Goal: Task Accomplishment & Management: Manage account settings

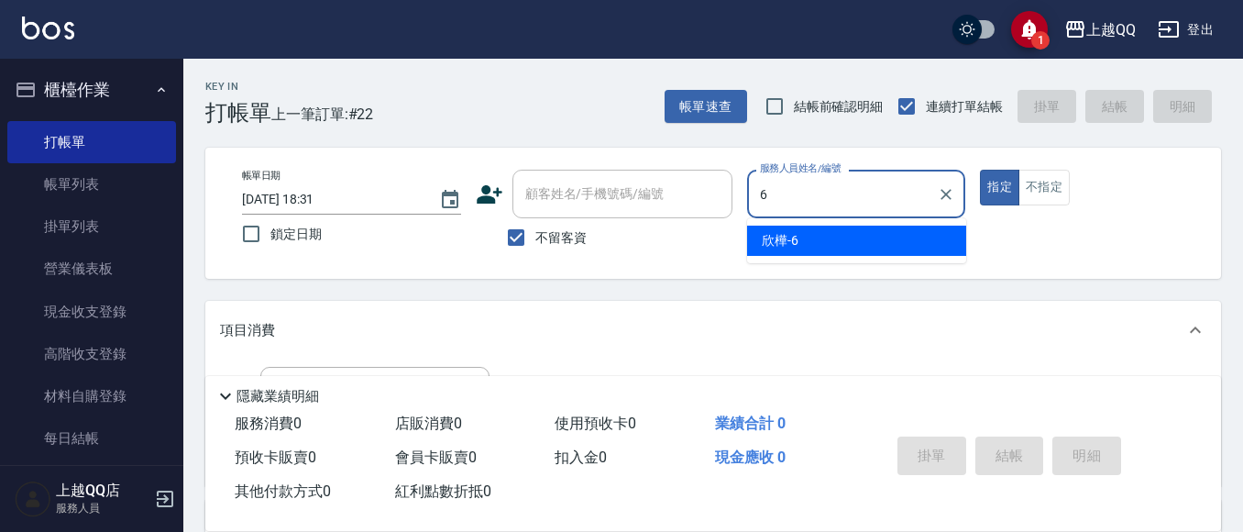
type input "欣樺-6"
type button "true"
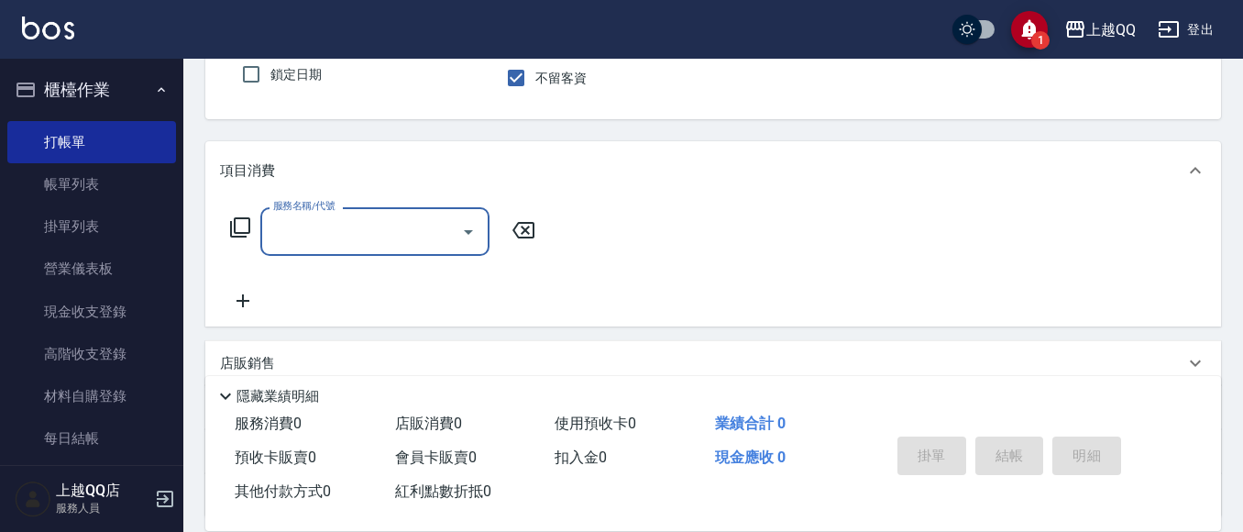
scroll to position [183, 0]
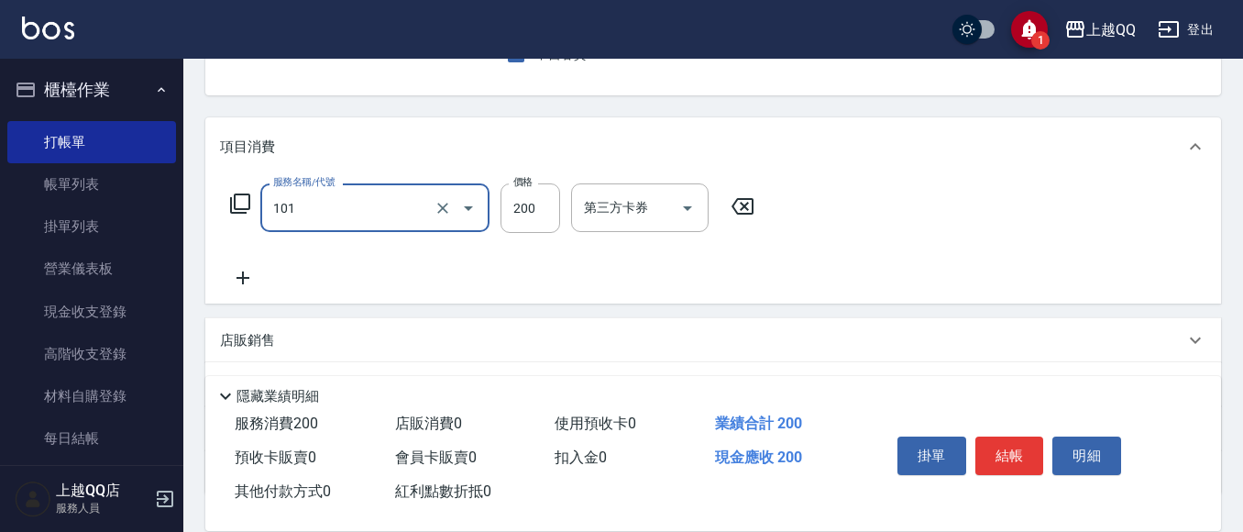
type input "101"
type input "2"
type input "洗髮(101)"
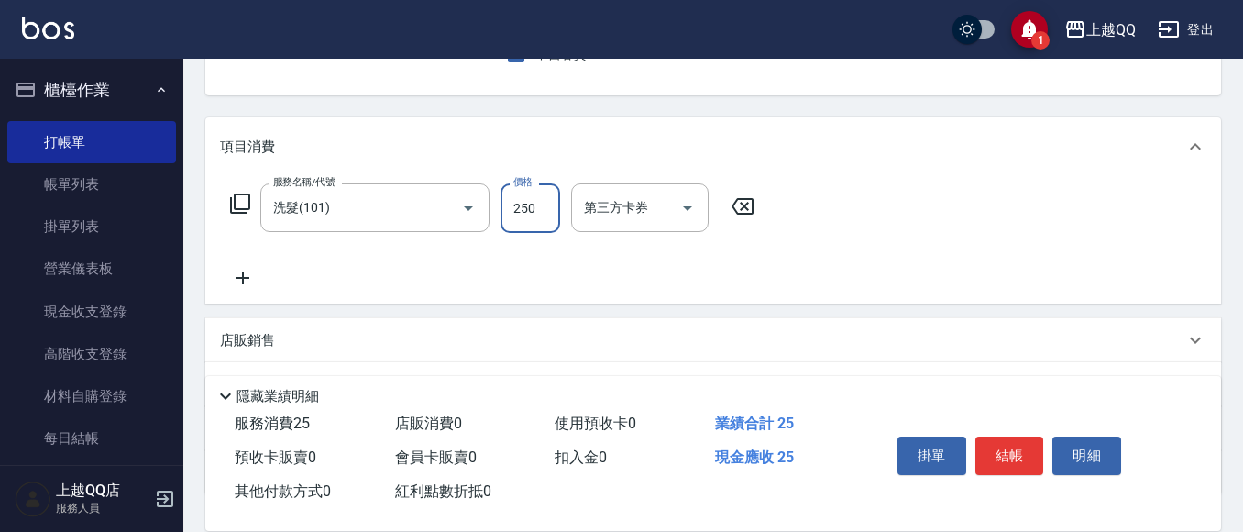
type input "250"
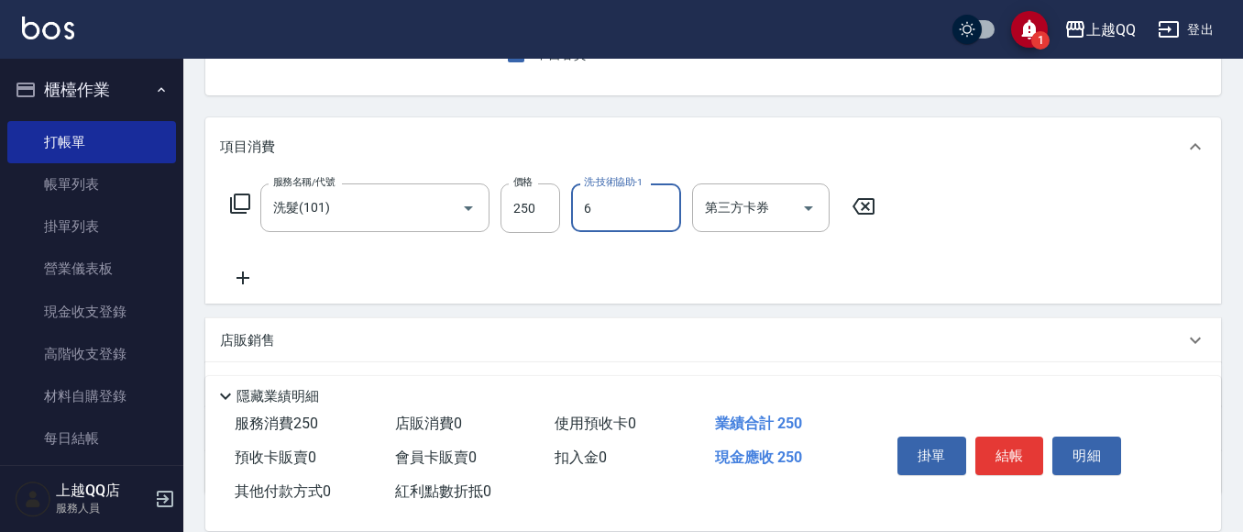
type input "欣樺-6"
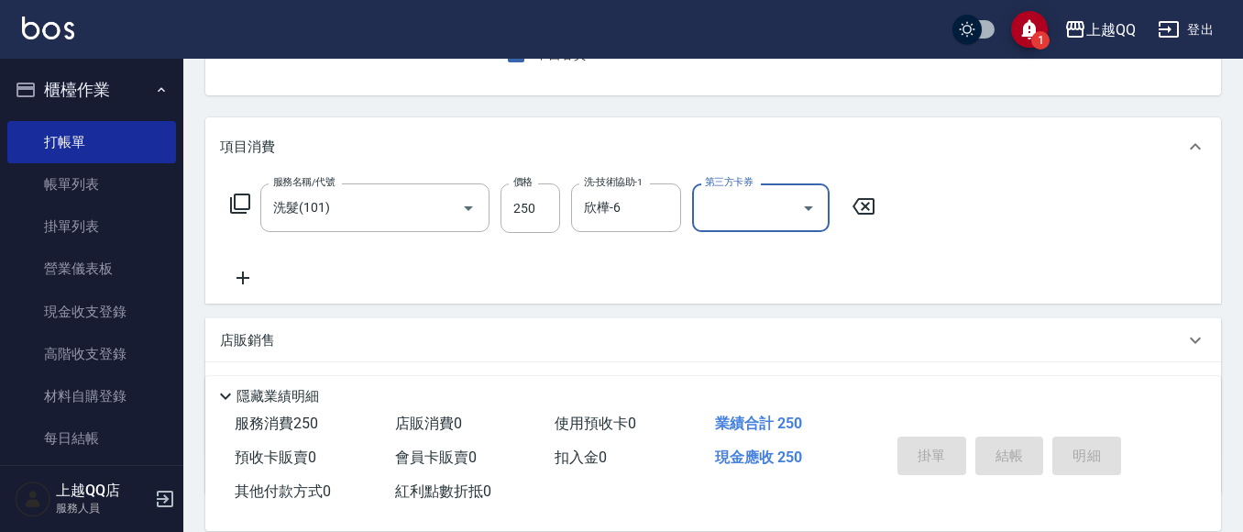
type input "[DATE] 19:31"
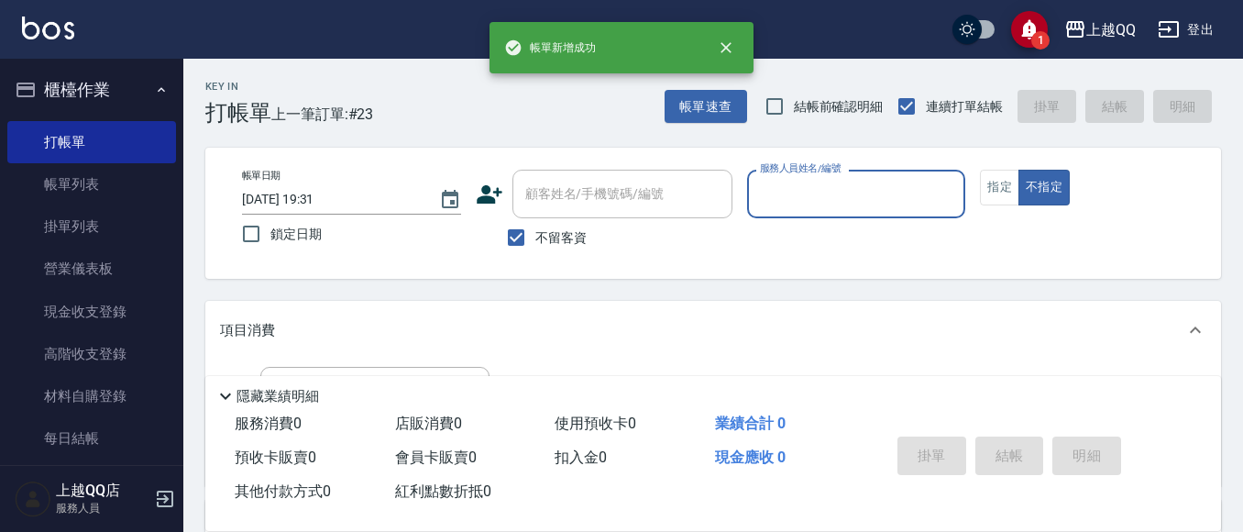
scroll to position [92, 0]
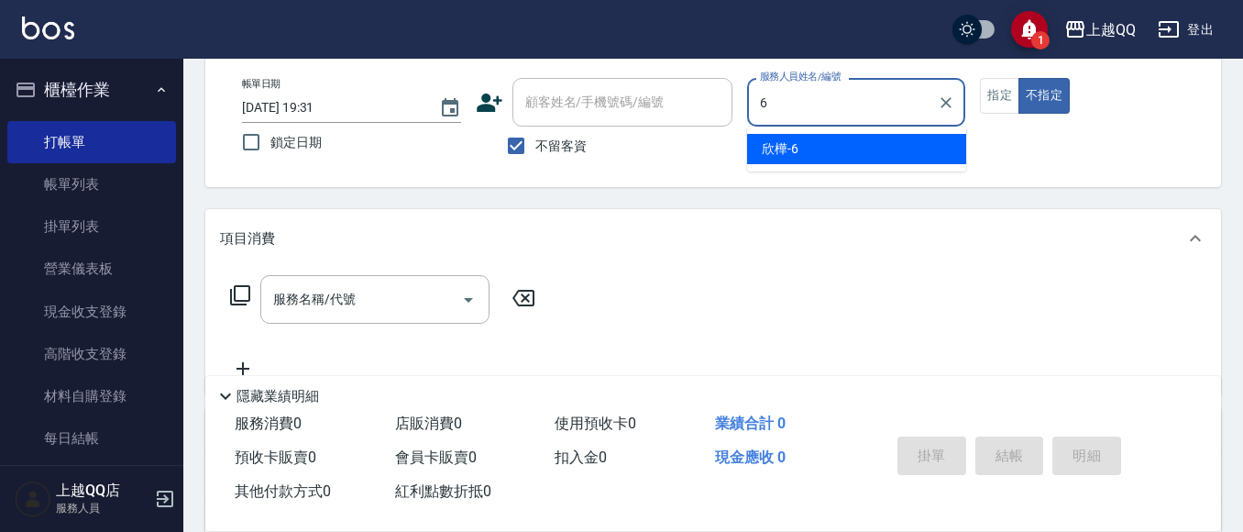
type input "6"
type button "false"
type input "欣樺-6"
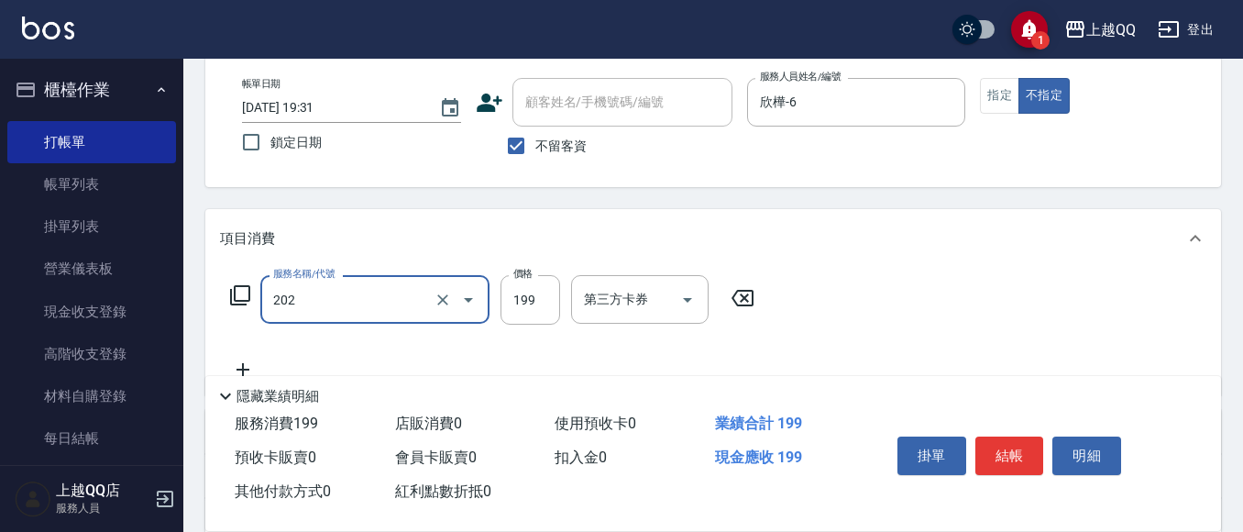
type input "不指定單剪(202)"
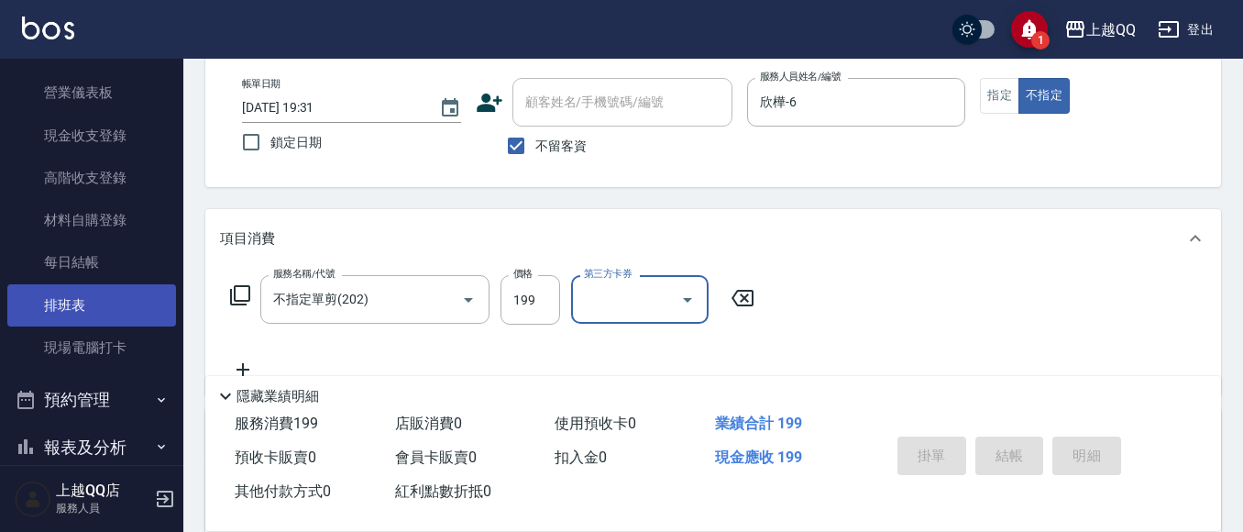
scroll to position [183, 0]
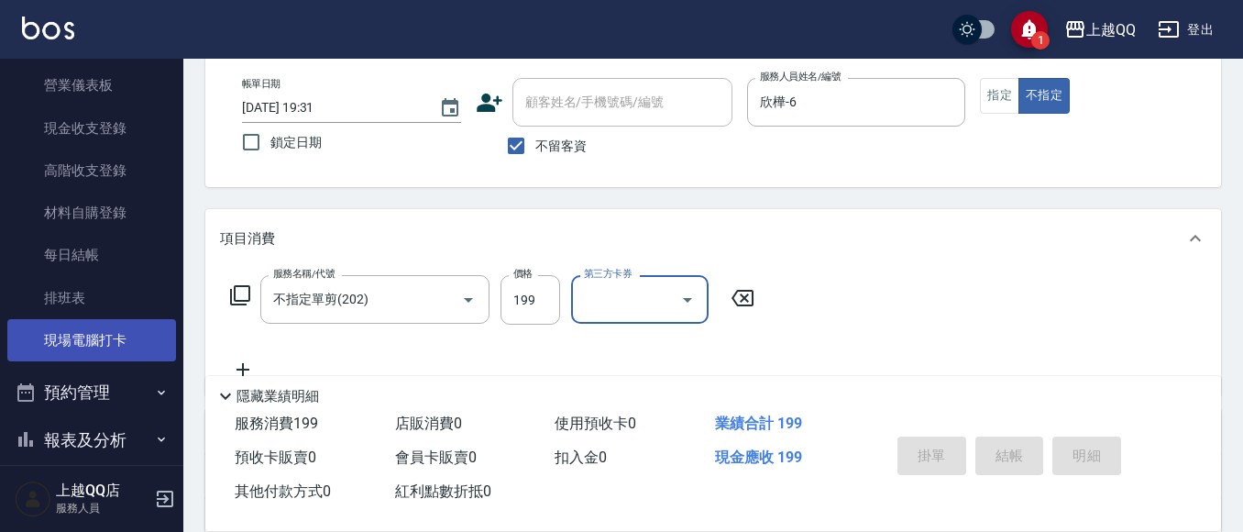
type input "[DATE] 20:00"
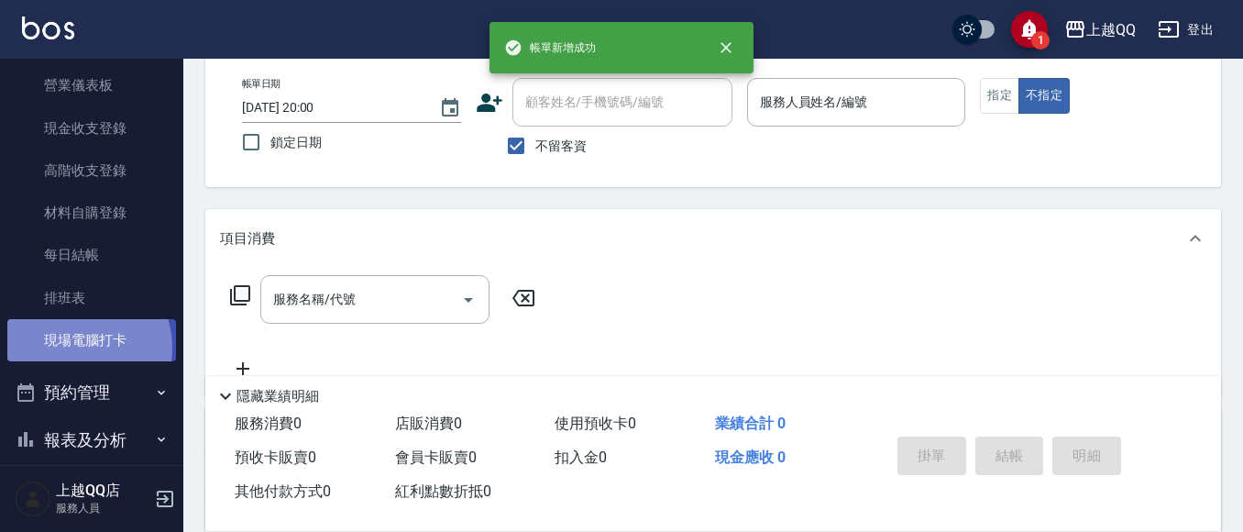
click at [76, 348] on link "現場電腦打卡" at bounding box center [91, 340] width 169 height 42
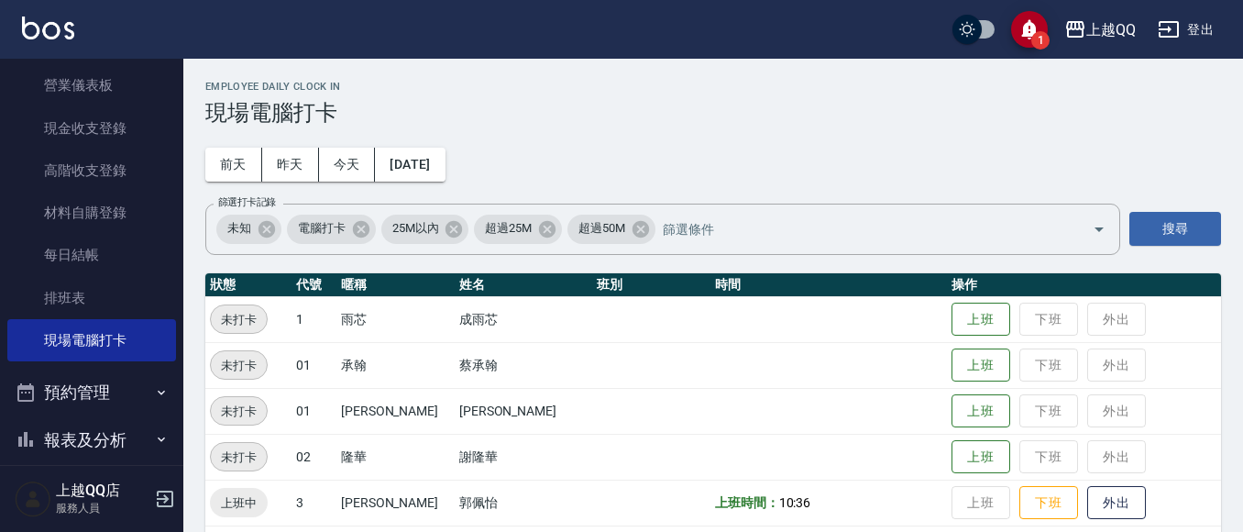
click at [1041, 514] on button "下班" at bounding box center [1049, 503] width 59 height 32
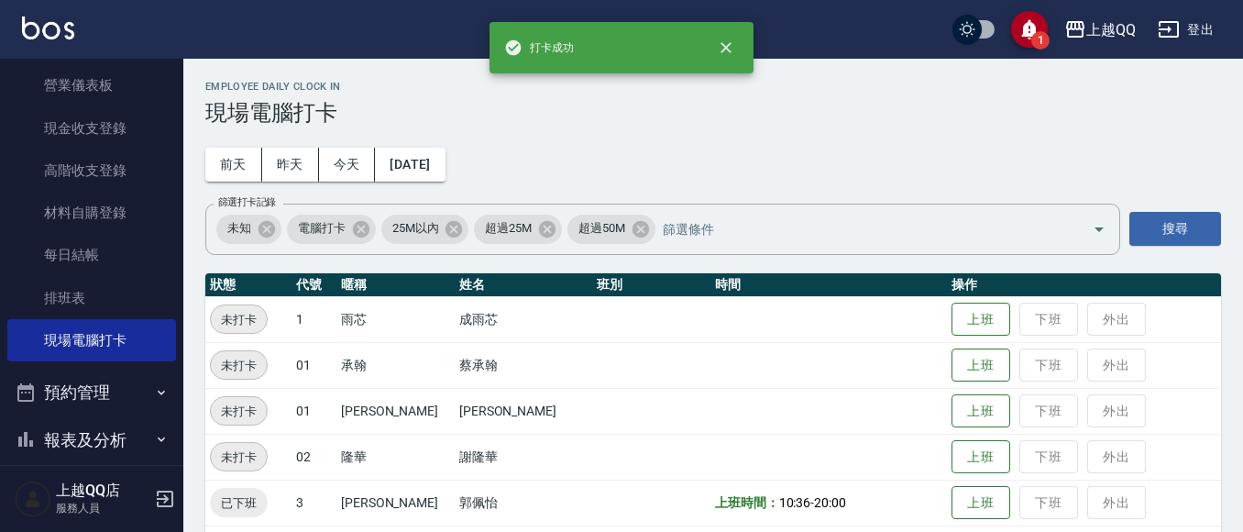
scroll to position [275, 0]
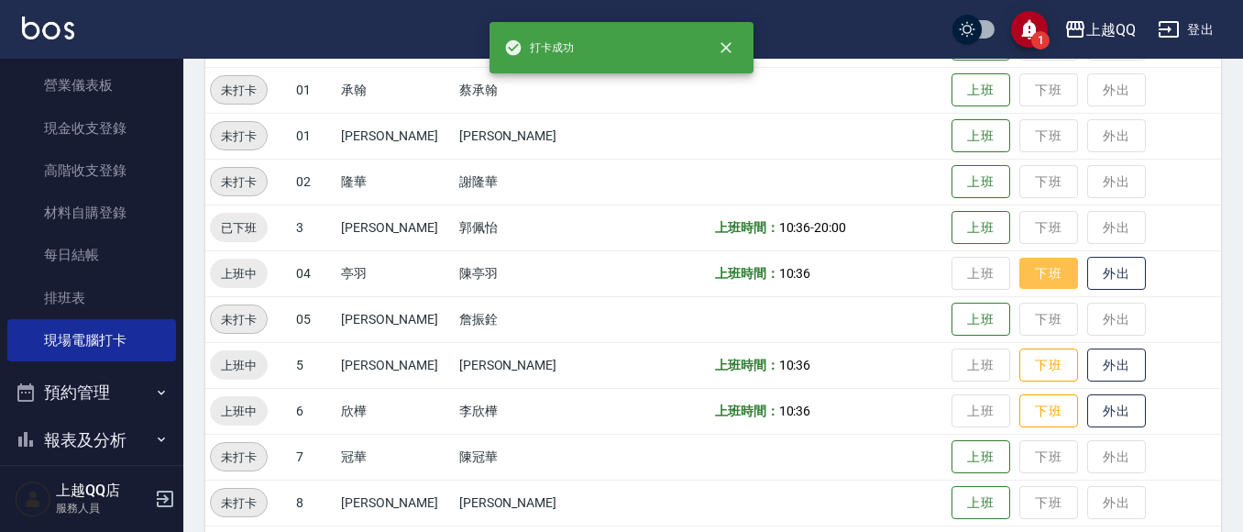
click at [1042, 268] on button "下班" at bounding box center [1049, 274] width 59 height 32
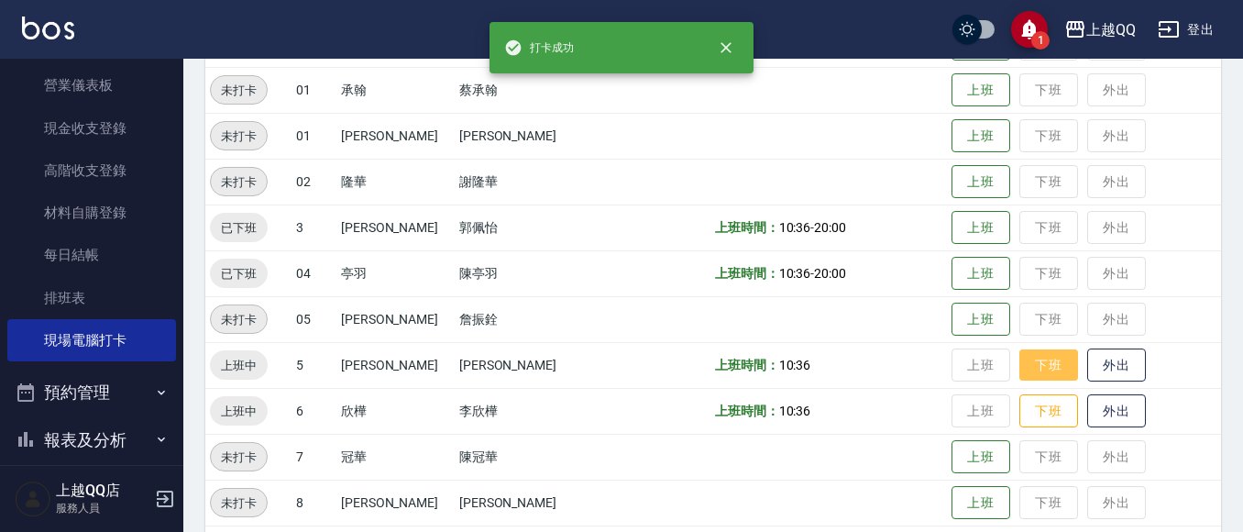
click at [1044, 360] on button "下班" at bounding box center [1049, 365] width 59 height 32
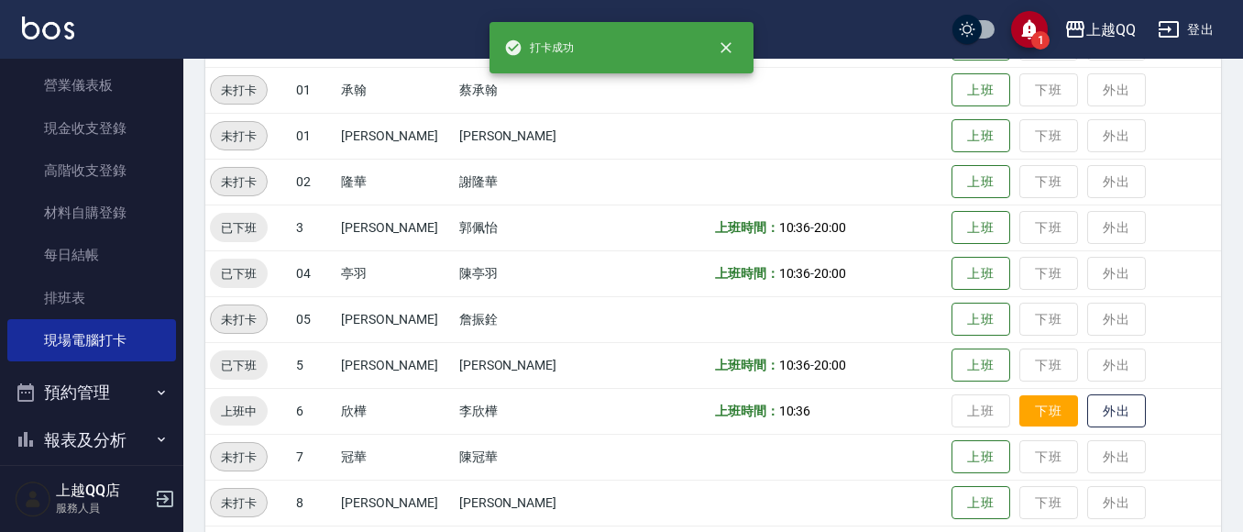
click at [1032, 409] on button "下班" at bounding box center [1049, 411] width 59 height 32
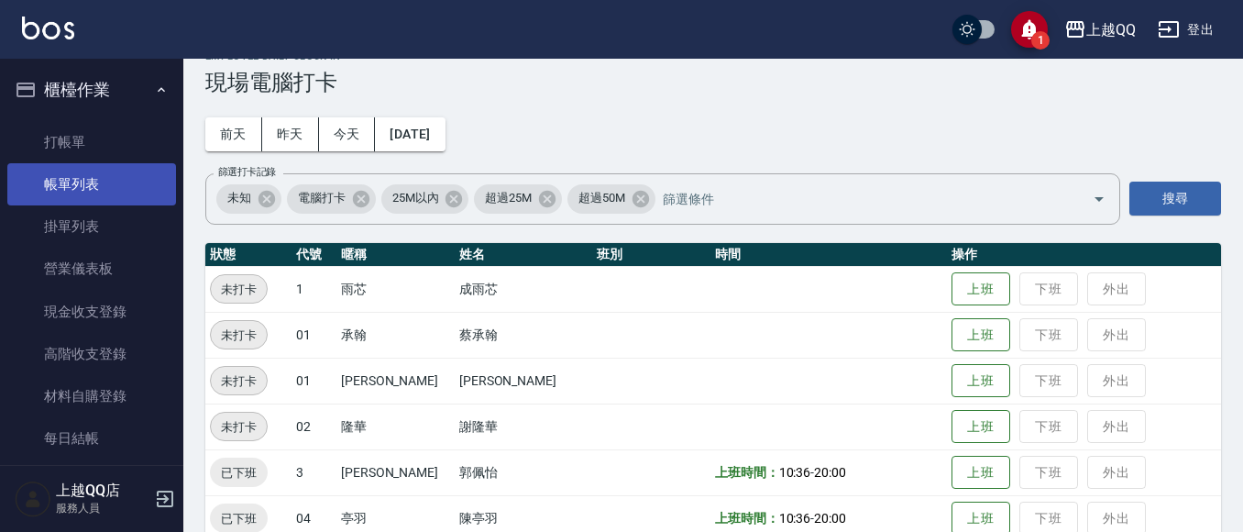
scroll to position [0, 0]
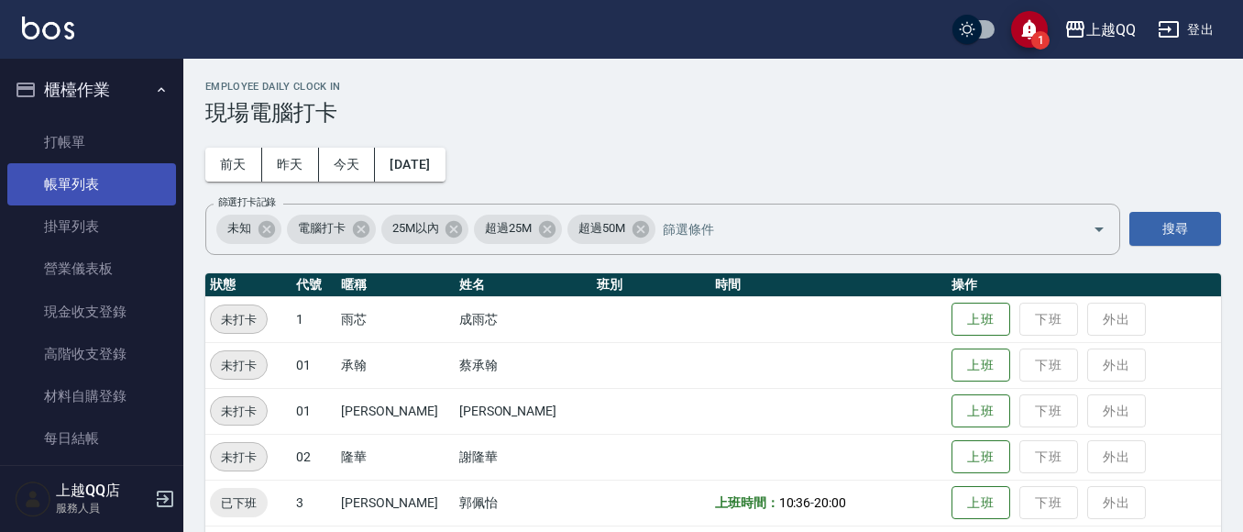
click at [118, 192] on link "帳單列表" at bounding box center [91, 184] width 169 height 42
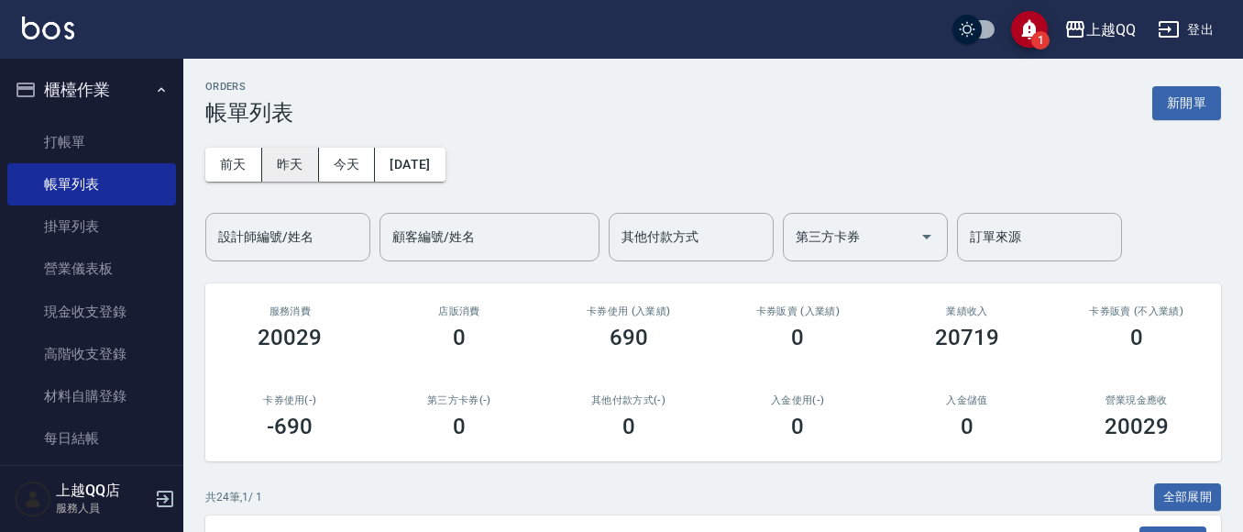
click at [293, 174] on button "昨天" at bounding box center [290, 165] width 57 height 34
click at [275, 246] on input "設計師編號/姓名" at bounding box center [288, 237] width 149 height 32
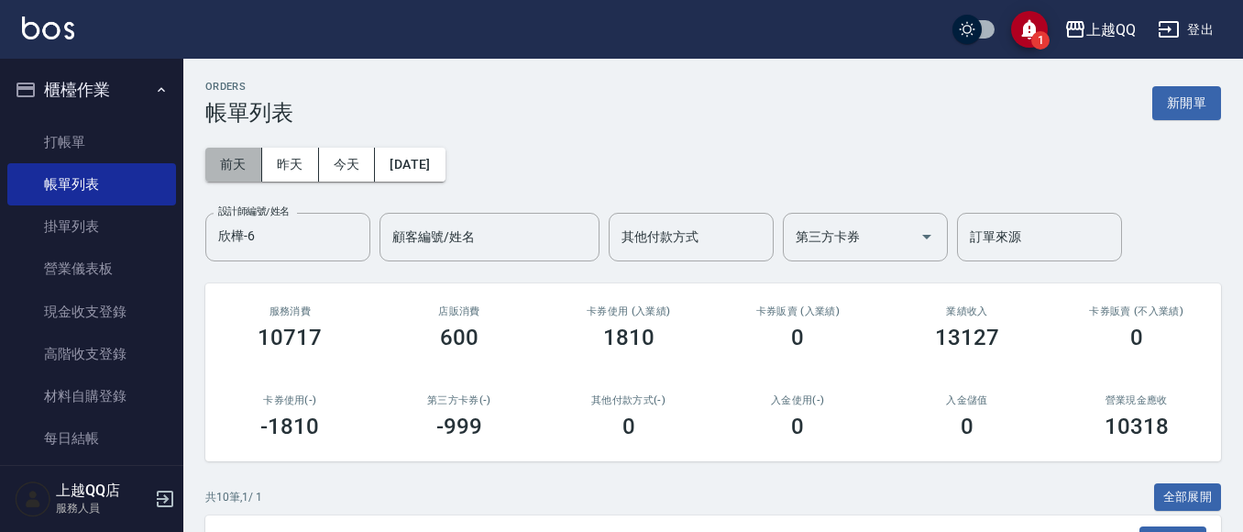
click at [249, 167] on button "前天" at bounding box center [233, 165] width 57 height 34
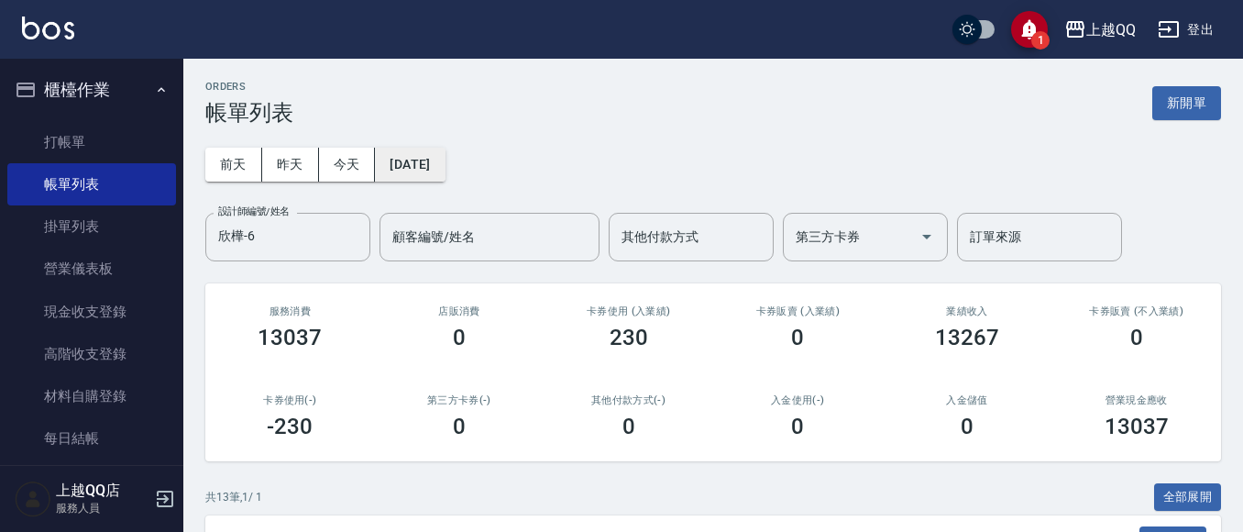
click at [411, 167] on button "[DATE]" at bounding box center [410, 165] width 70 height 34
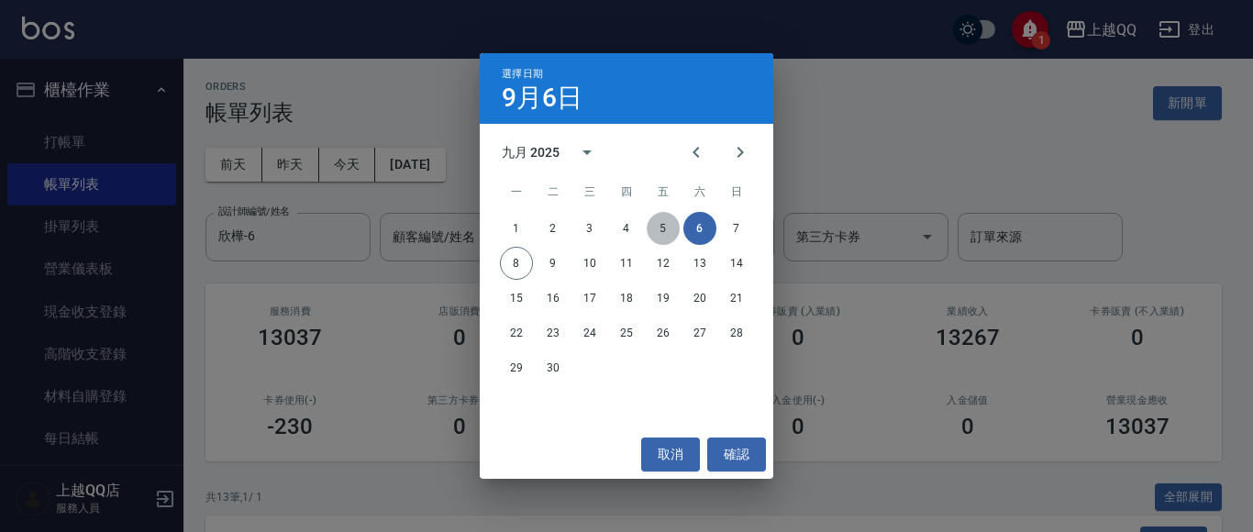
click at [655, 224] on button "5" at bounding box center [662, 228] width 33 height 33
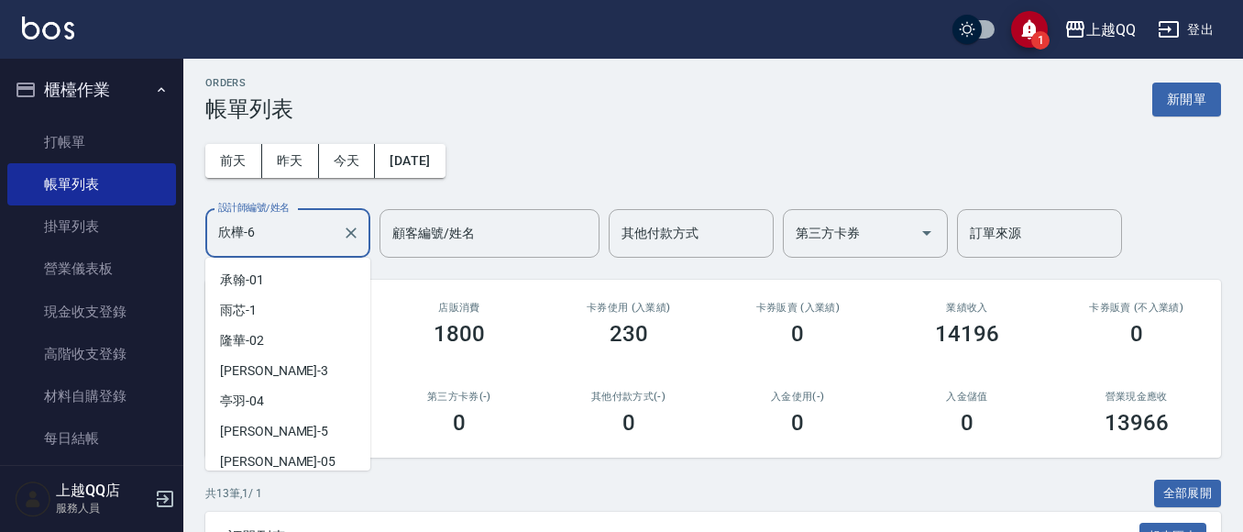
scroll to position [37, 0]
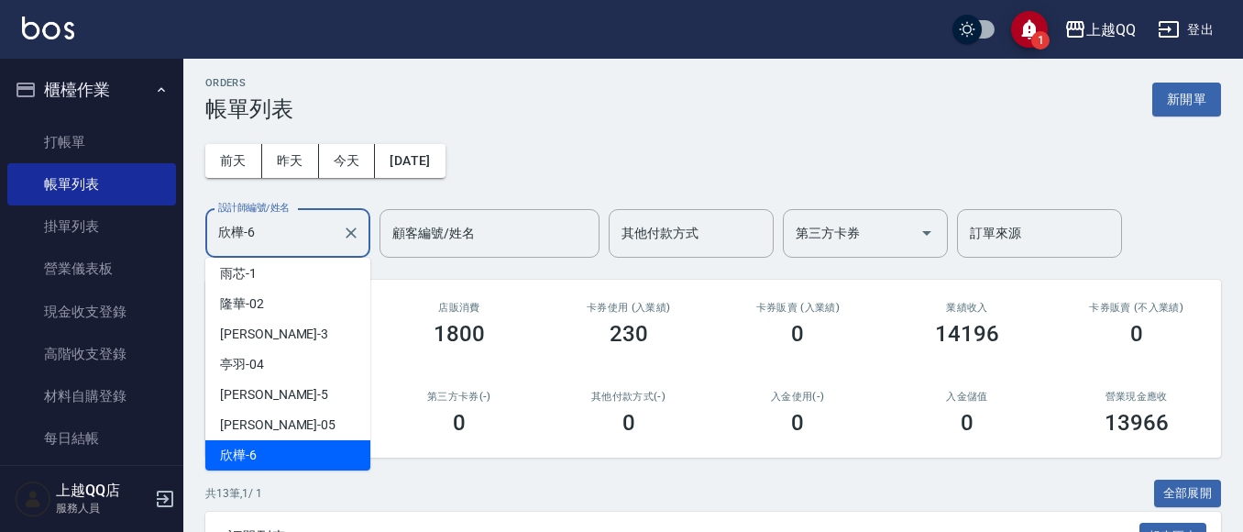
drag, startPoint x: 279, startPoint y: 222, endPoint x: 221, endPoint y: 225, distance: 57.8
click at [221, 225] on input "欣樺-6" at bounding box center [274, 233] width 121 height 32
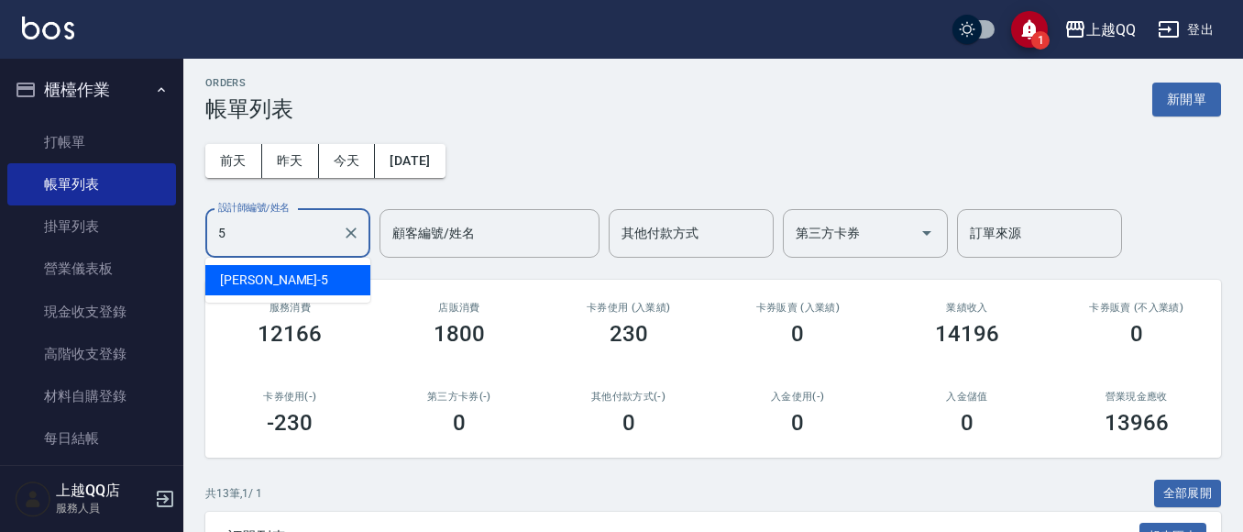
type input "[PERSON_NAME]5"
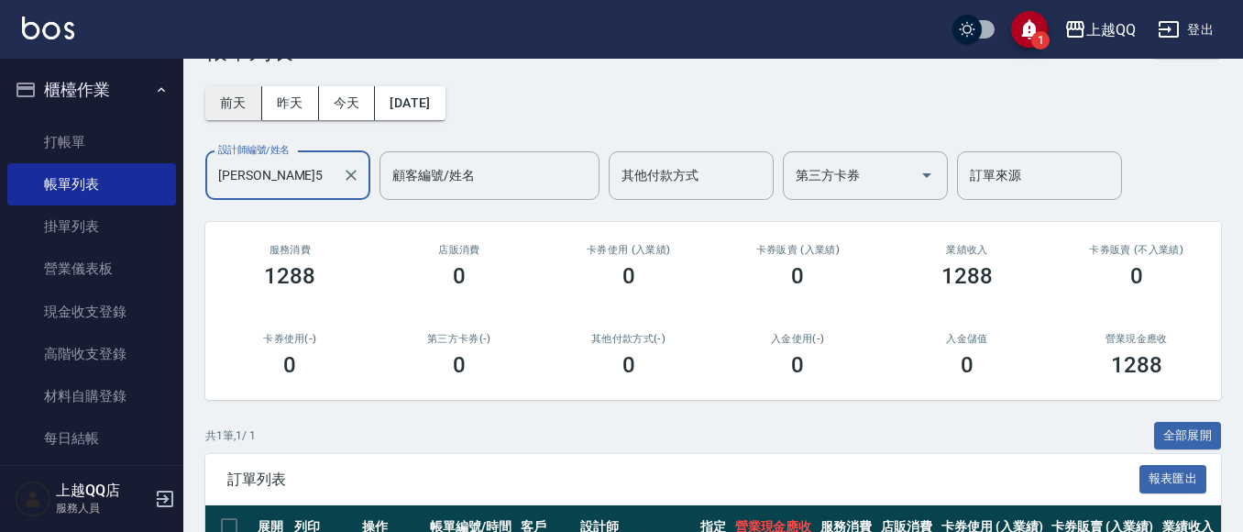
scroll to position [26, 0]
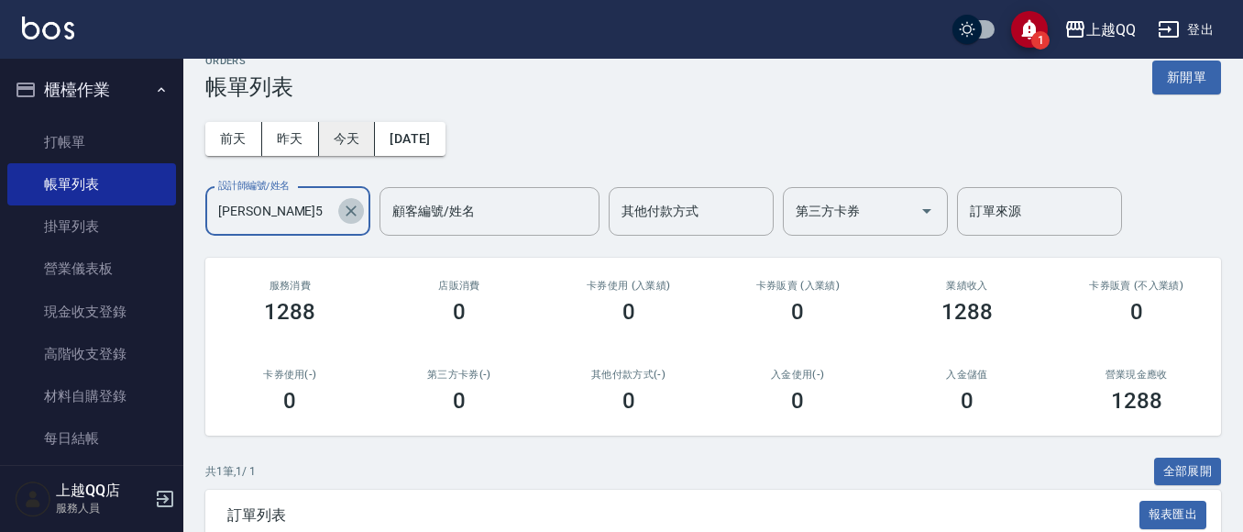
drag, startPoint x: 354, startPoint y: 205, endPoint x: 328, endPoint y: 166, distance: 47.1
click at [353, 204] on icon "Clear" at bounding box center [351, 211] width 18 height 18
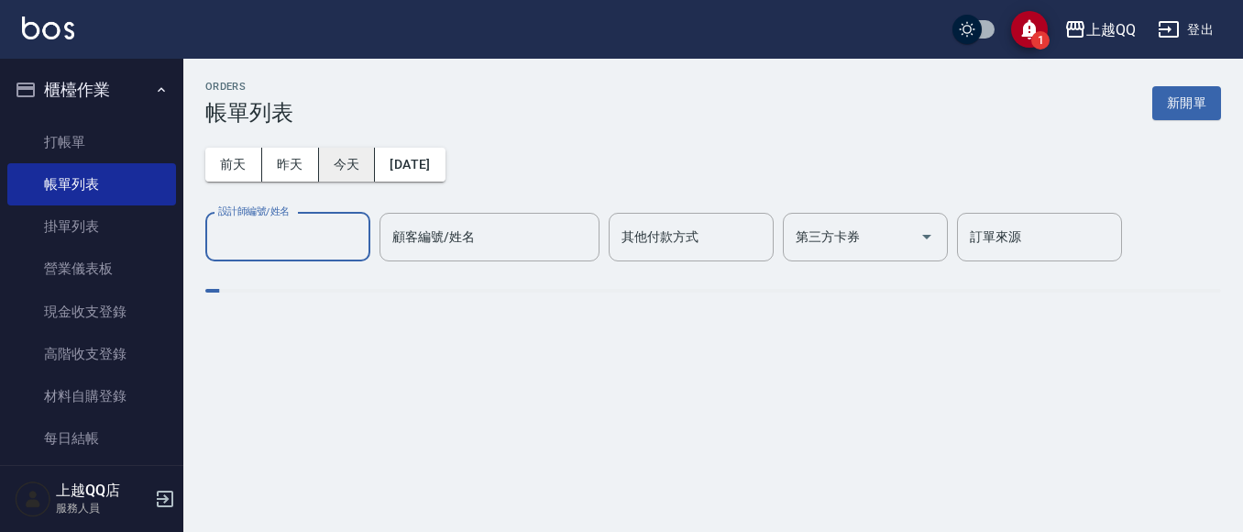
scroll to position [0, 0]
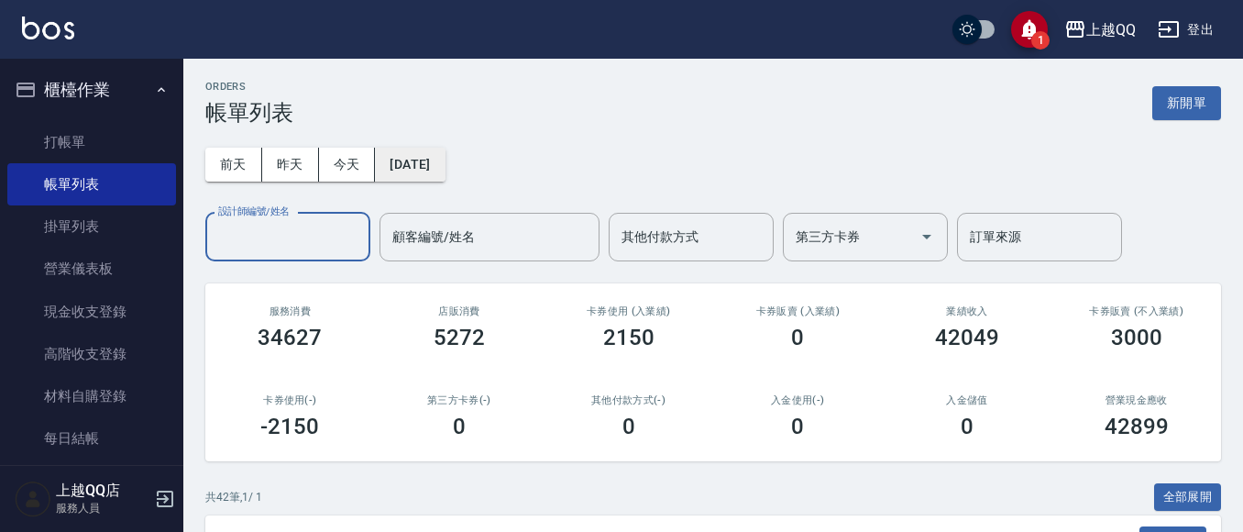
click at [445, 162] on button "[DATE]" at bounding box center [410, 165] width 70 height 34
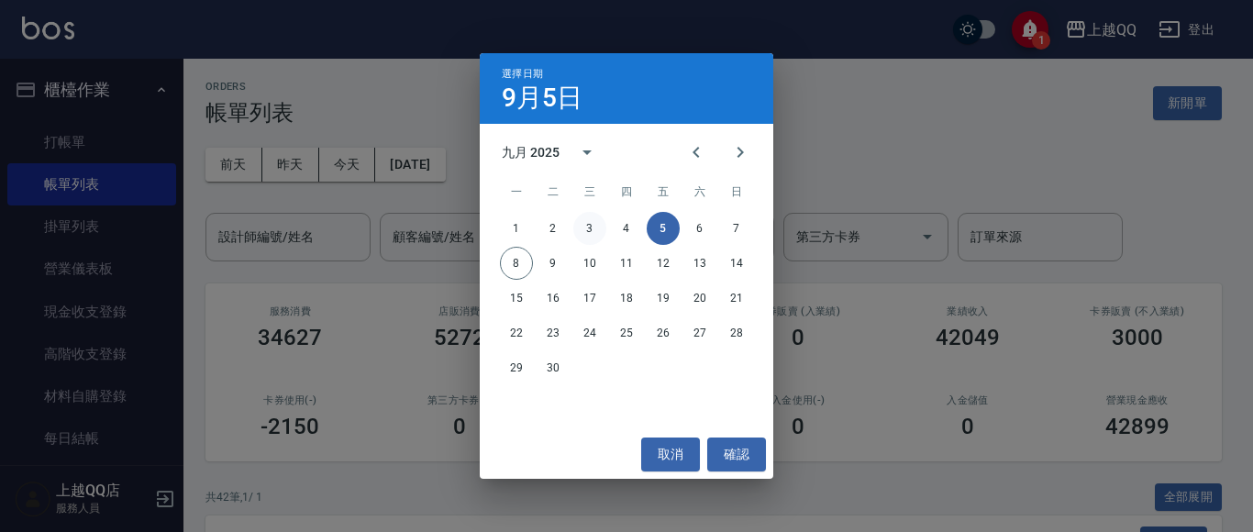
click at [591, 228] on button "3" at bounding box center [589, 228] width 33 height 33
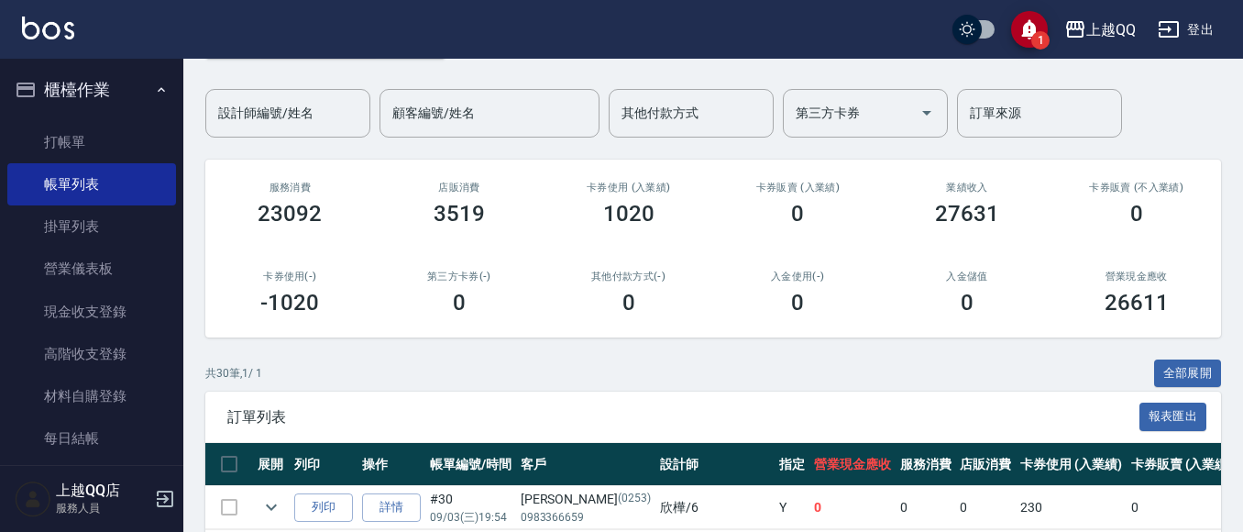
scroll to position [92, 0]
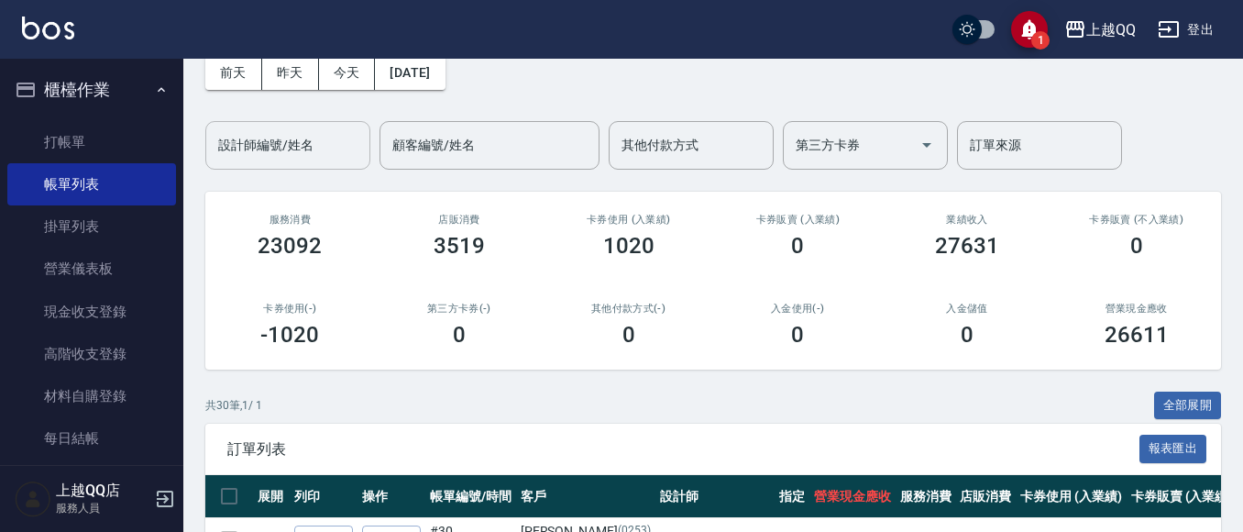
click at [315, 123] on div "設計師編號/姓名" at bounding box center [287, 145] width 165 height 49
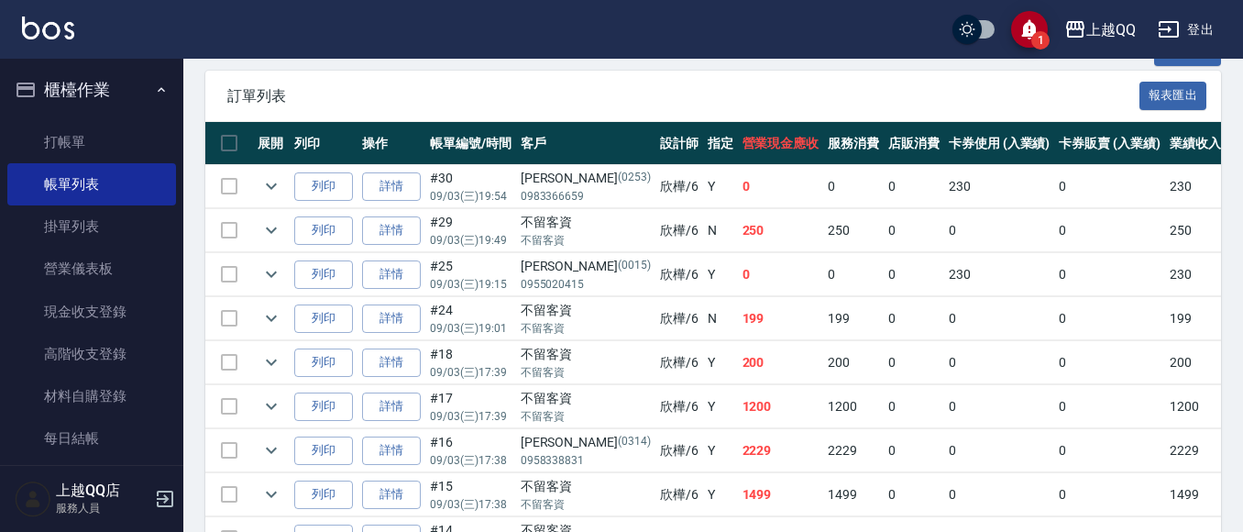
scroll to position [550, 0]
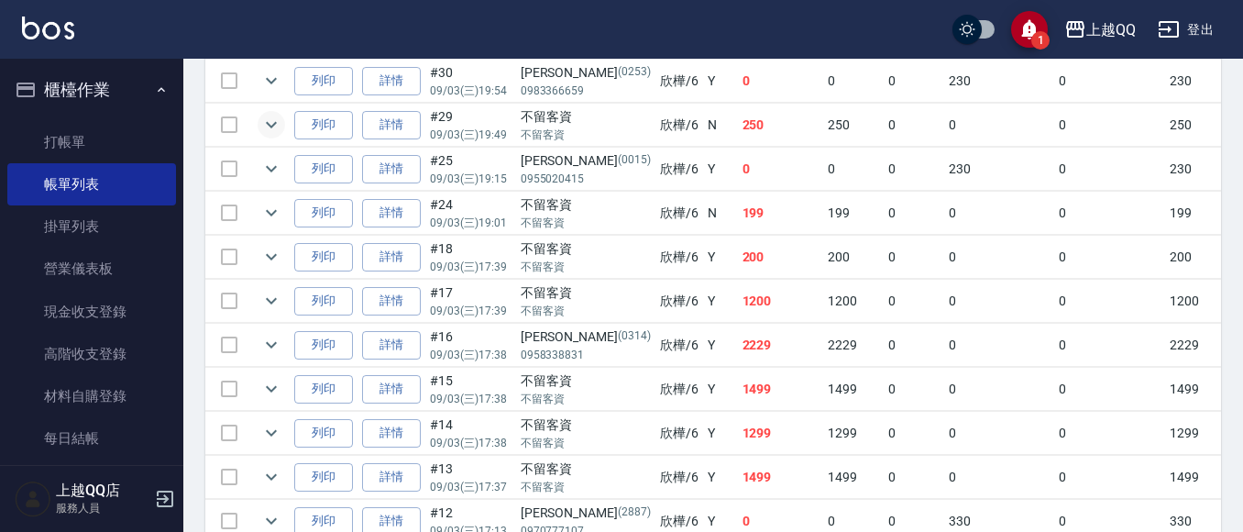
click at [273, 125] on icon "expand row" at bounding box center [271, 125] width 11 height 6
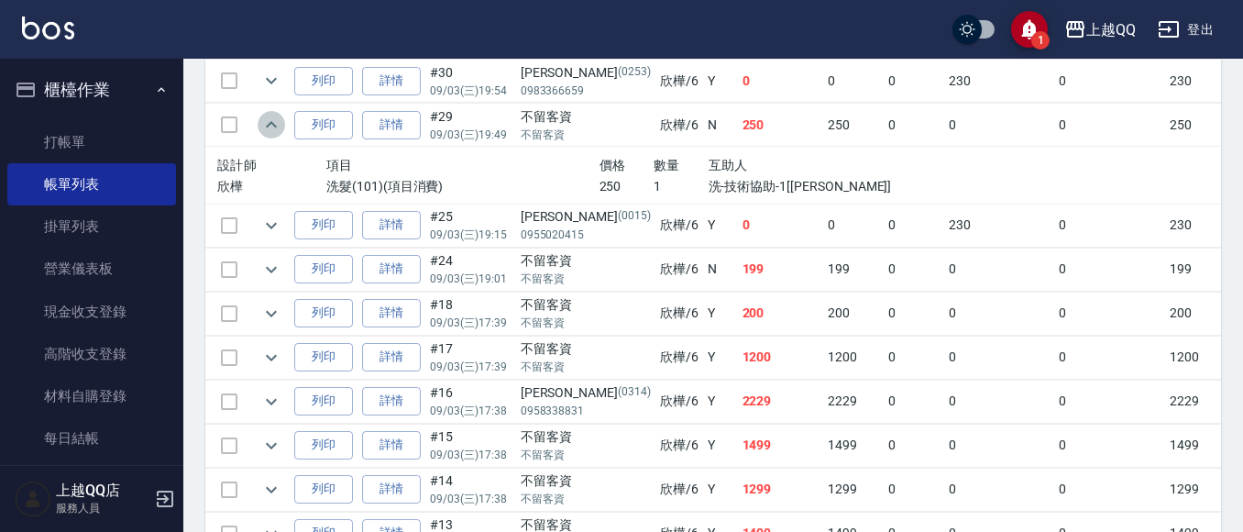
click at [273, 125] on icon "expand row" at bounding box center [271, 124] width 11 height 6
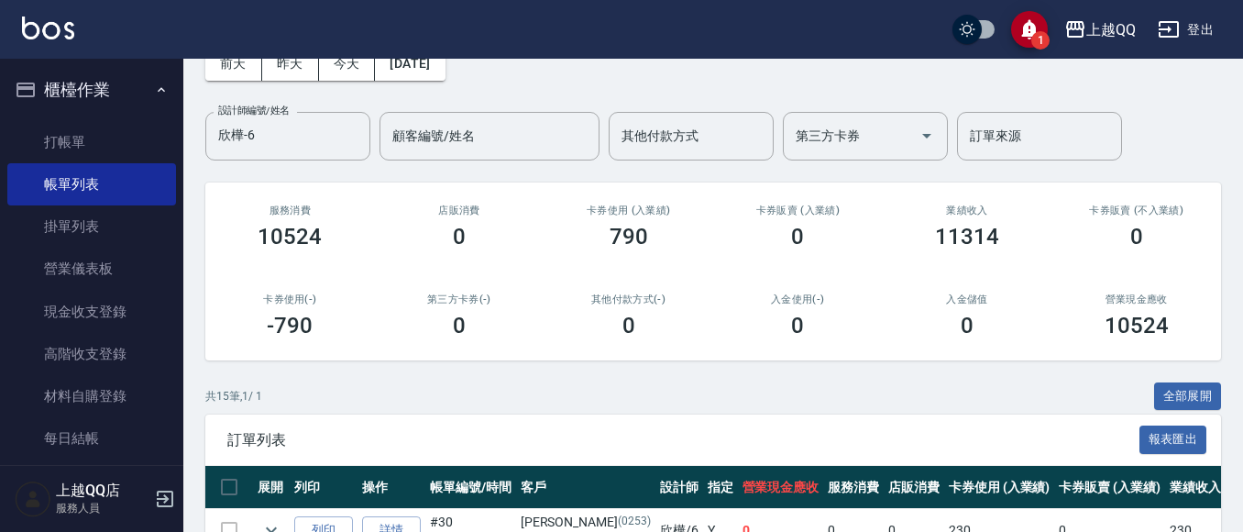
scroll to position [0, 0]
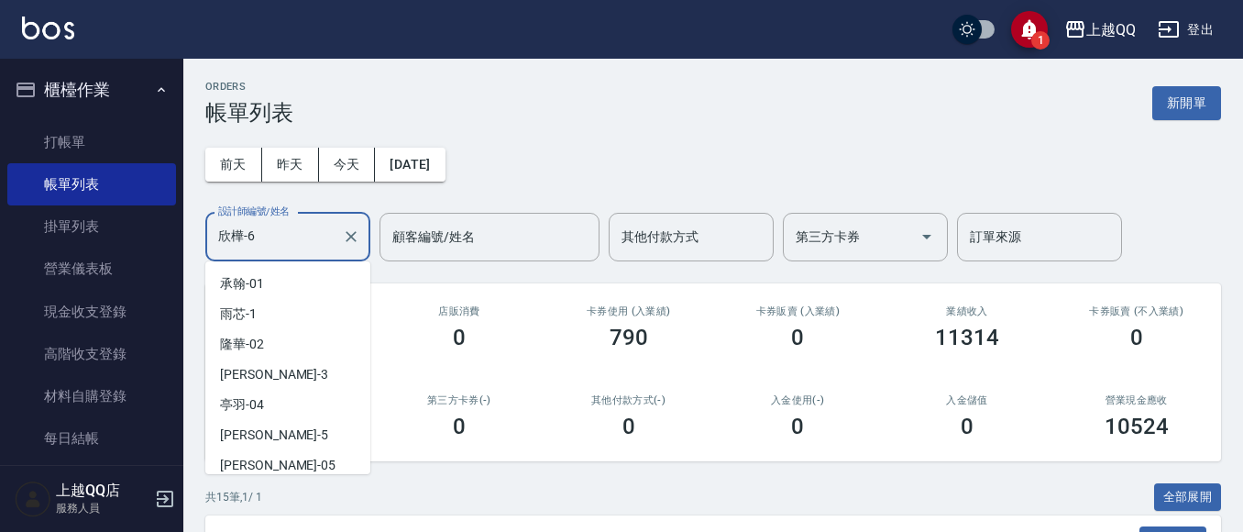
drag, startPoint x: 233, startPoint y: 252, endPoint x: 257, endPoint y: 244, distance: 25.2
click at [238, 250] on input "欣樺-6" at bounding box center [274, 237] width 121 height 32
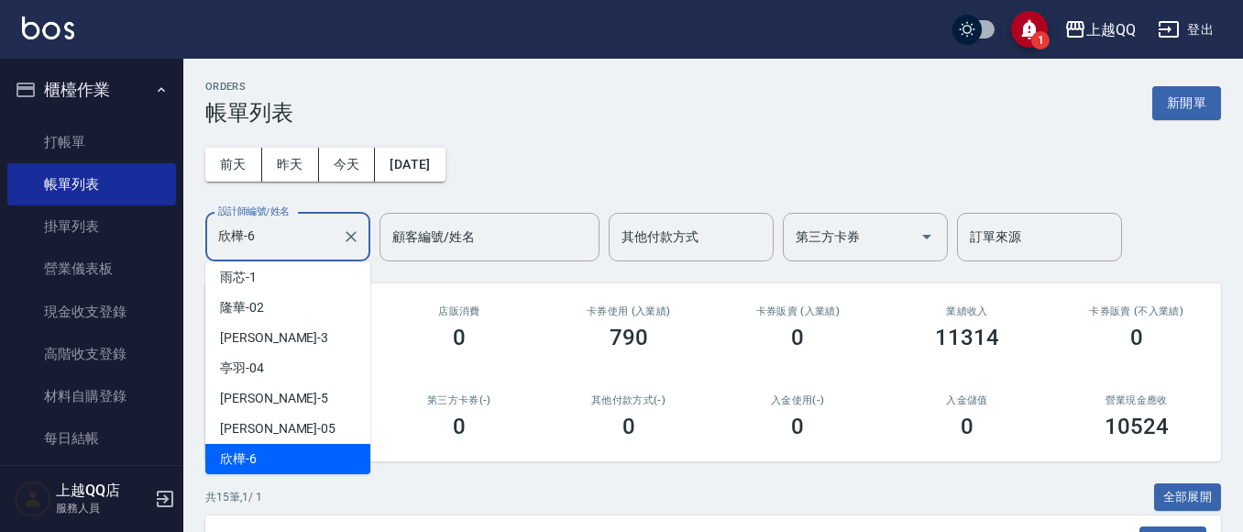
click at [268, 237] on input "欣樺-6" at bounding box center [274, 237] width 121 height 32
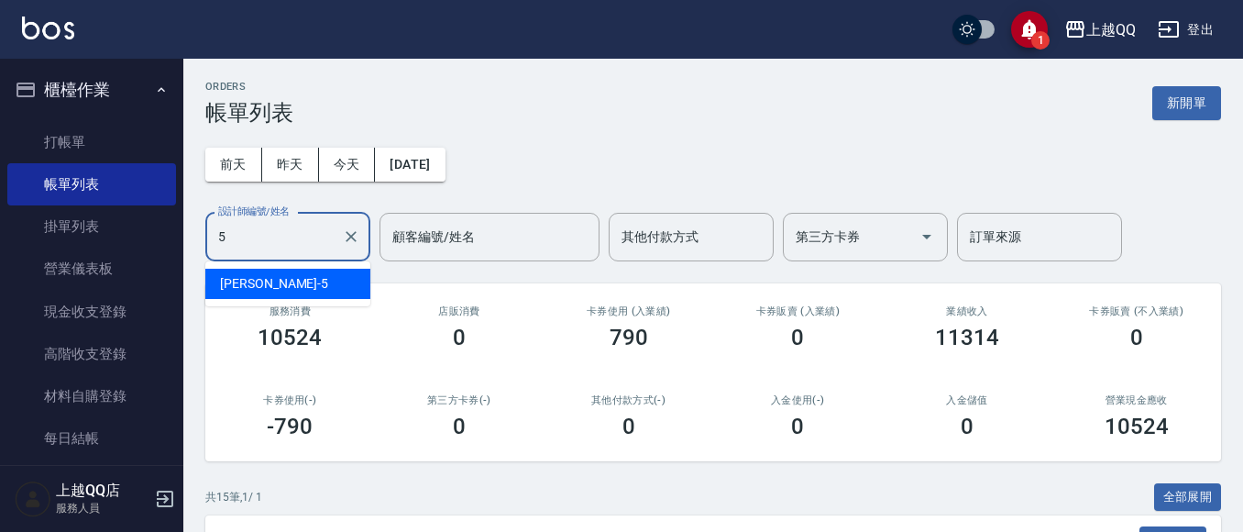
scroll to position [0, 0]
type input "[PERSON_NAME]5"
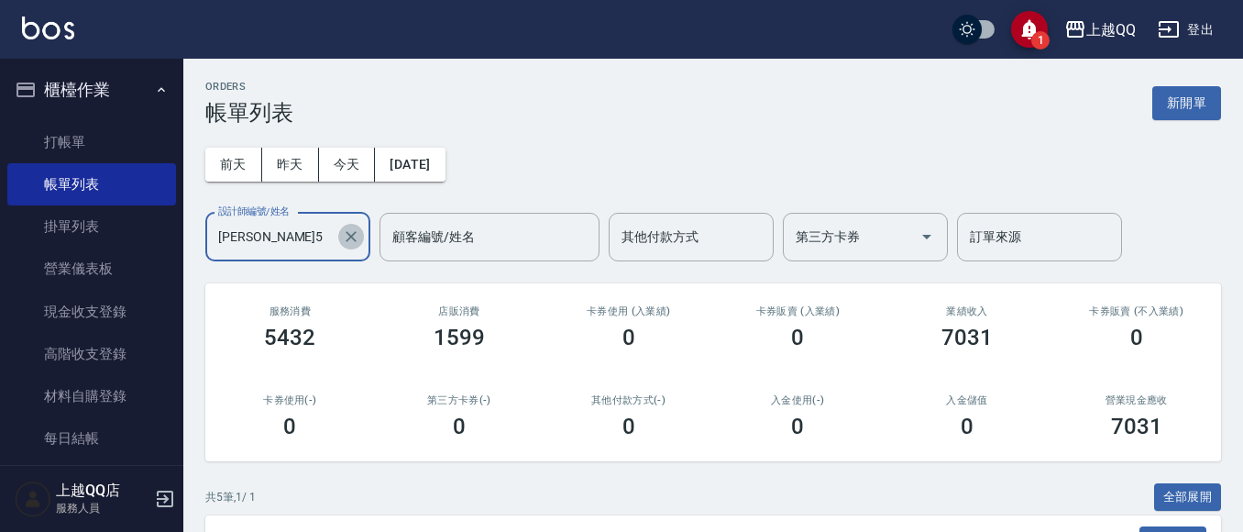
click at [349, 237] on icon "Clear" at bounding box center [351, 236] width 11 height 11
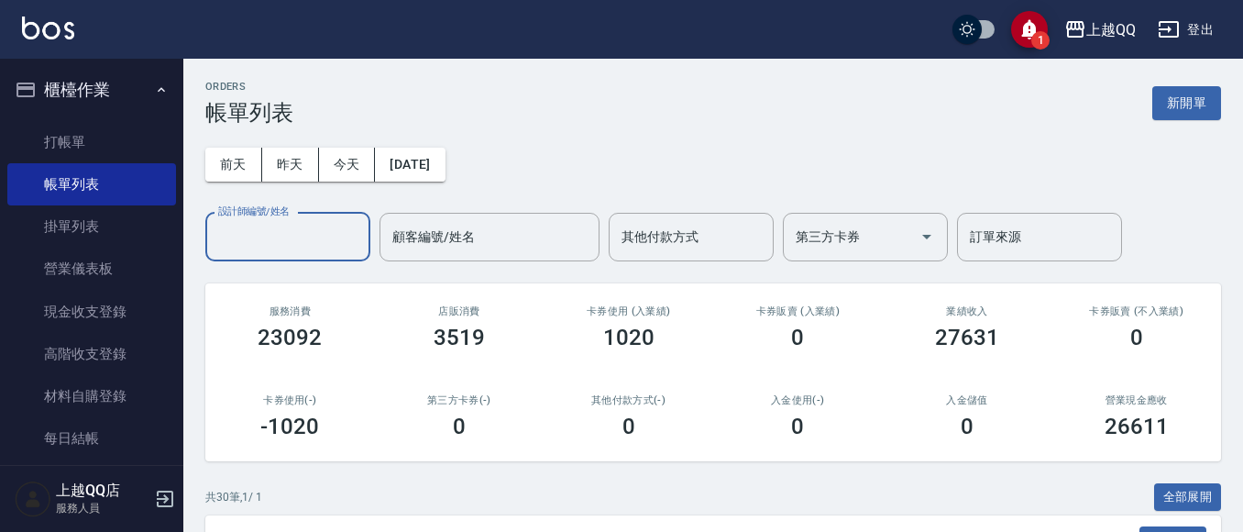
click at [286, 250] on input "設計師編號/姓名" at bounding box center [288, 237] width 149 height 32
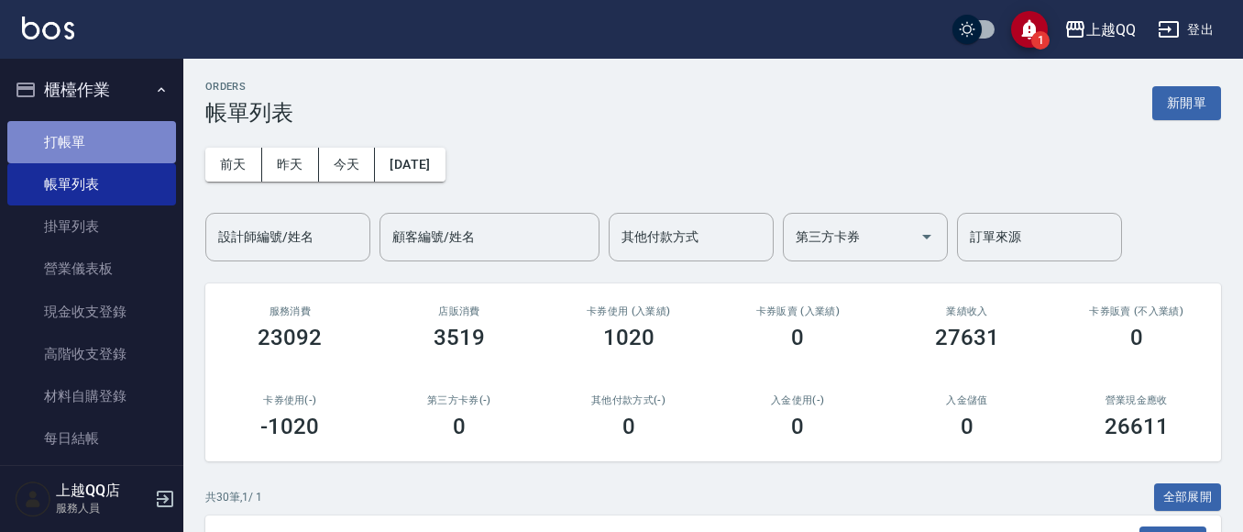
click at [93, 128] on link "打帳單" at bounding box center [91, 142] width 169 height 42
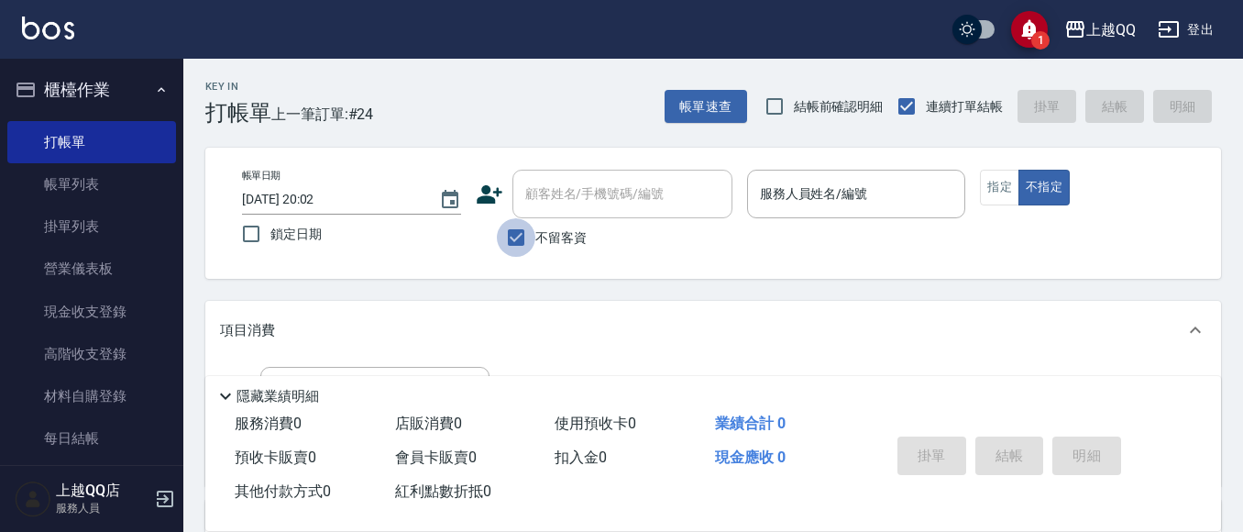
click at [525, 234] on input "不留客資" at bounding box center [516, 237] width 39 height 39
checkbox input "false"
click at [560, 212] on div "顧客姓名/手機號碼/編號" at bounding box center [623, 194] width 220 height 49
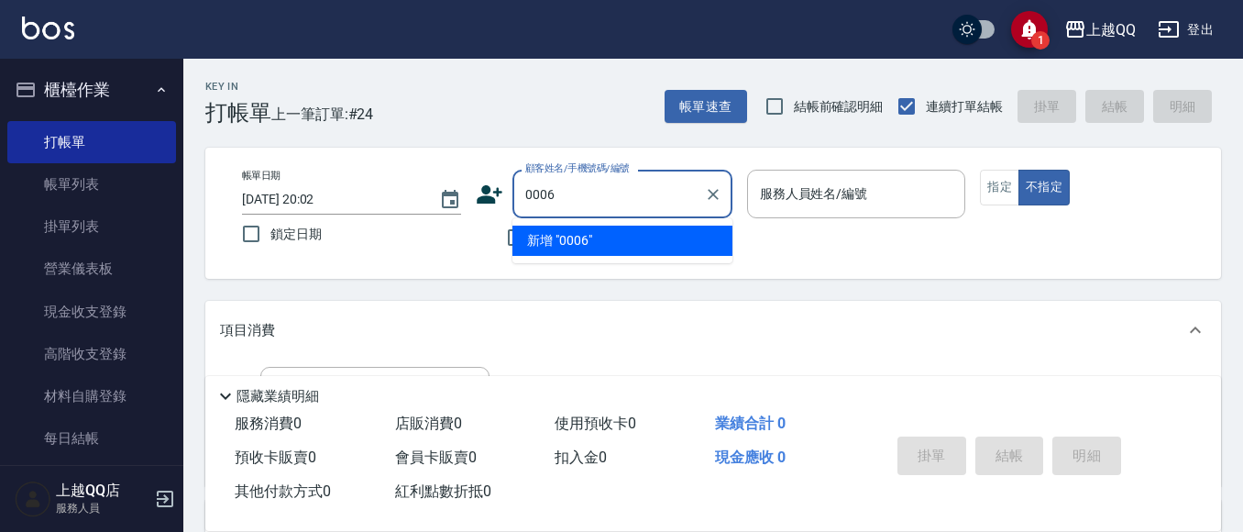
type input "0006"
click at [1019, 170] on button "不指定" at bounding box center [1044, 188] width 51 height 36
type button "false"
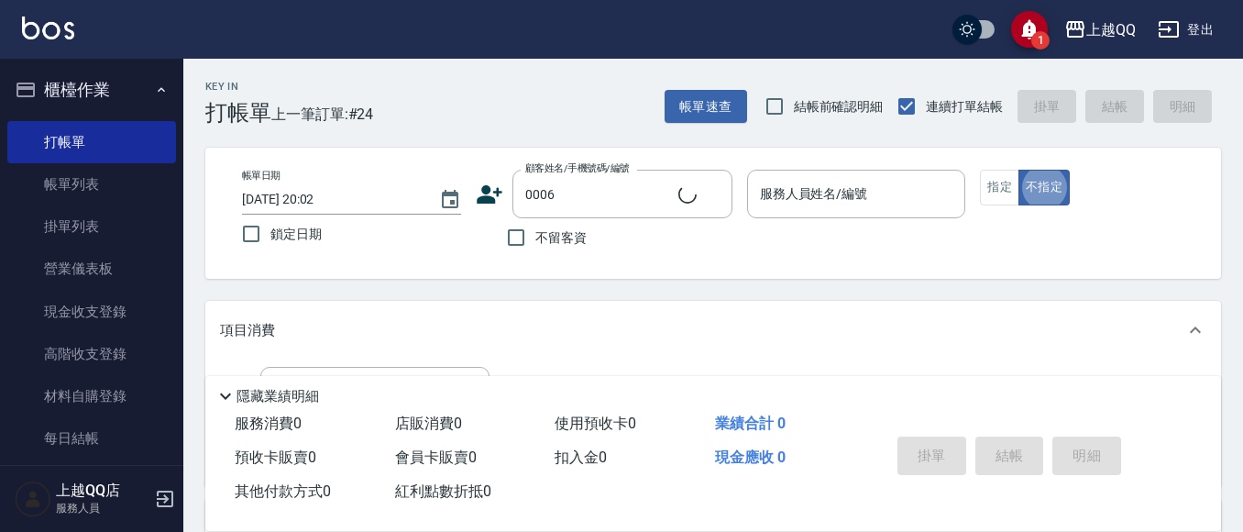
type input "[PERSON_NAME]/0935695722/0006"
type input "佩怡-3"
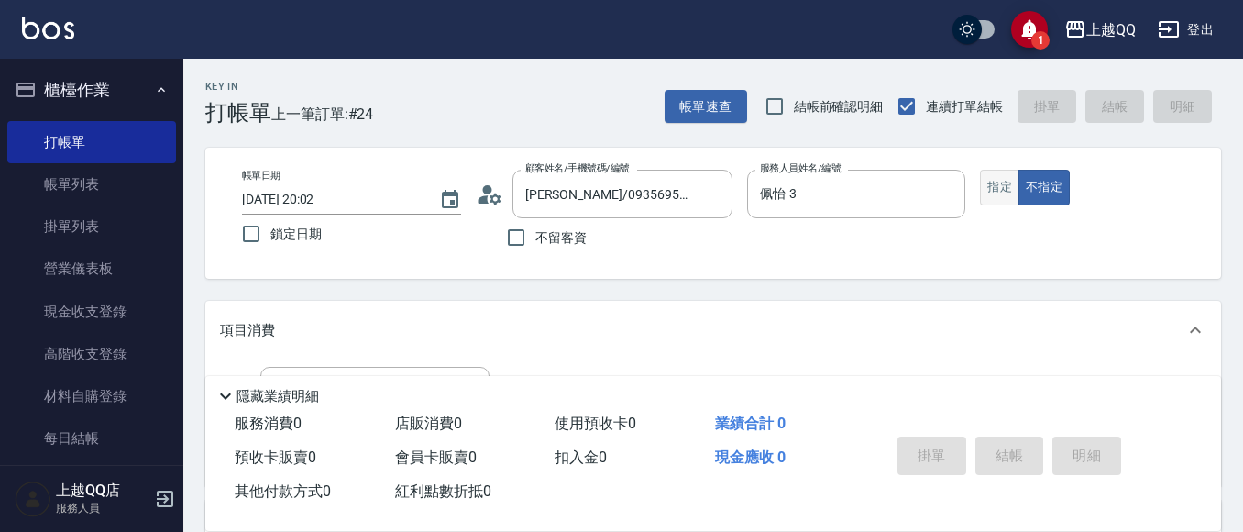
click at [1003, 187] on button "指定" at bounding box center [999, 188] width 39 height 36
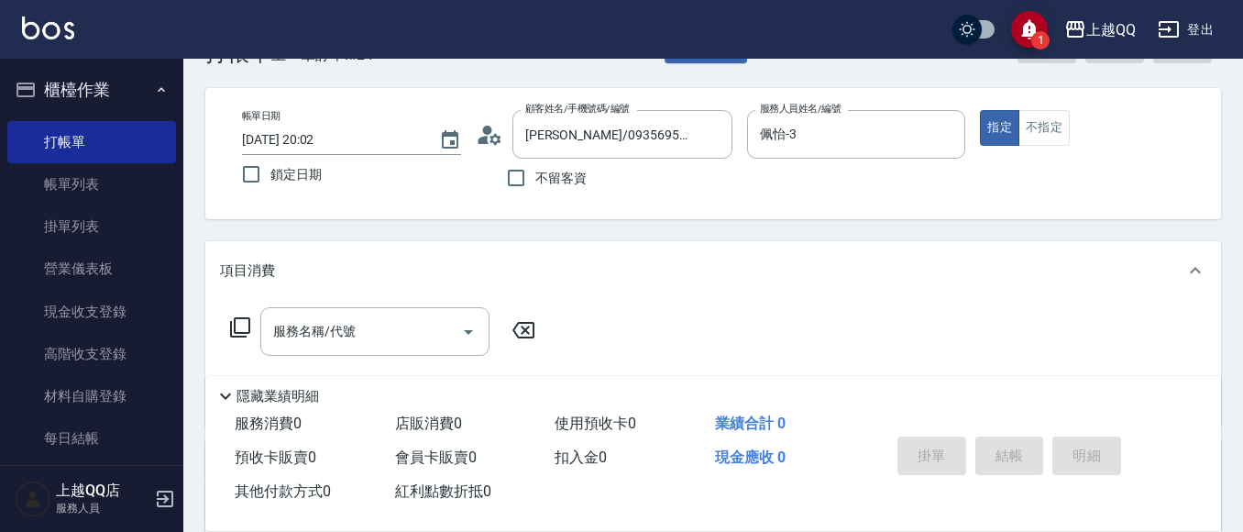
scroll to position [92, 0]
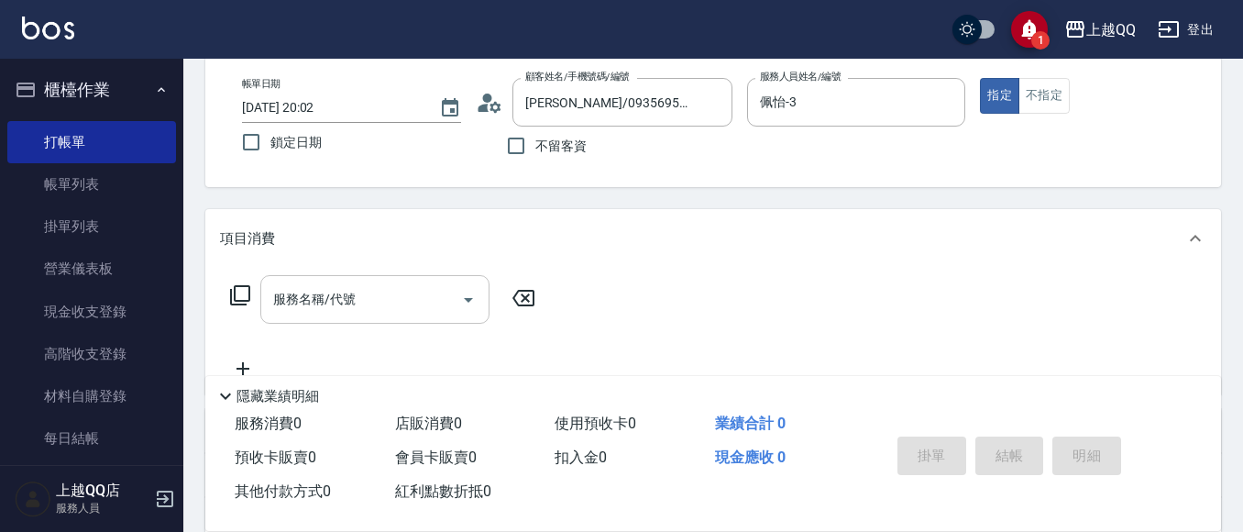
click at [391, 315] on input "服務名稱/代號" at bounding box center [361, 299] width 185 height 32
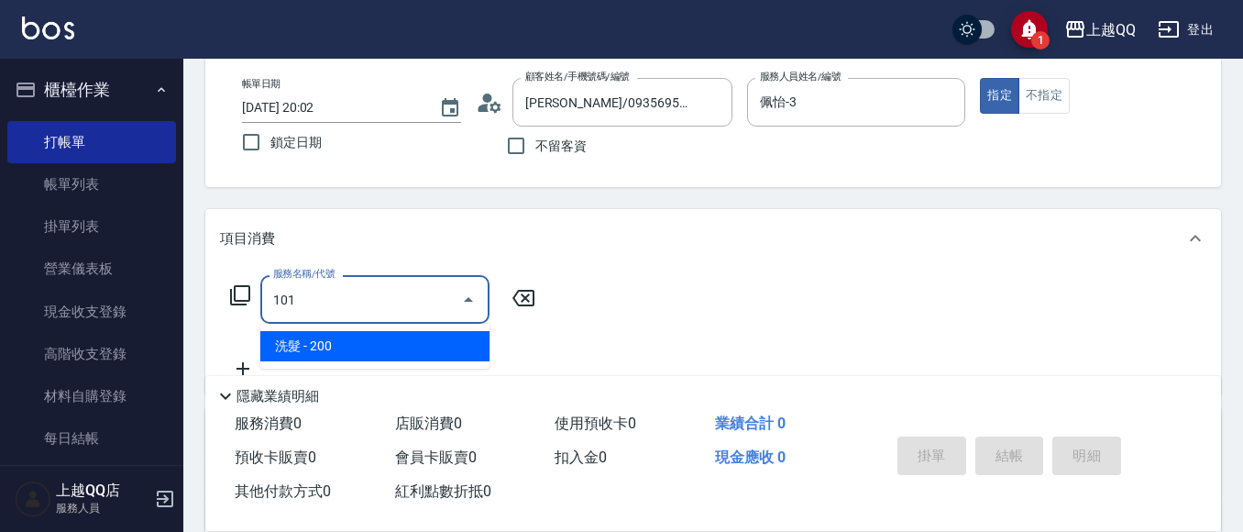
type input "洗髮(101)"
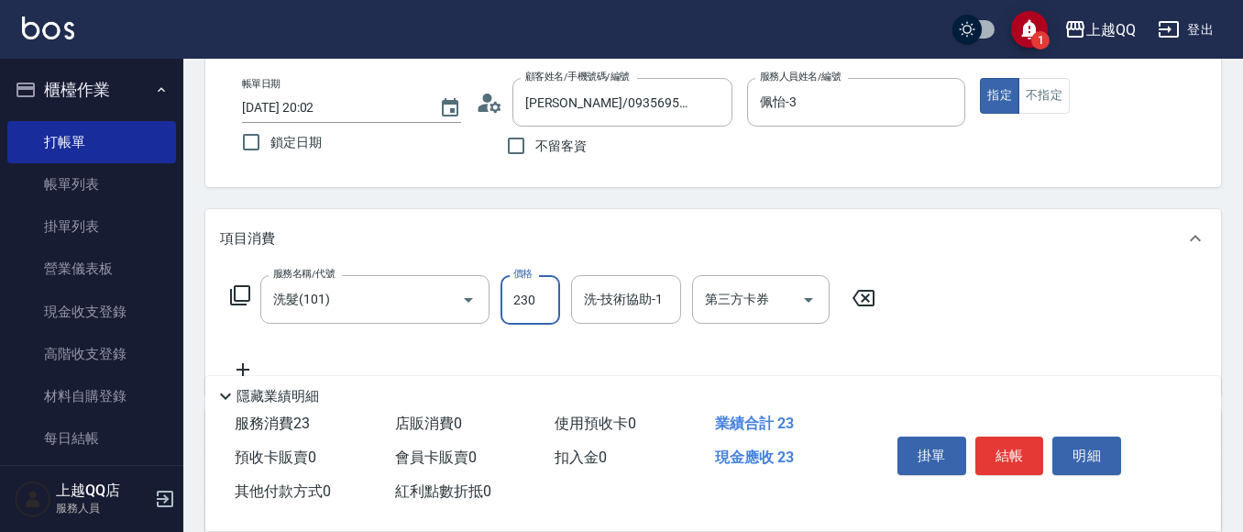
type input "230"
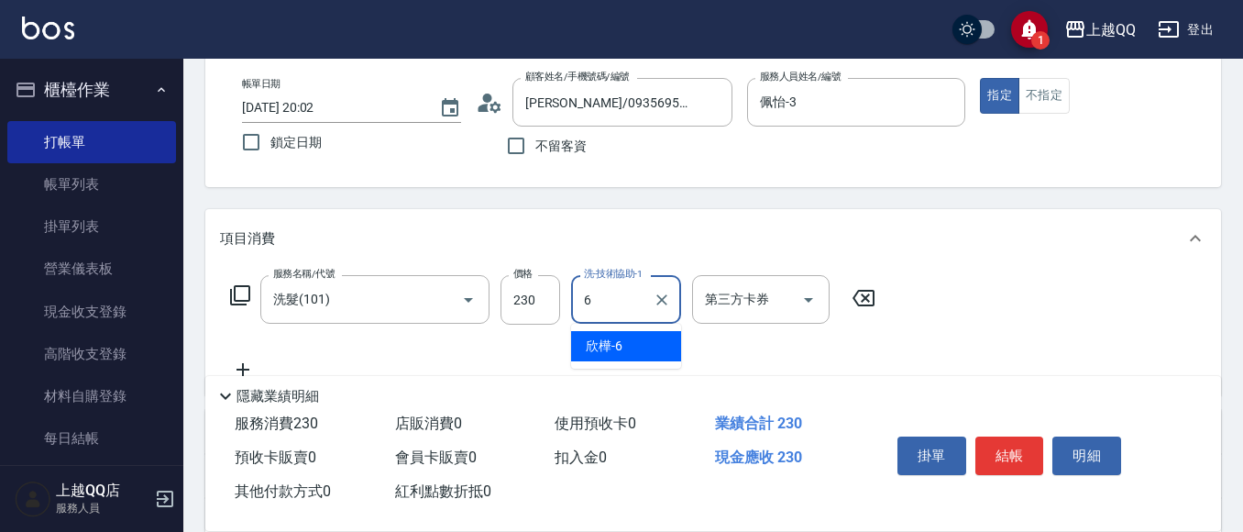
type input "欣樺-6"
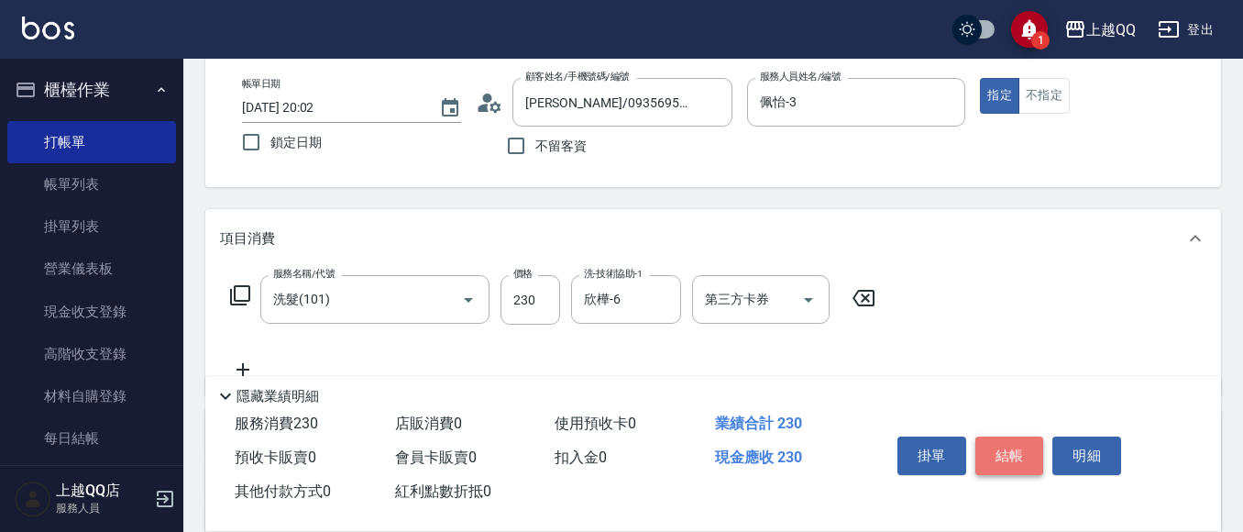
click at [999, 441] on button "結帳" at bounding box center [1010, 455] width 69 height 39
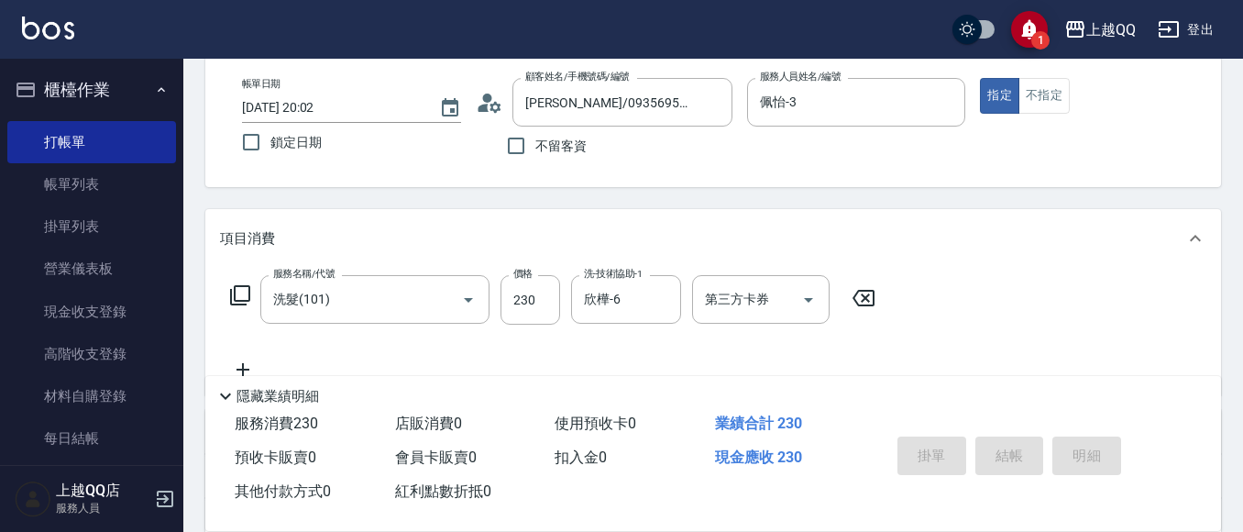
type input "[DATE] 20:07"
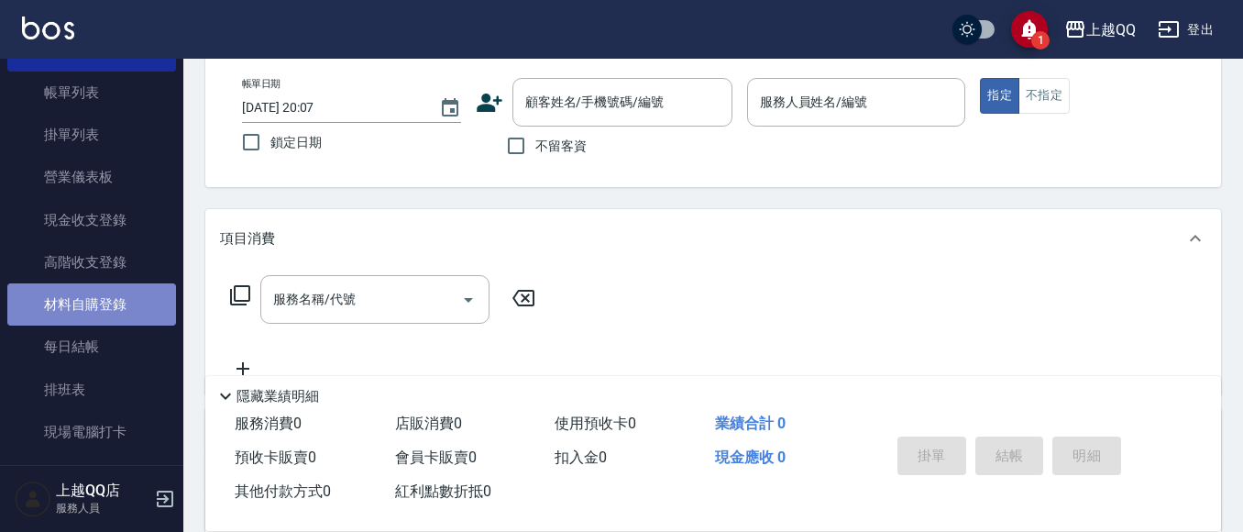
click at [105, 309] on link "材料自購登錄" at bounding box center [91, 304] width 169 height 42
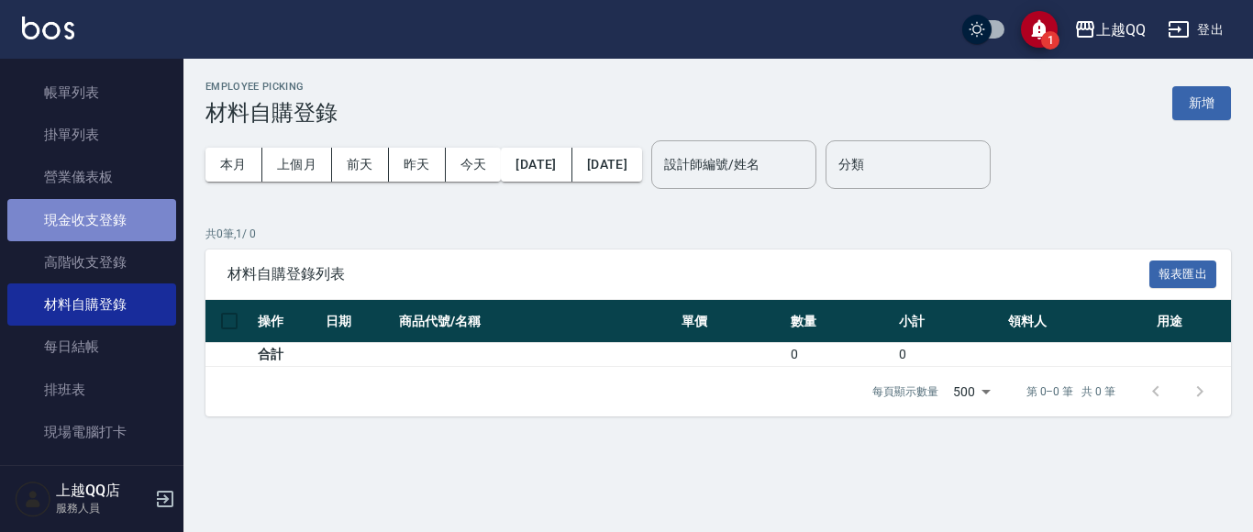
click at [124, 226] on link "現金收支登錄" at bounding box center [91, 220] width 169 height 42
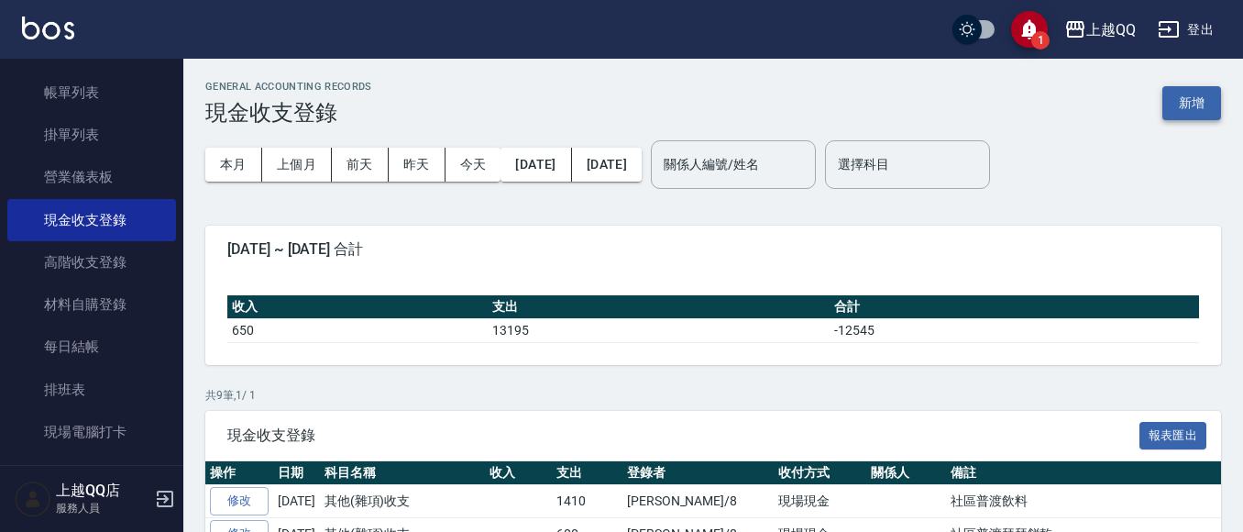
click at [1186, 89] on button "新增" at bounding box center [1192, 103] width 59 height 34
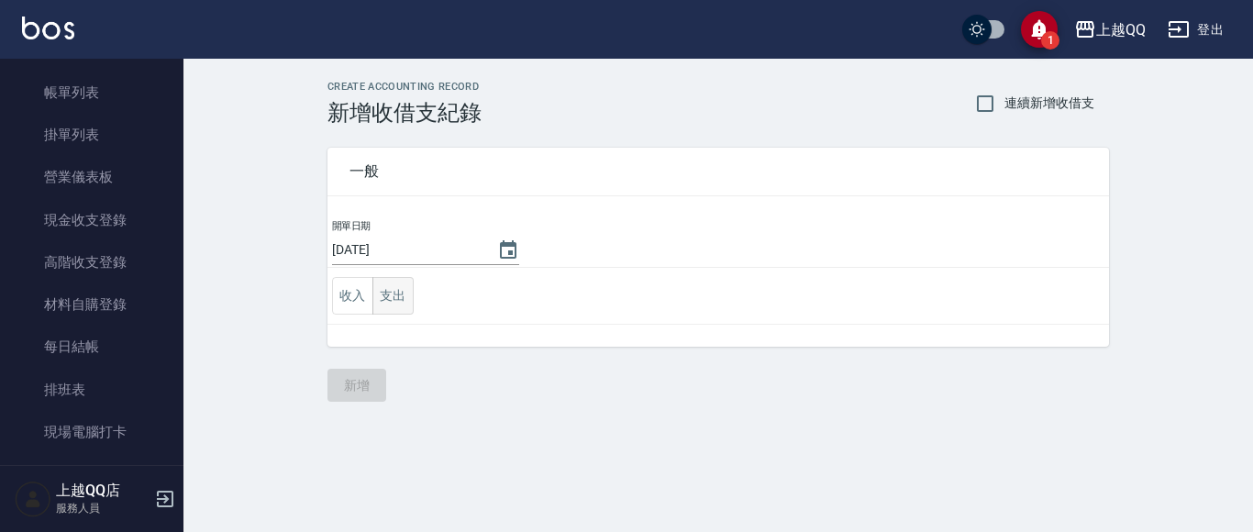
click at [395, 305] on button "支出" at bounding box center [392, 296] width 41 height 38
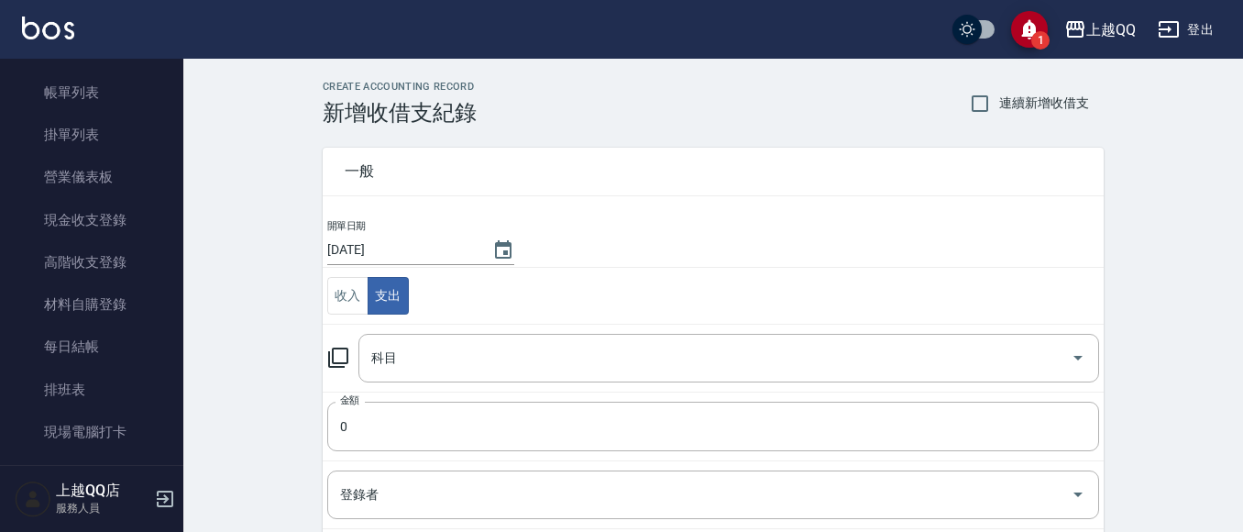
click at [338, 356] on icon at bounding box center [338, 358] width 22 height 22
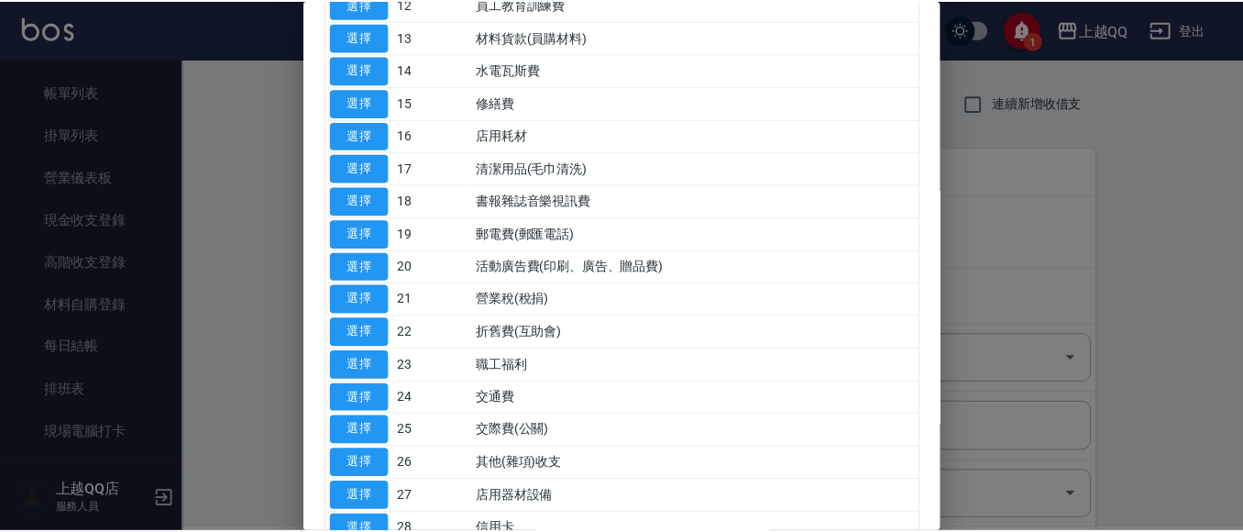
scroll to position [550, 0]
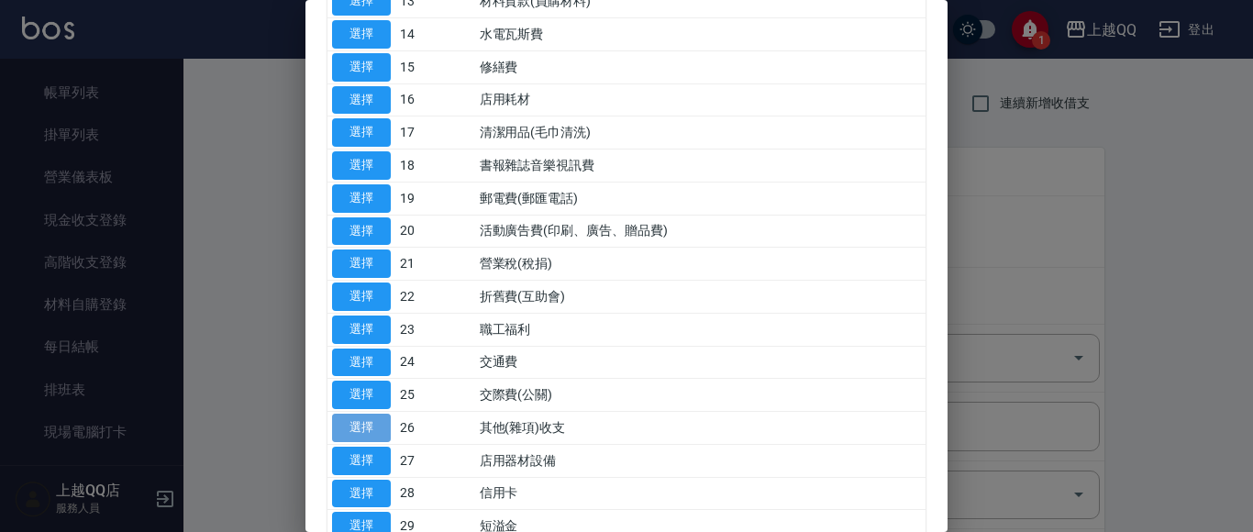
click at [359, 425] on button "選擇" at bounding box center [361, 428] width 59 height 28
type input "26 其他(雜項)收支"
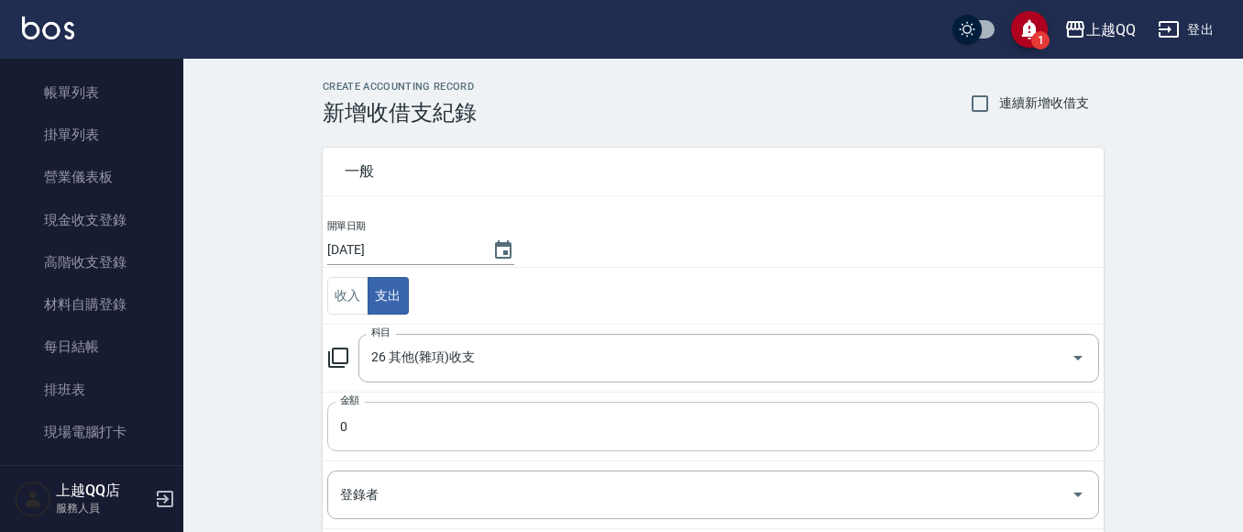
click at [379, 439] on input "0" at bounding box center [713, 427] width 772 height 50
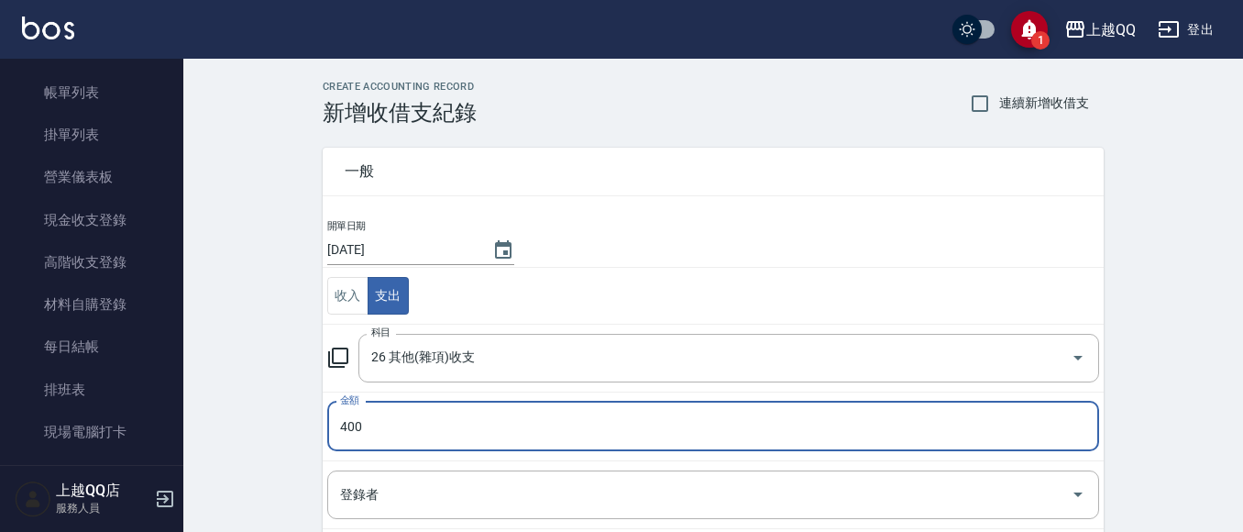
type input "400"
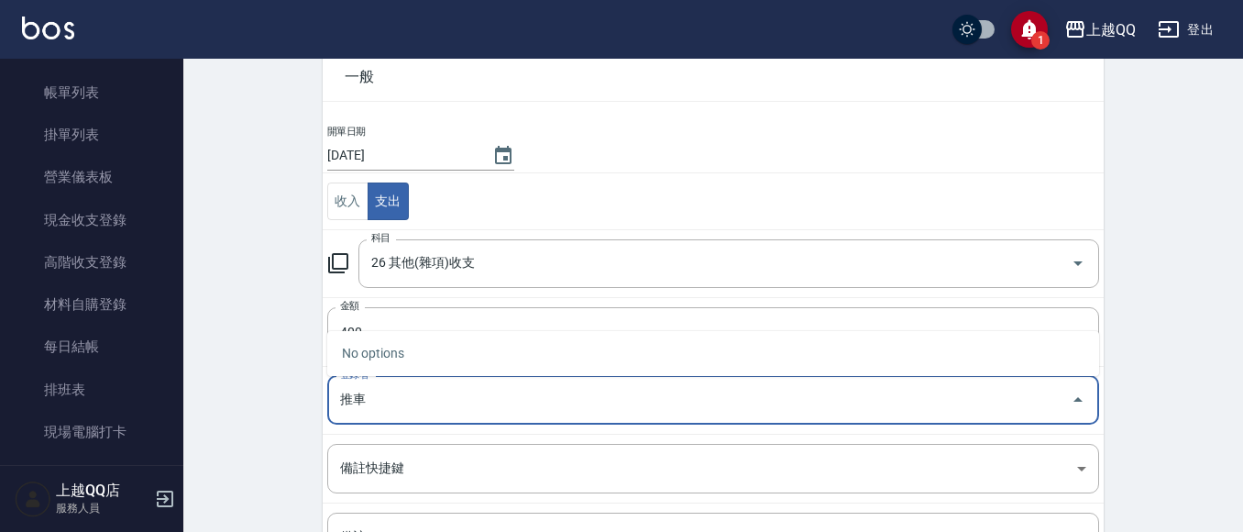
scroll to position [183, 0]
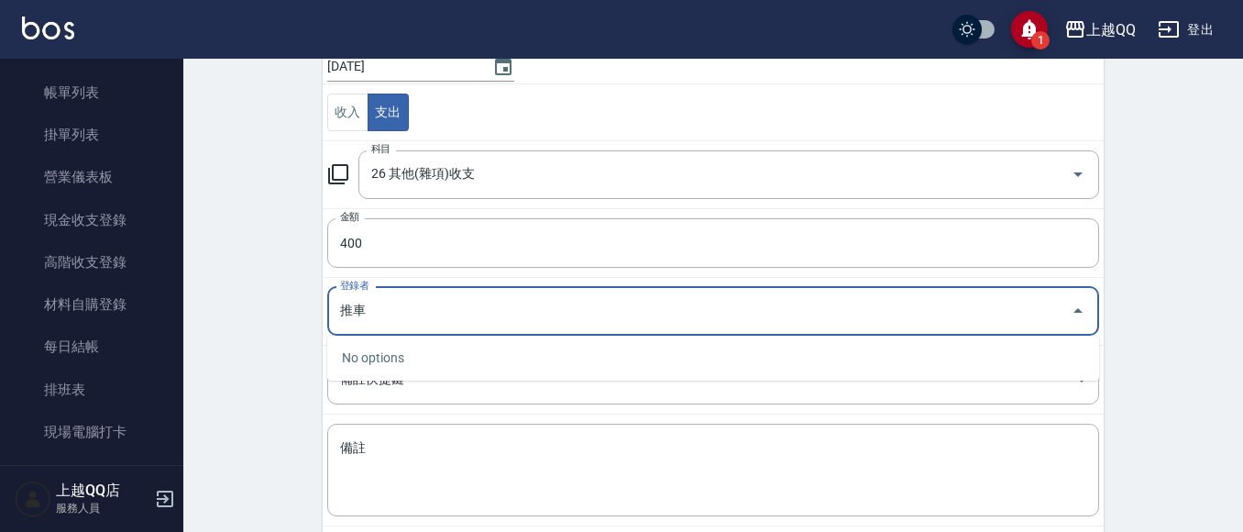
type input "推"
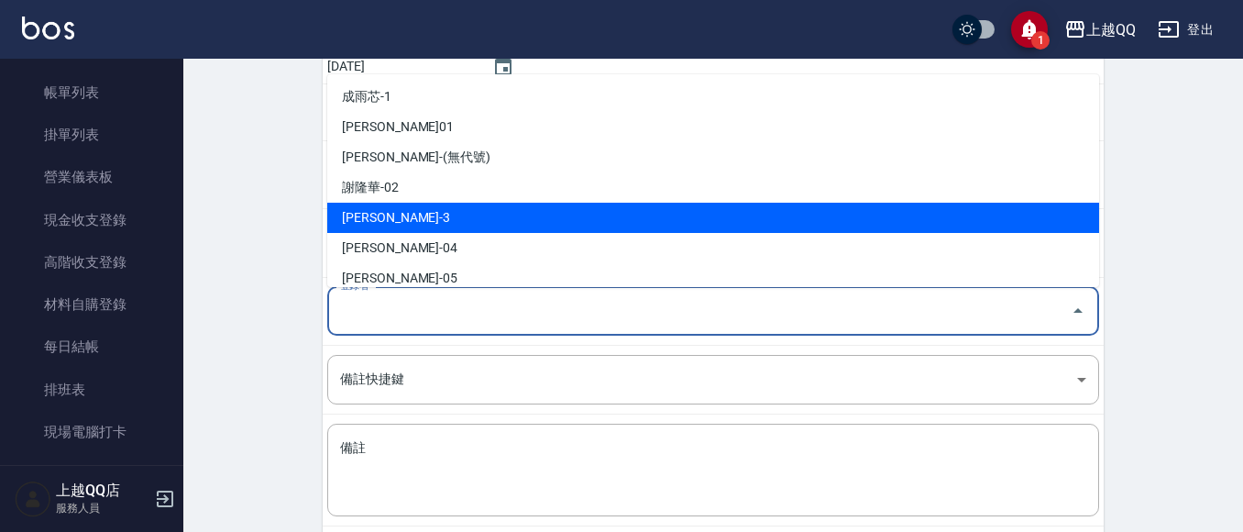
click at [384, 211] on li "[PERSON_NAME]-3" at bounding box center [713, 218] width 772 height 30
type input "[PERSON_NAME]-3"
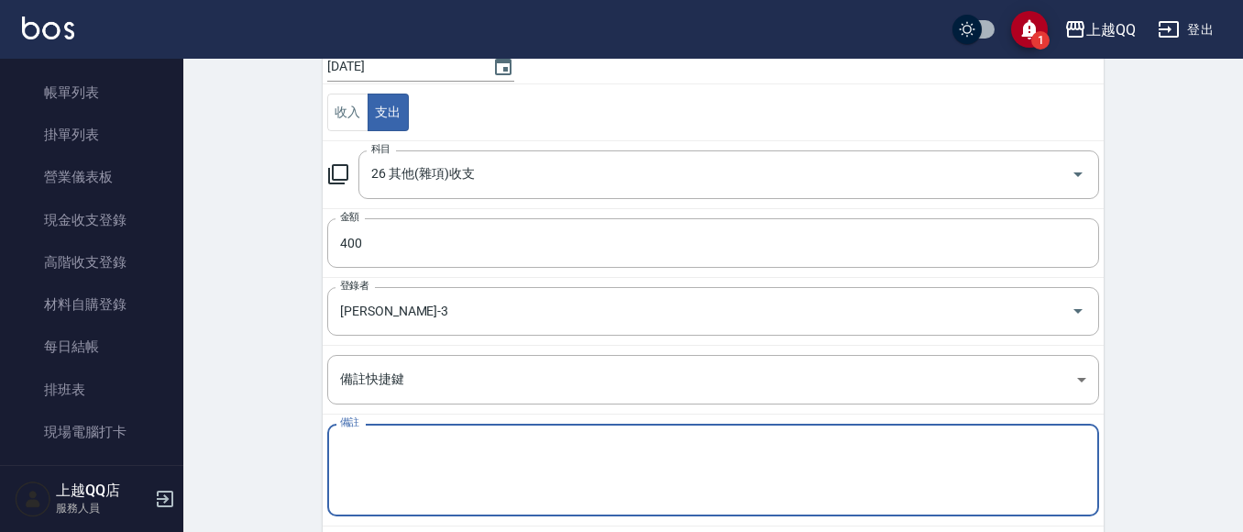
click at [393, 458] on textarea "備註" at bounding box center [713, 470] width 746 height 62
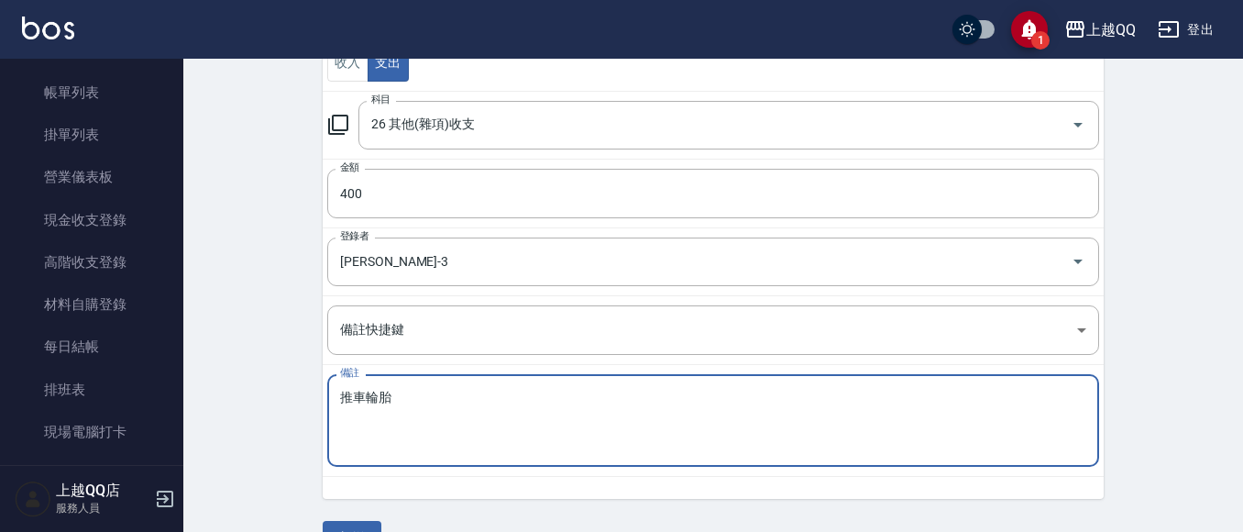
scroll to position [278, 0]
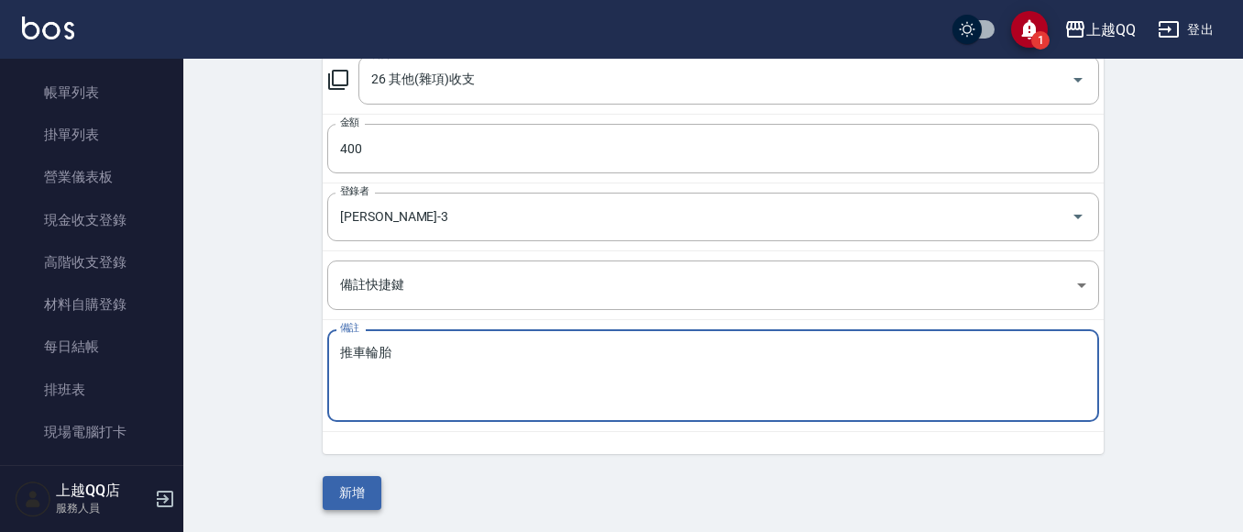
type textarea "推車輪胎"
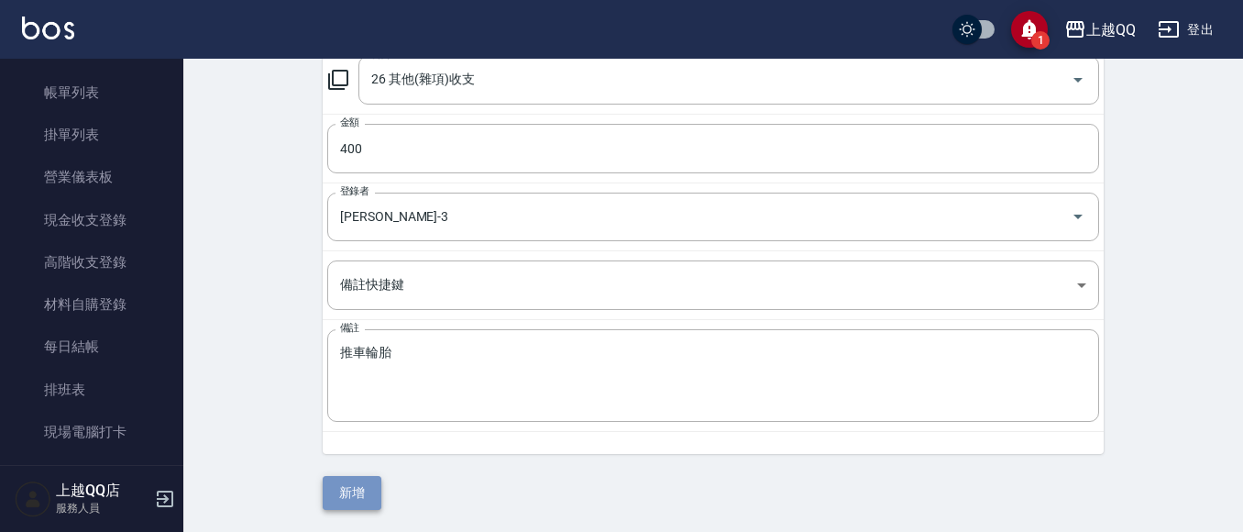
click at [375, 491] on button "新增" at bounding box center [352, 493] width 59 height 34
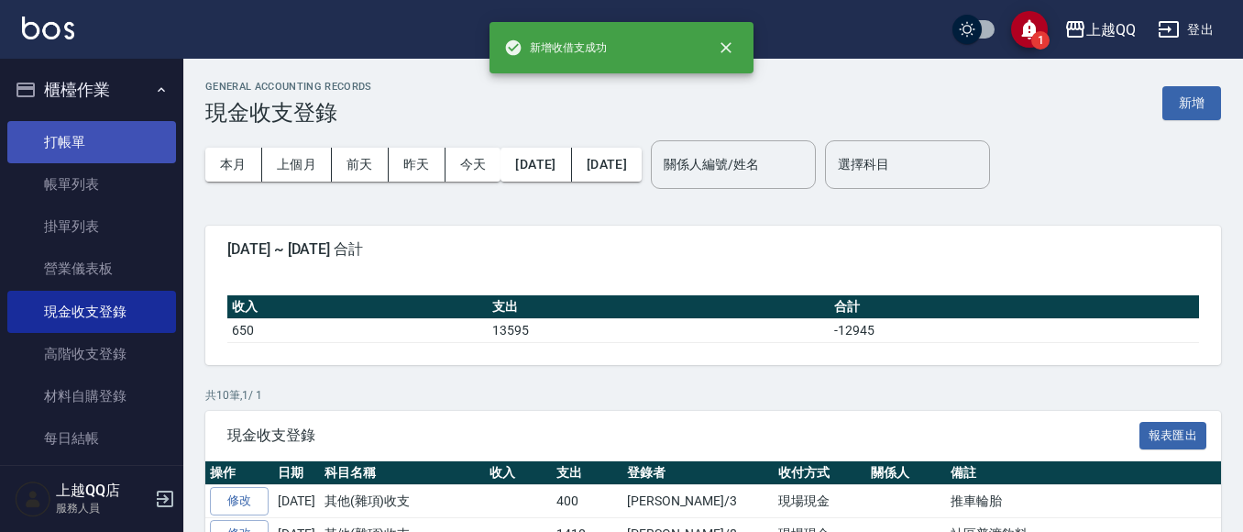
click at [92, 149] on link "打帳單" at bounding box center [91, 142] width 169 height 42
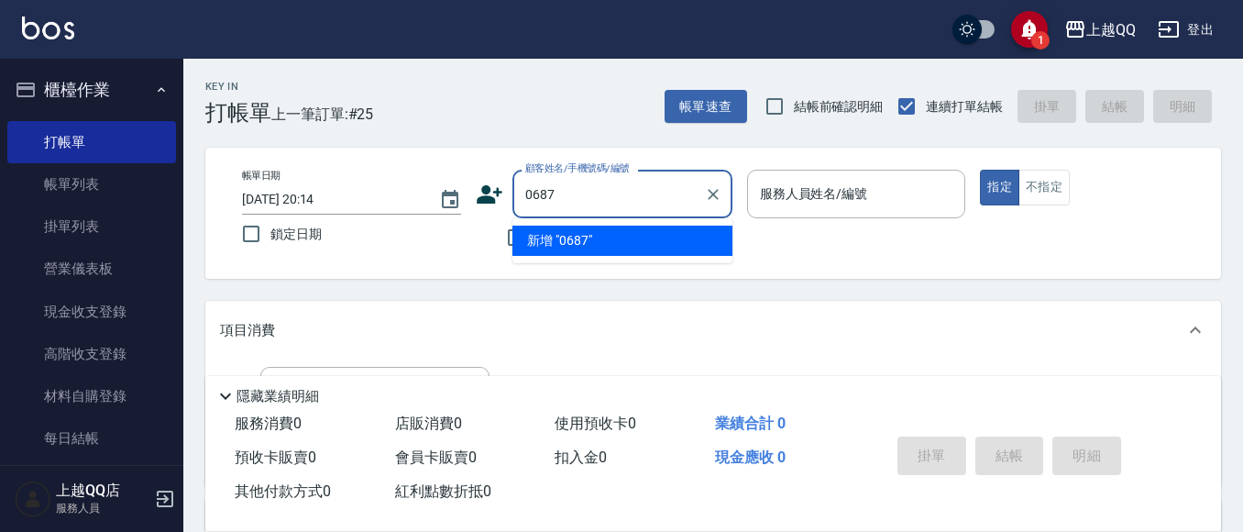
type input "0687"
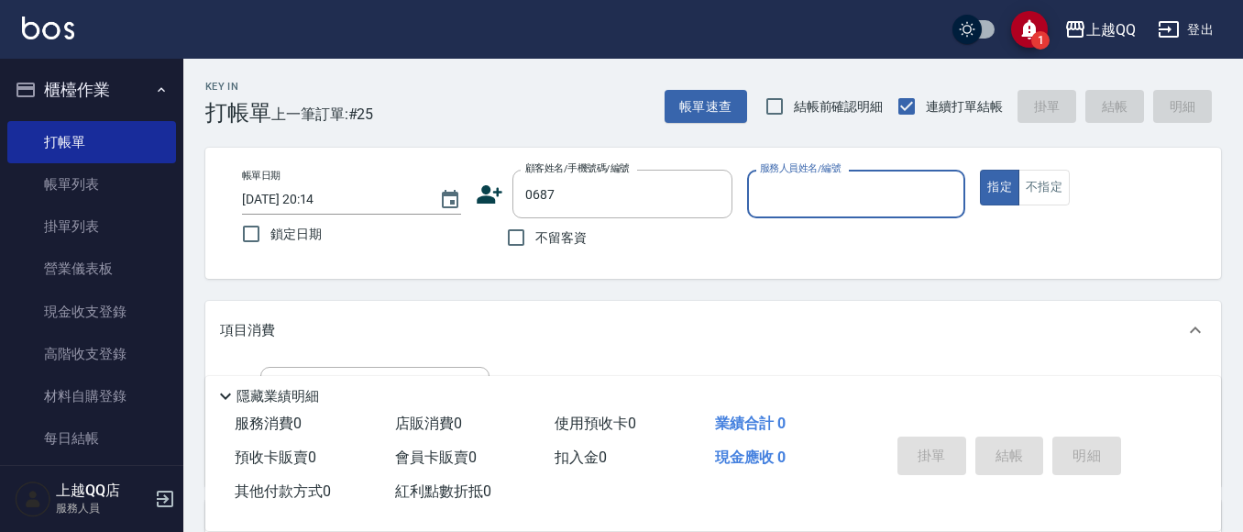
click at [980, 170] on button "指定" at bounding box center [999, 188] width 39 height 36
type button "true"
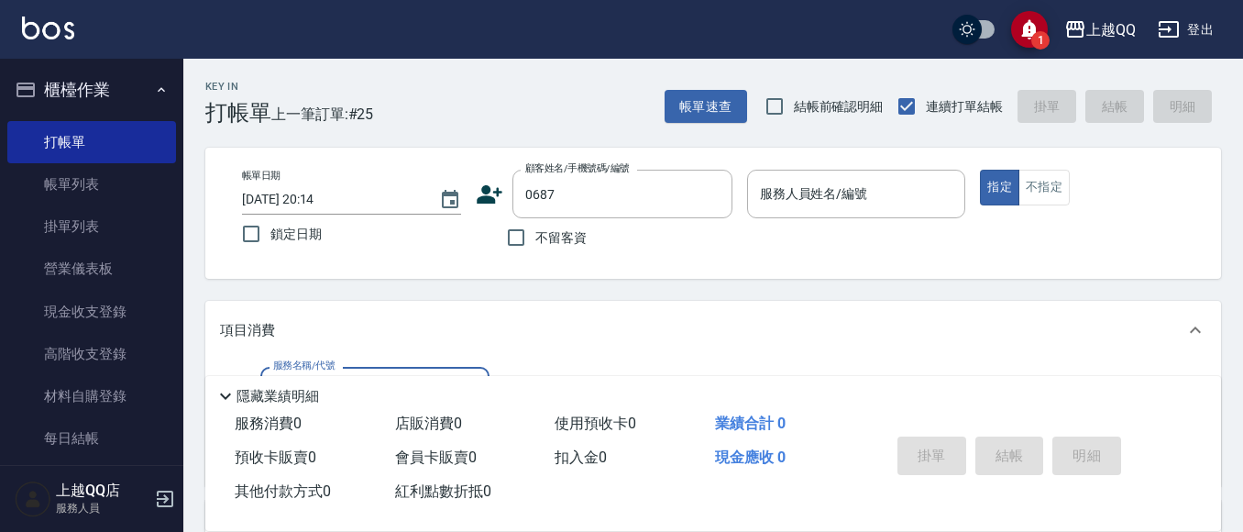
type input "10"
type input "[PERSON_NAME]/0928098836/0687"
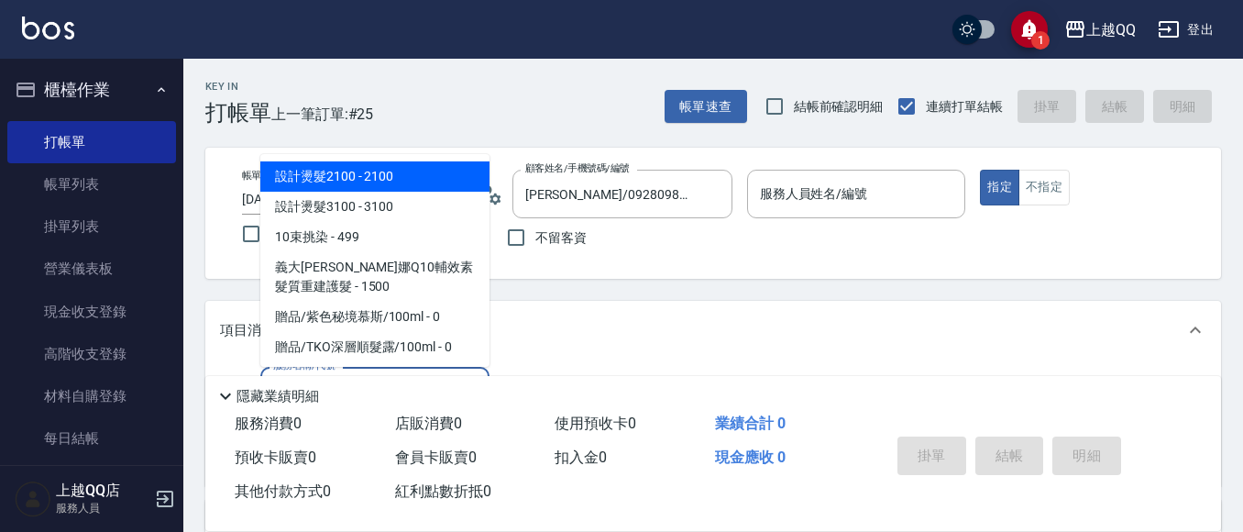
type input "101"
type input "佩怡-3"
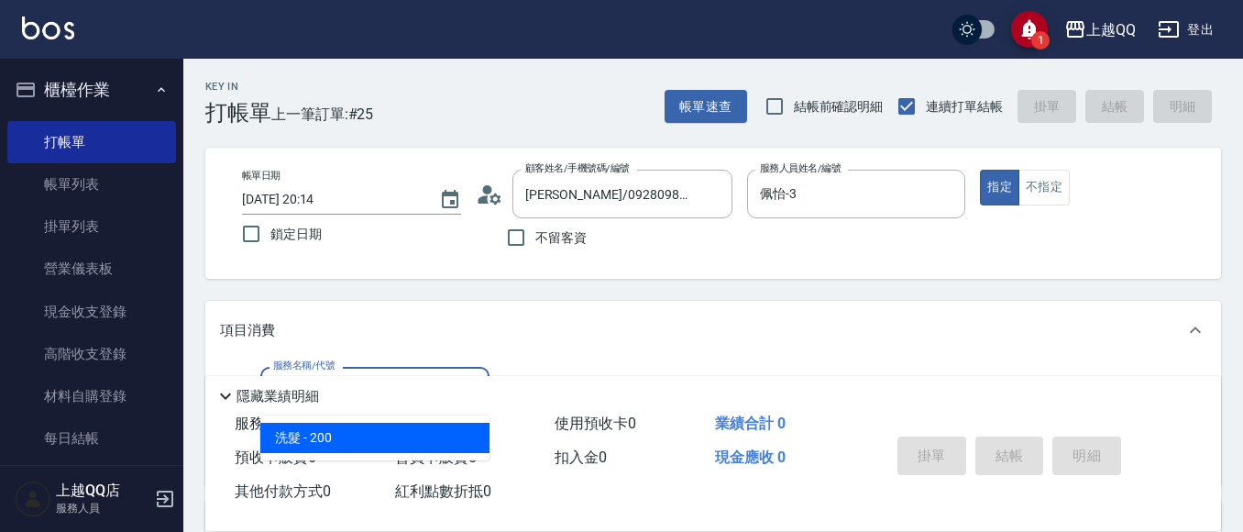
type input "洗髮(101)"
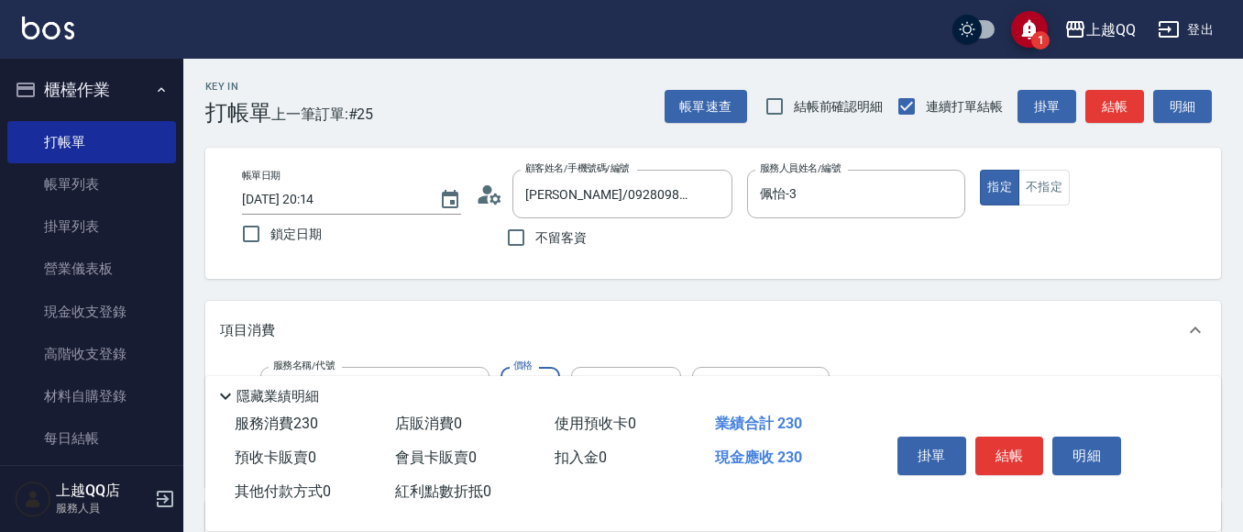
type input "230"
type input "[PERSON_NAME]-25"
click at [1011, 446] on button "結帳" at bounding box center [1010, 455] width 69 height 39
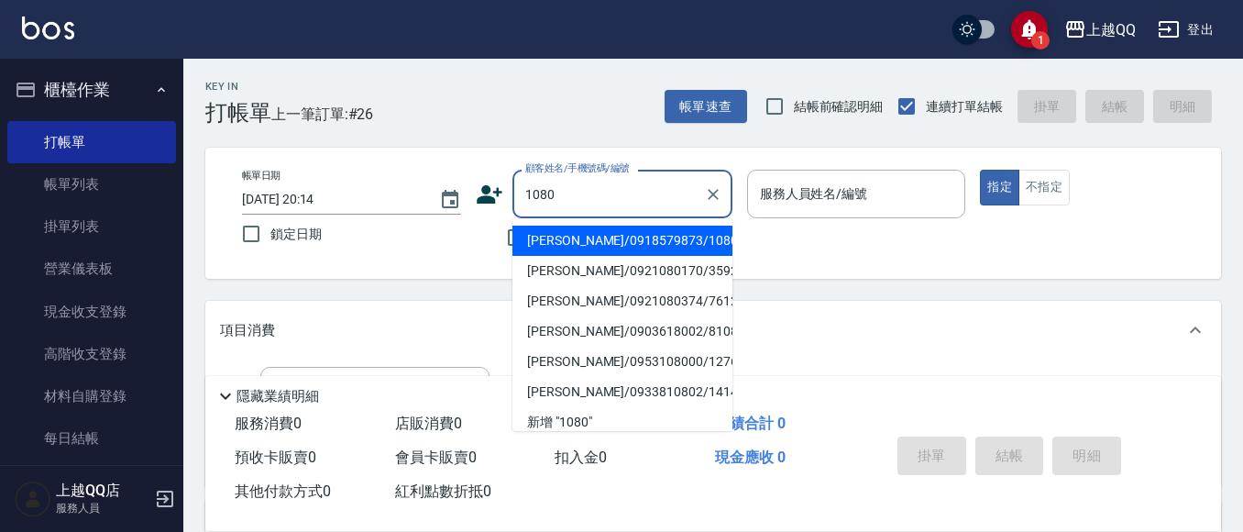
click at [612, 242] on li "[PERSON_NAME]/0918579873/1080" at bounding box center [623, 241] width 220 height 30
type input "[PERSON_NAME]/0918579873/1080"
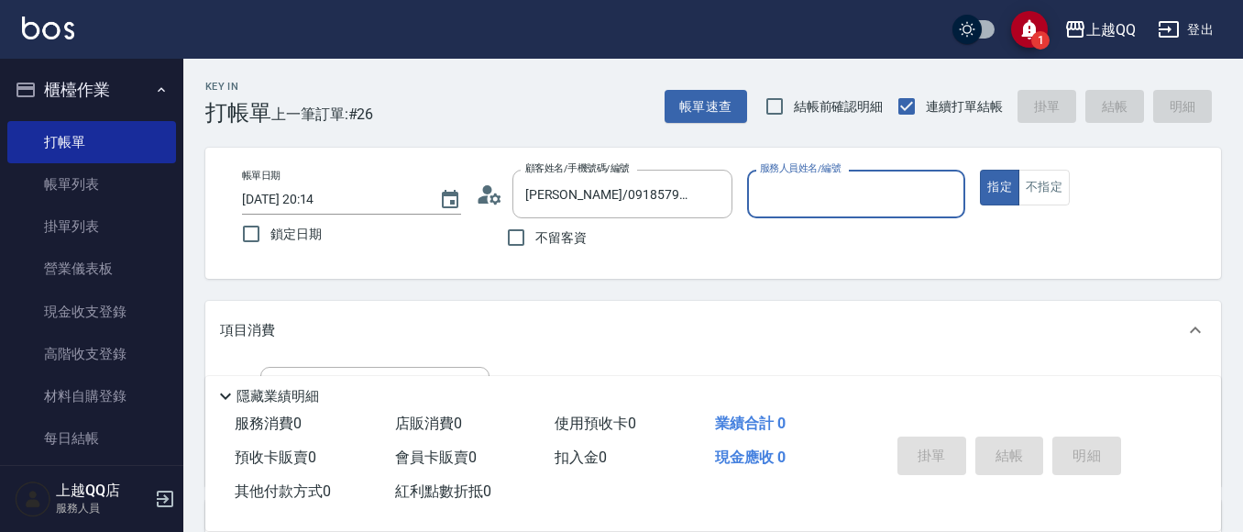
type input "佩怡-3"
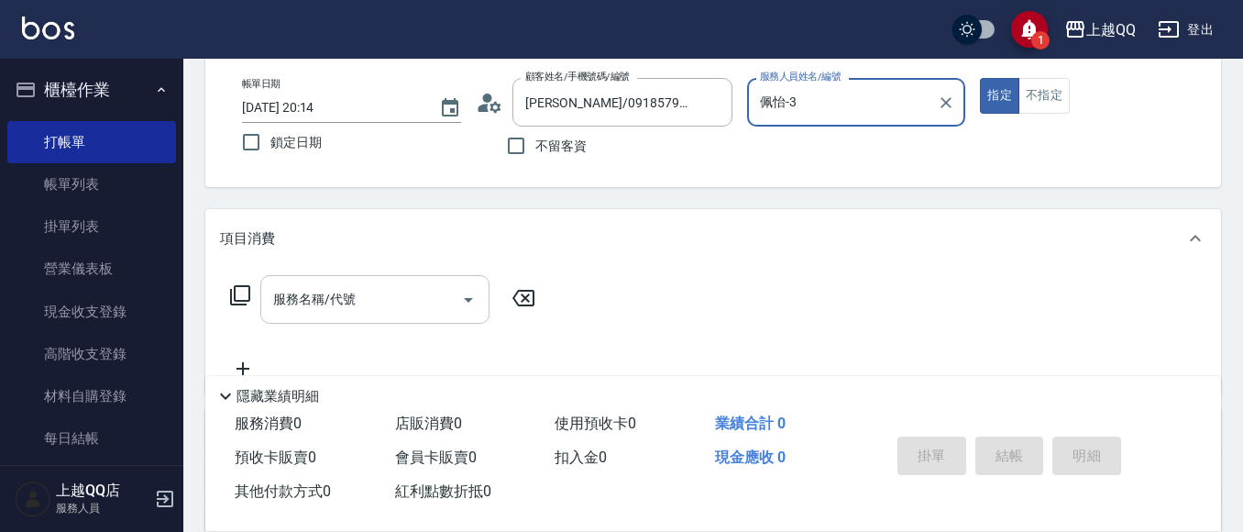
click at [387, 311] on input "服務名稱/代號" at bounding box center [361, 299] width 185 height 32
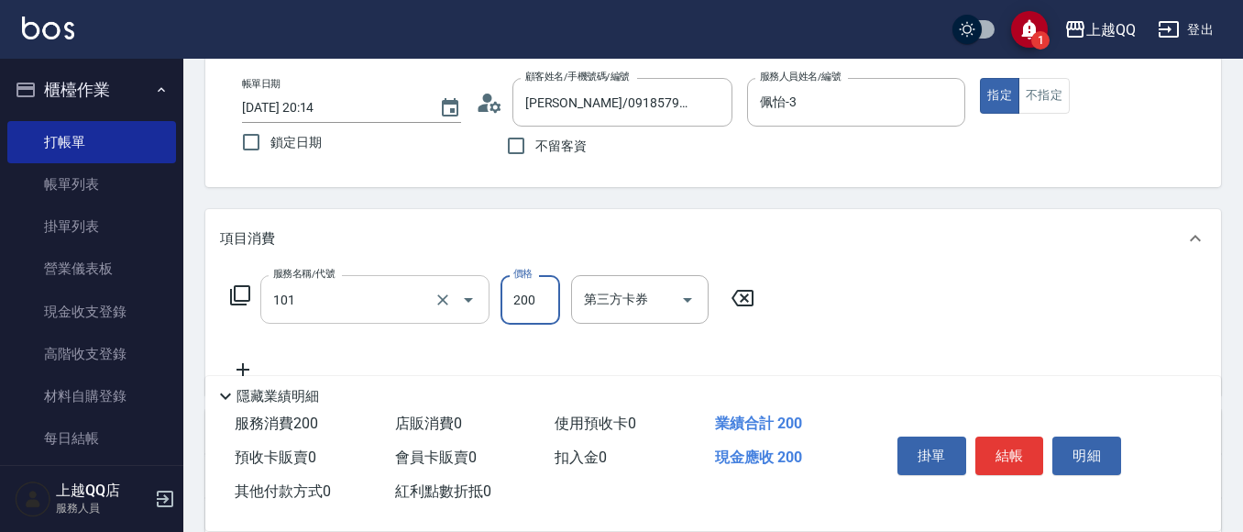
type input "洗髮(101)"
type input "250"
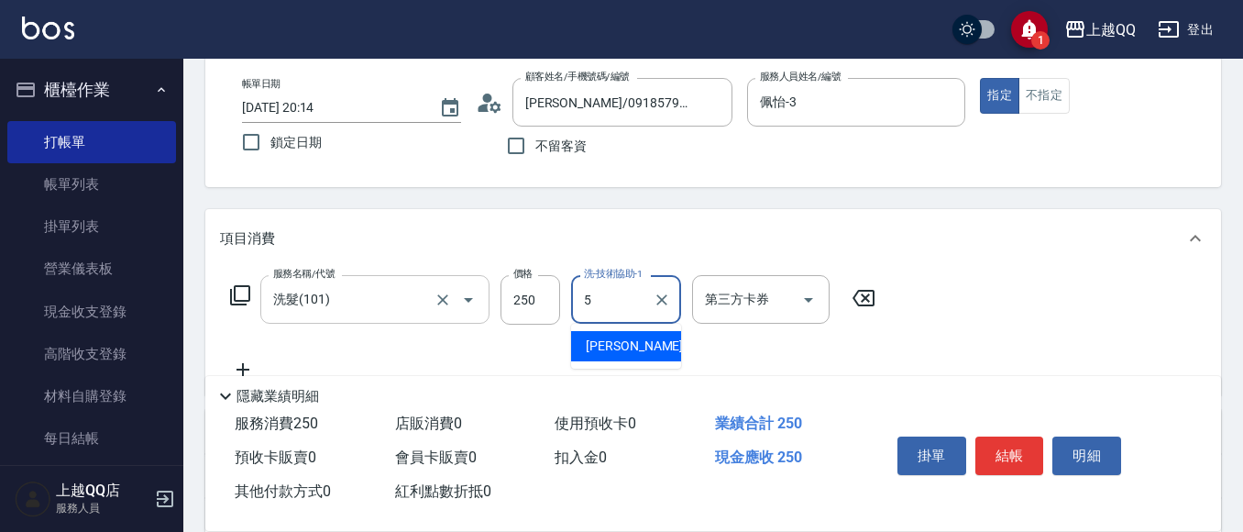
type input "[PERSON_NAME]5"
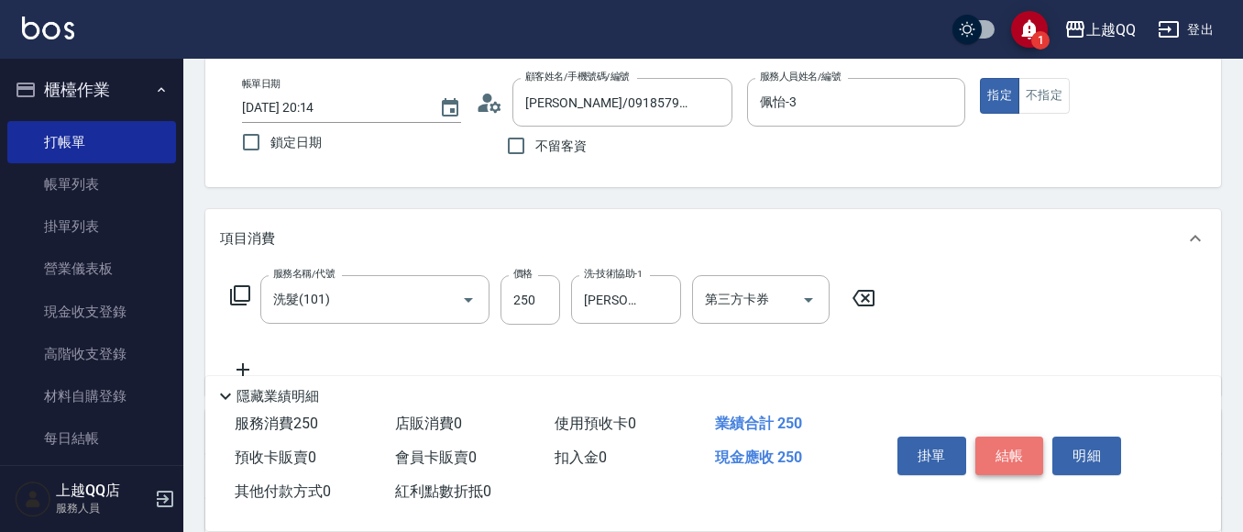
click at [997, 443] on button "結帳" at bounding box center [1010, 455] width 69 height 39
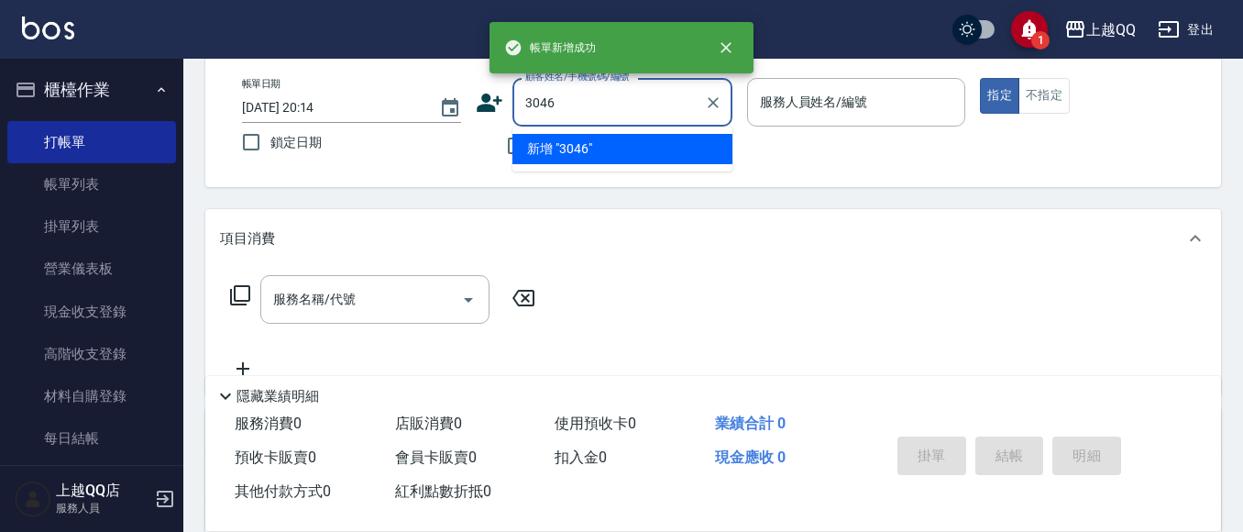
type input "3046"
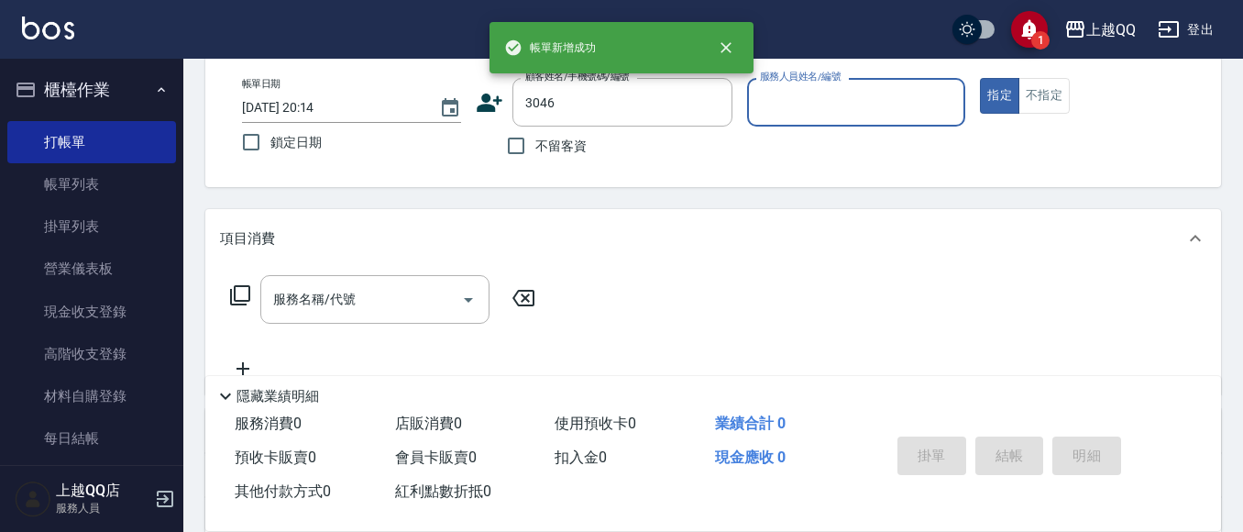
click at [980, 78] on button "指定" at bounding box center [999, 96] width 39 height 36
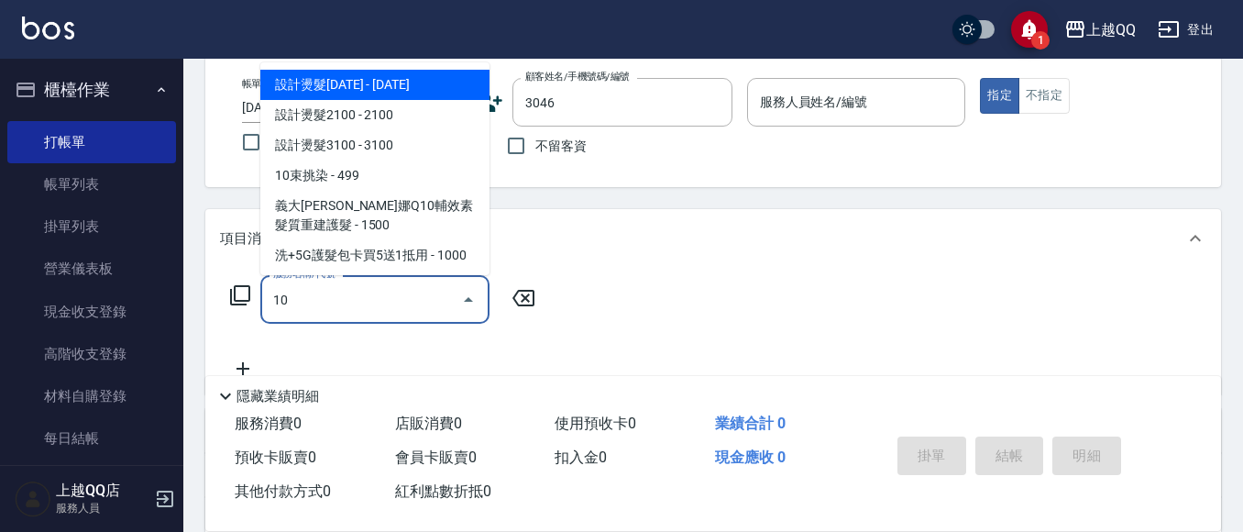
type input "101"
type input "[PERSON_NAME]/0952768723/3046"
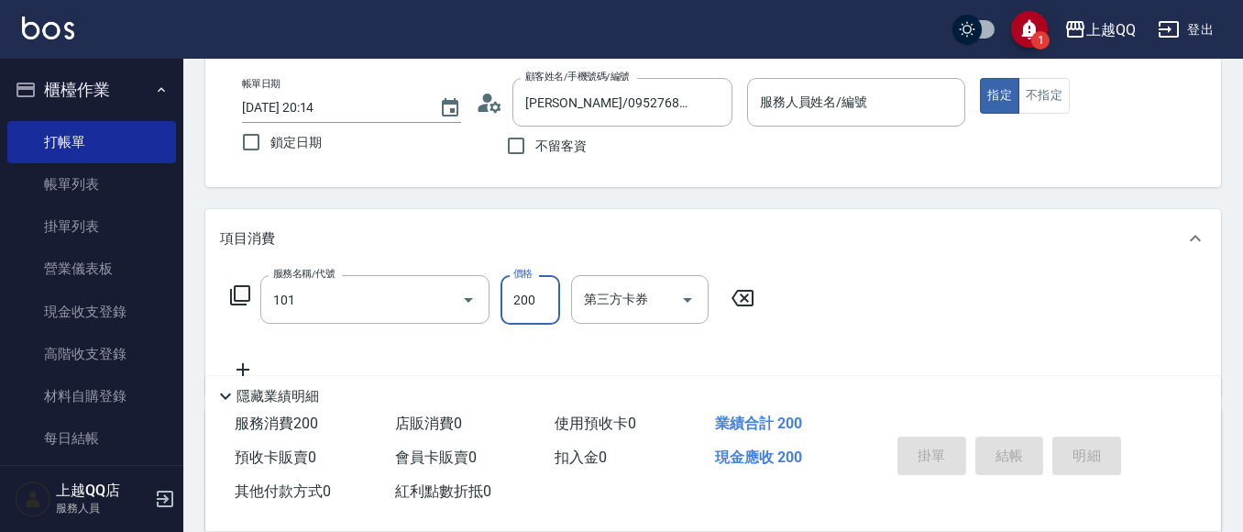
type input "洗髮(101)"
type input "佩怡-3"
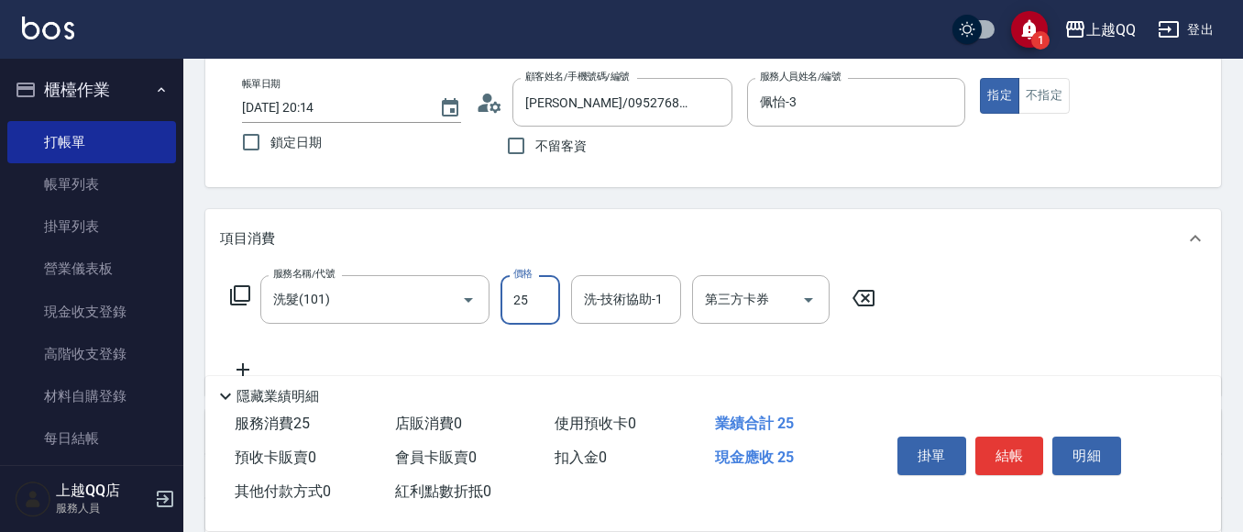
type input "250"
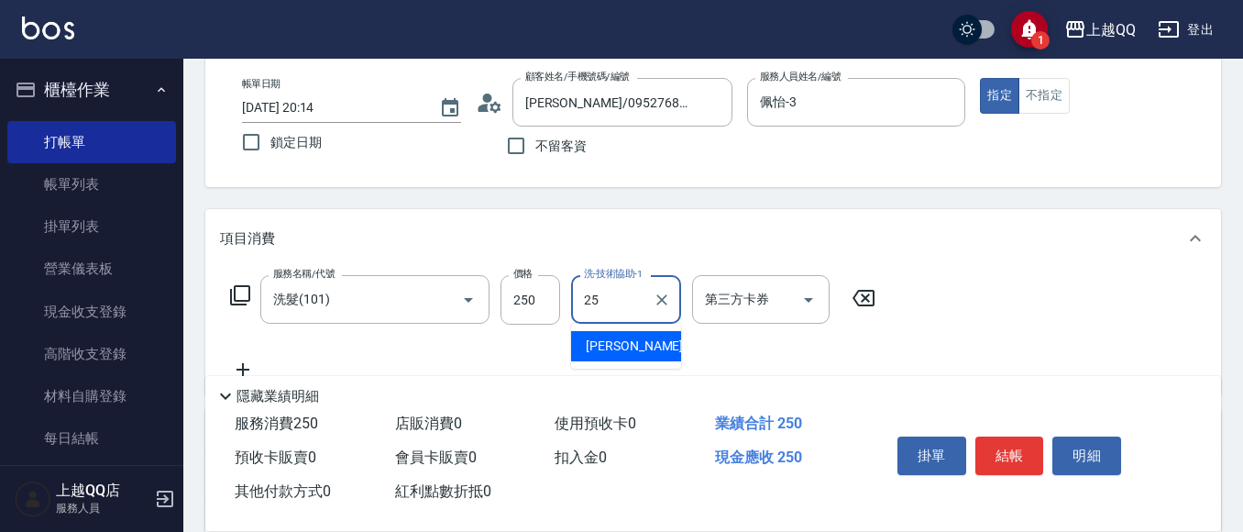
type input "[PERSON_NAME]-25"
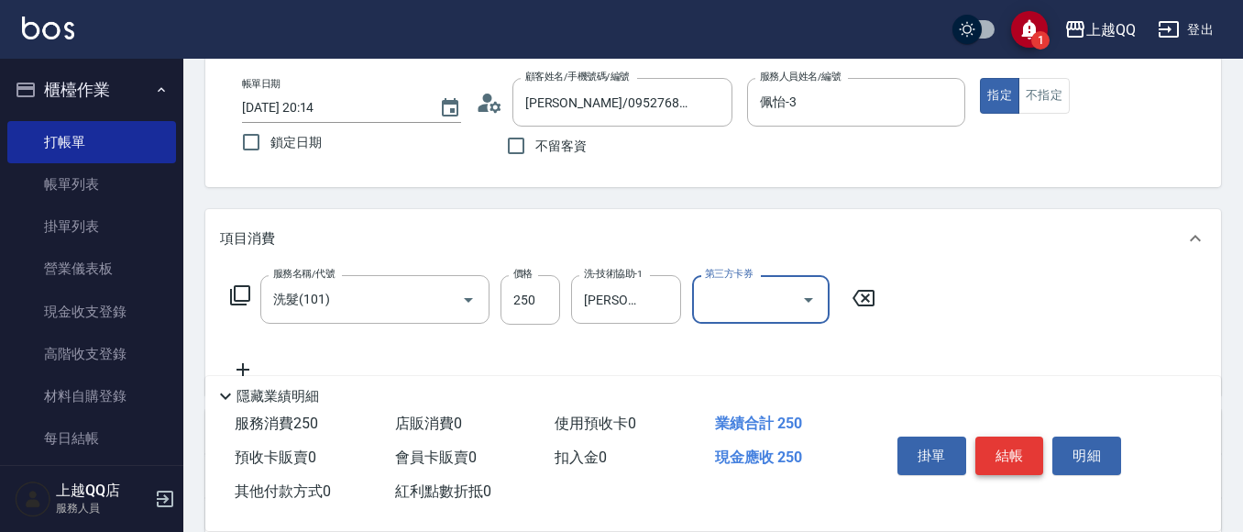
click at [1030, 449] on button "結帳" at bounding box center [1010, 455] width 69 height 39
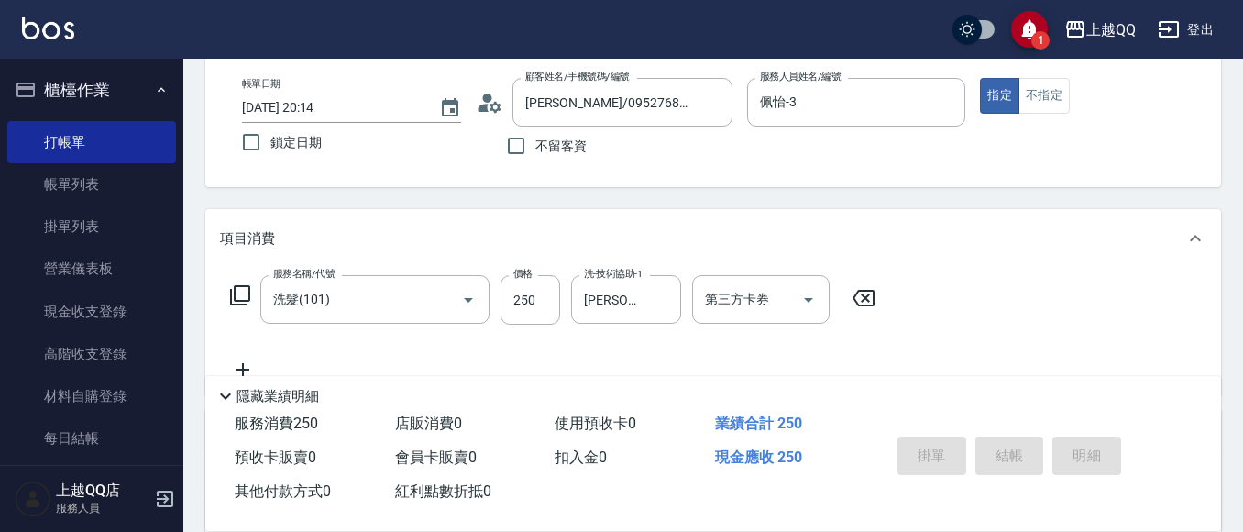
type input "[DATE] 20:15"
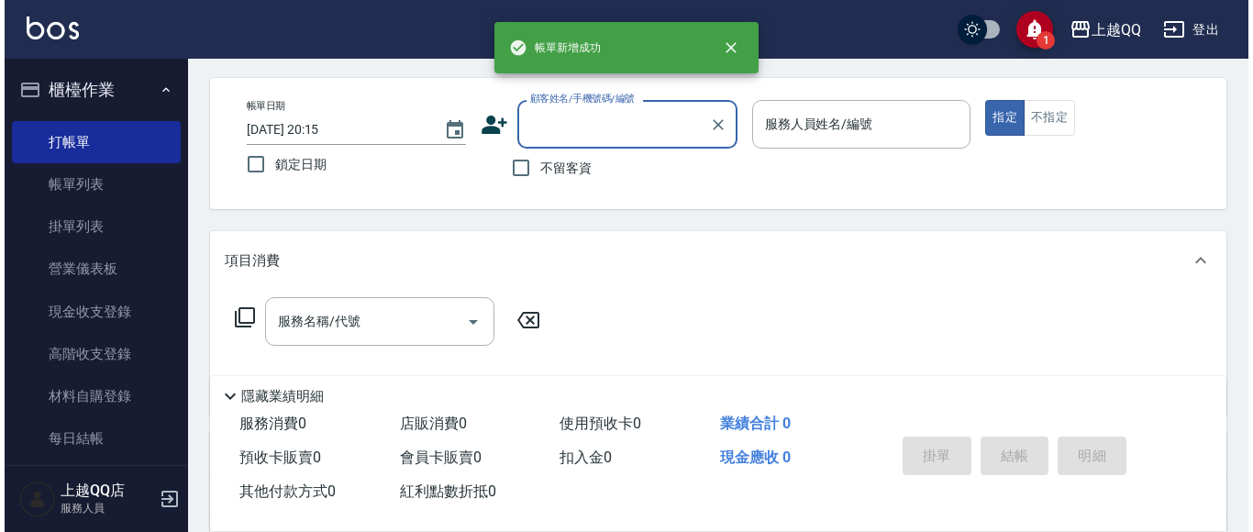
scroll to position [0, 0]
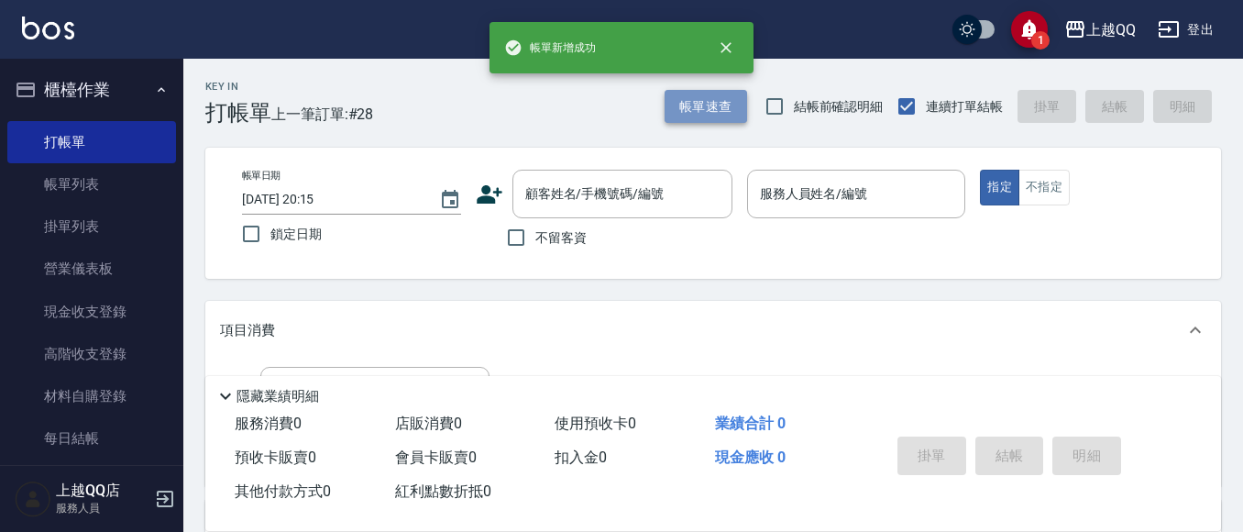
click at [702, 108] on button "帳單速查" at bounding box center [706, 107] width 83 height 34
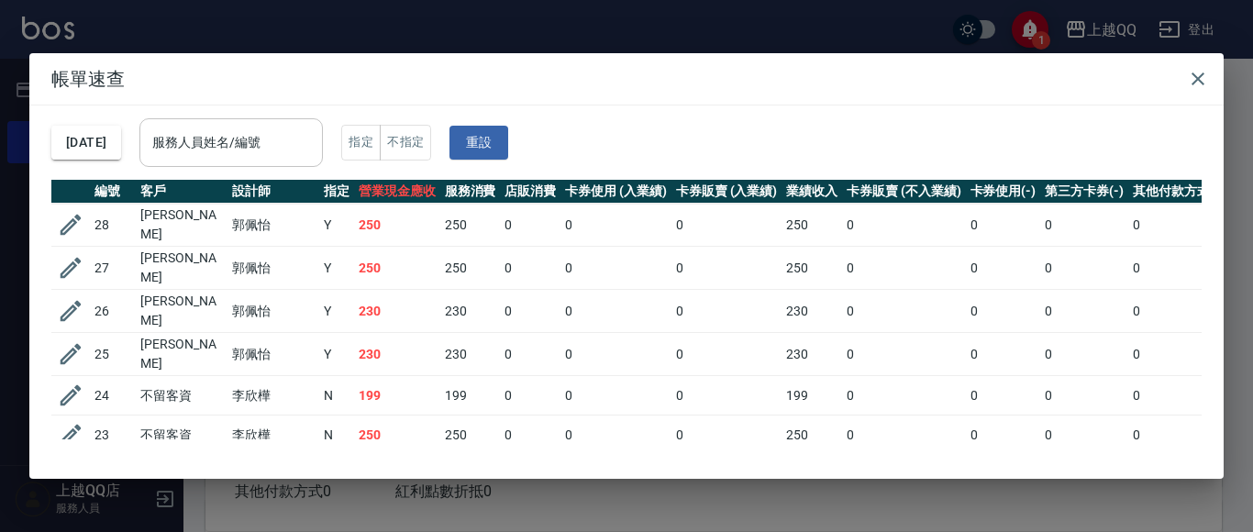
click at [271, 145] on input "服務人員姓名/編號" at bounding box center [231, 143] width 167 height 32
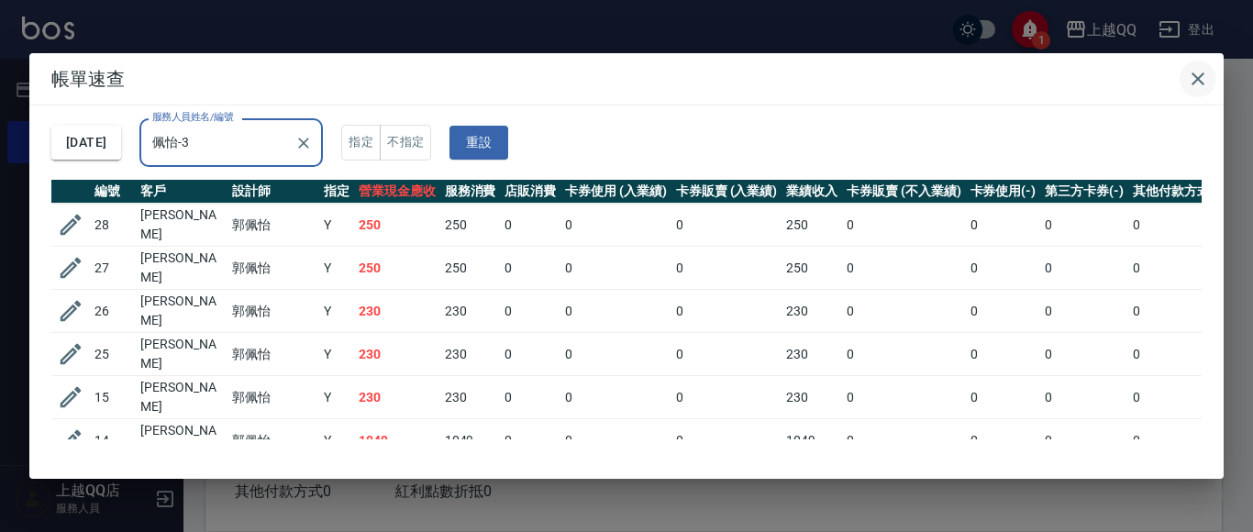
type input "佩怡-3"
click at [1195, 72] on icon "button" at bounding box center [1198, 79] width 22 height 22
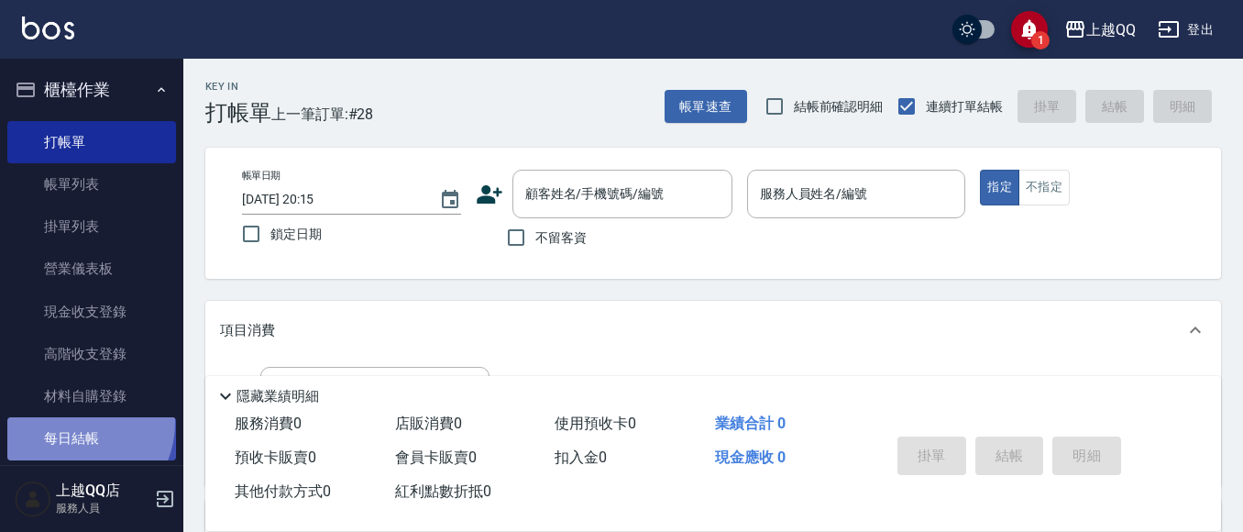
click at [73, 423] on link "每日結帳" at bounding box center [91, 438] width 169 height 42
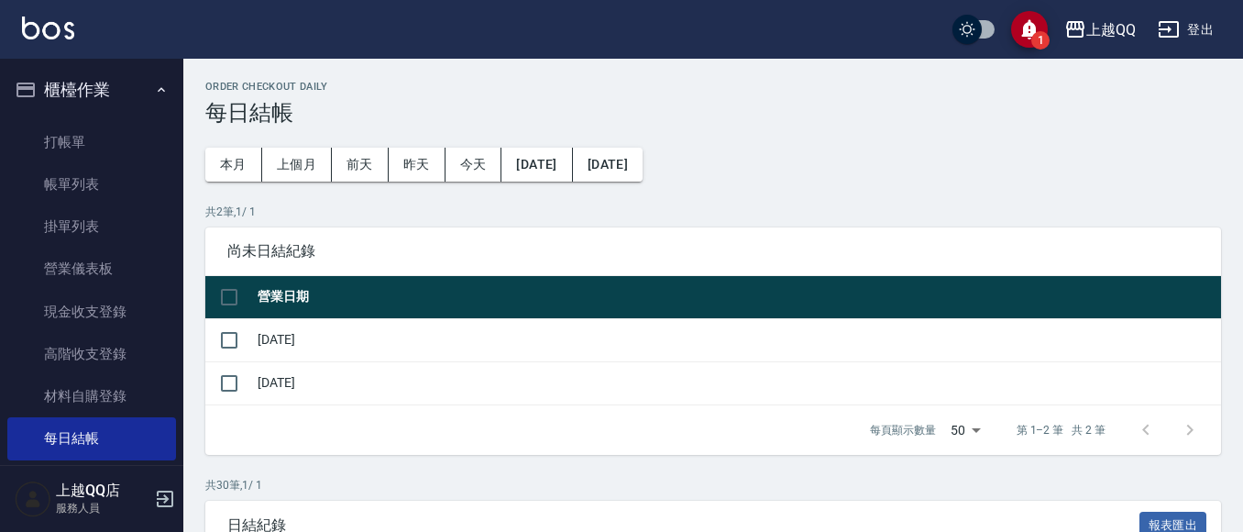
click at [257, 379] on td "[DATE]" at bounding box center [737, 382] width 968 height 43
click at [233, 335] on input "checkbox" at bounding box center [229, 340] width 39 height 39
checkbox input "true"
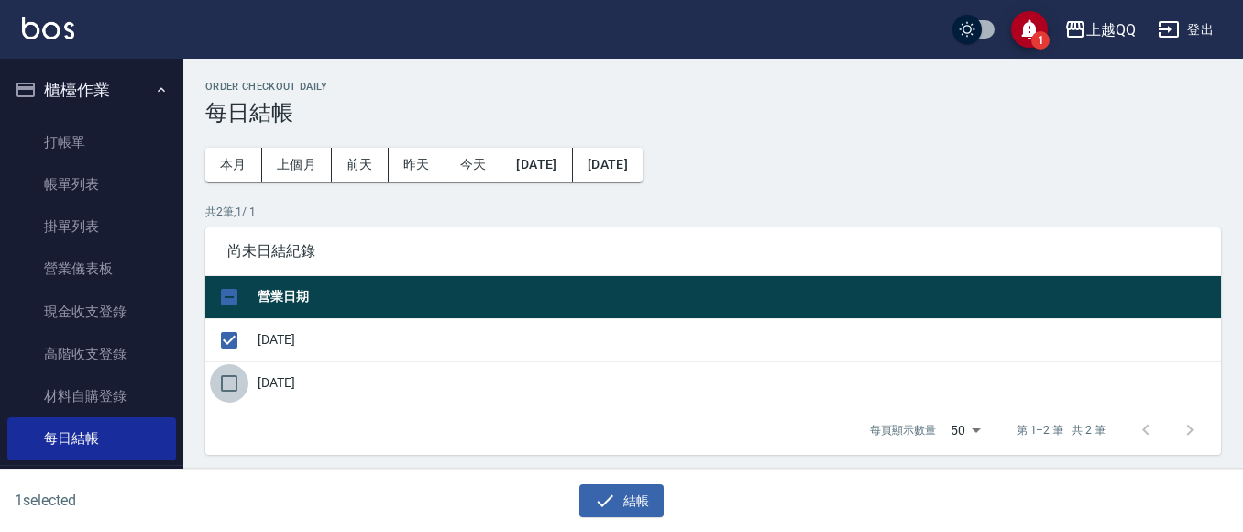
click at [228, 386] on input "checkbox" at bounding box center [229, 383] width 39 height 39
checkbox input "true"
click at [594, 502] on icon "button" at bounding box center [605, 501] width 22 height 22
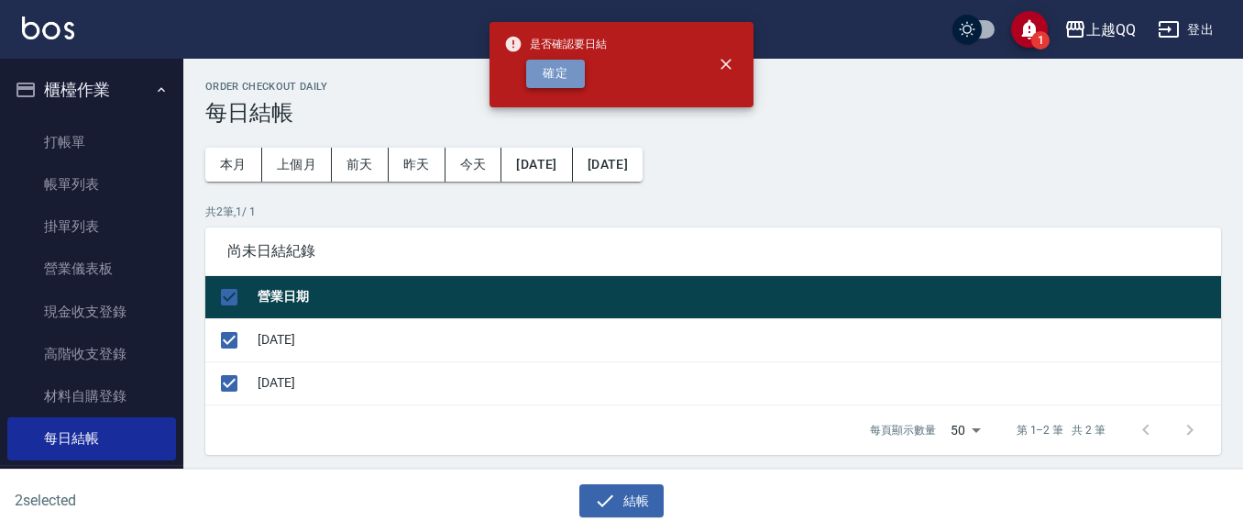
click at [527, 75] on button "確定" at bounding box center [555, 74] width 59 height 28
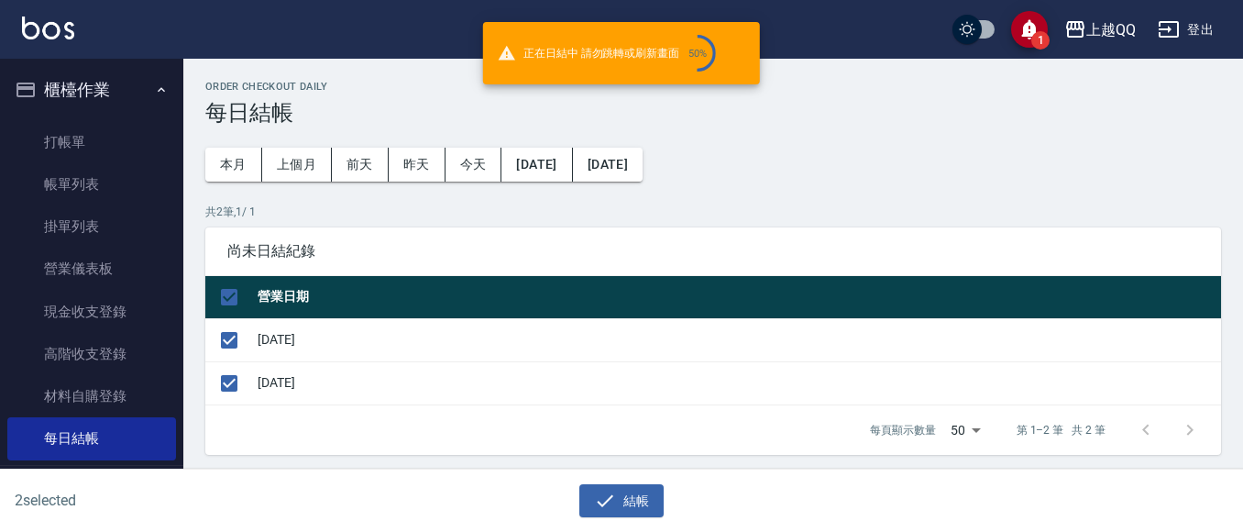
checkbox input "false"
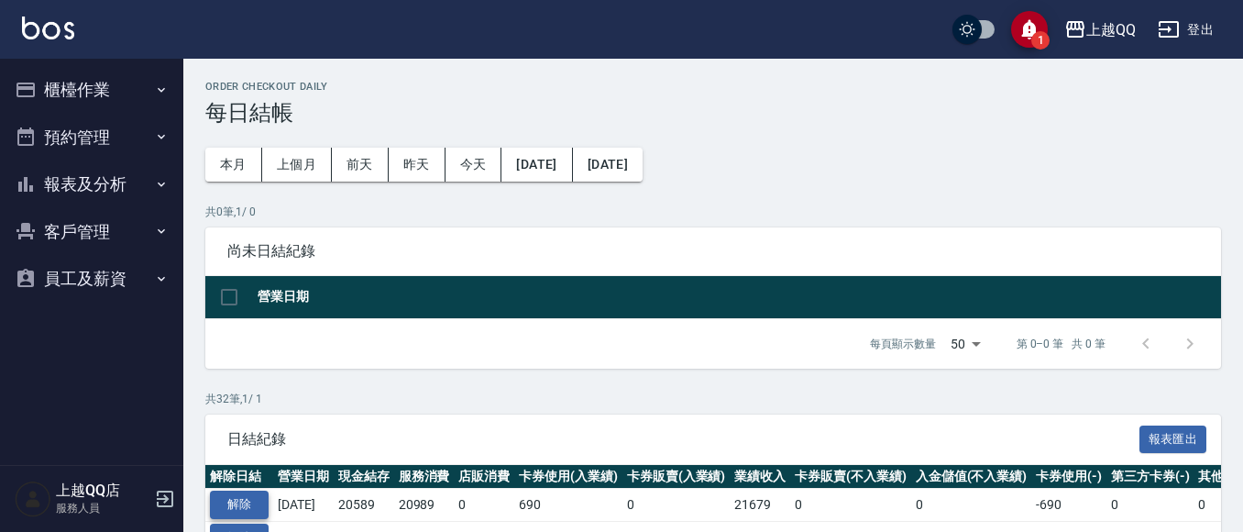
click at [261, 499] on button "解除" at bounding box center [239, 505] width 59 height 28
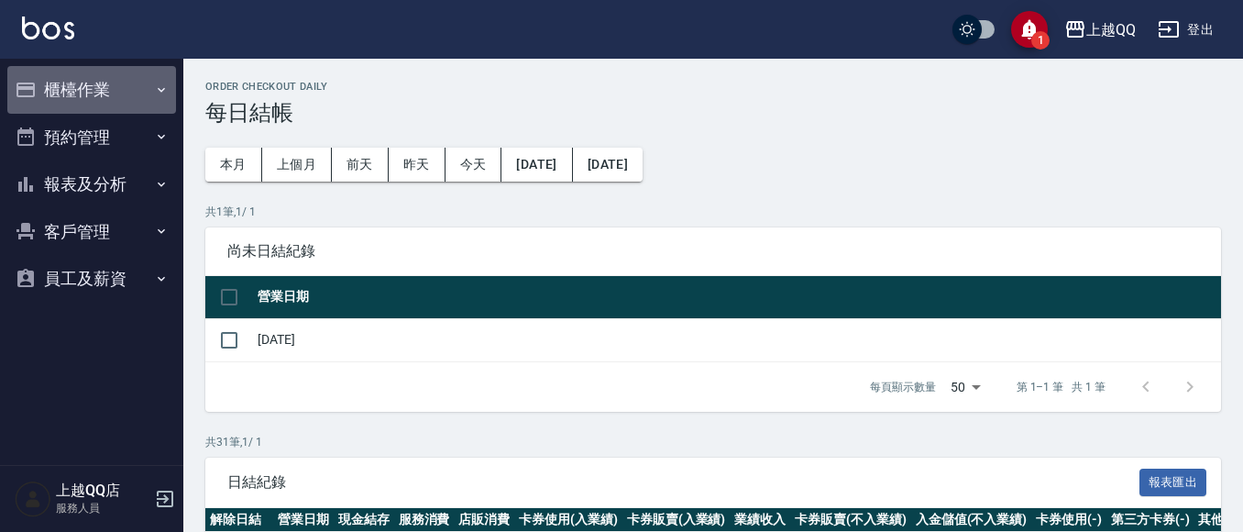
click at [73, 108] on button "櫃檯作業" at bounding box center [91, 90] width 169 height 48
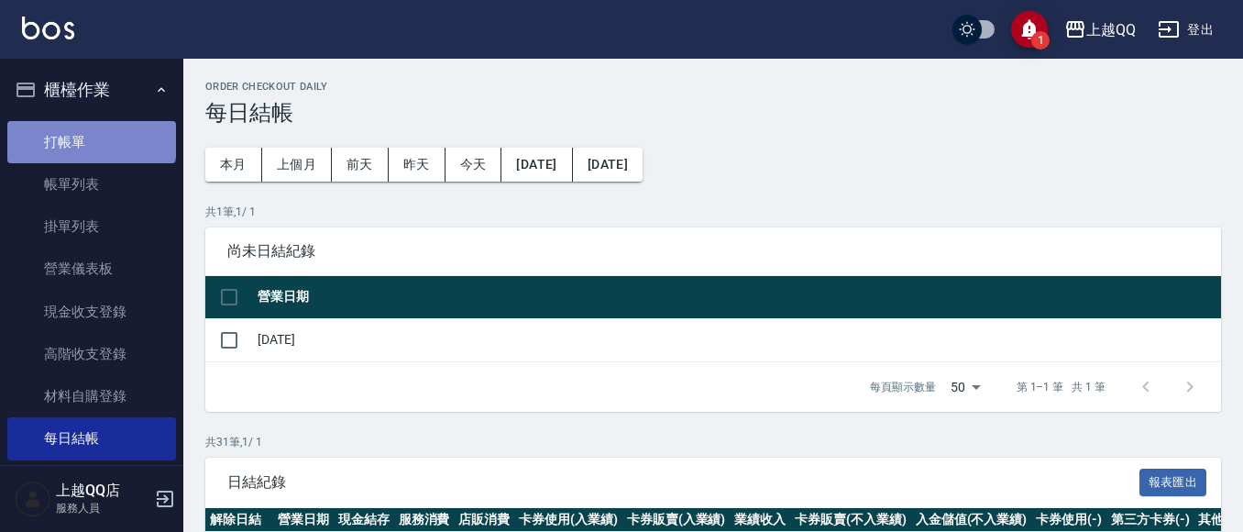
click at [90, 131] on link "打帳單" at bounding box center [91, 142] width 169 height 42
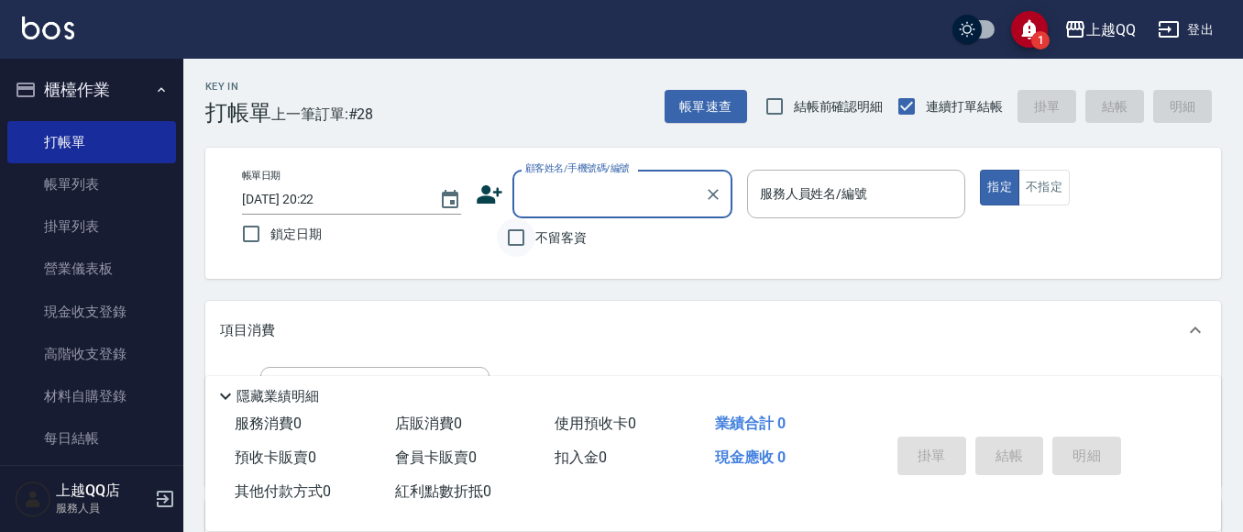
click at [521, 248] on input "不留客資" at bounding box center [516, 237] width 39 height 39
checkbox input "true"
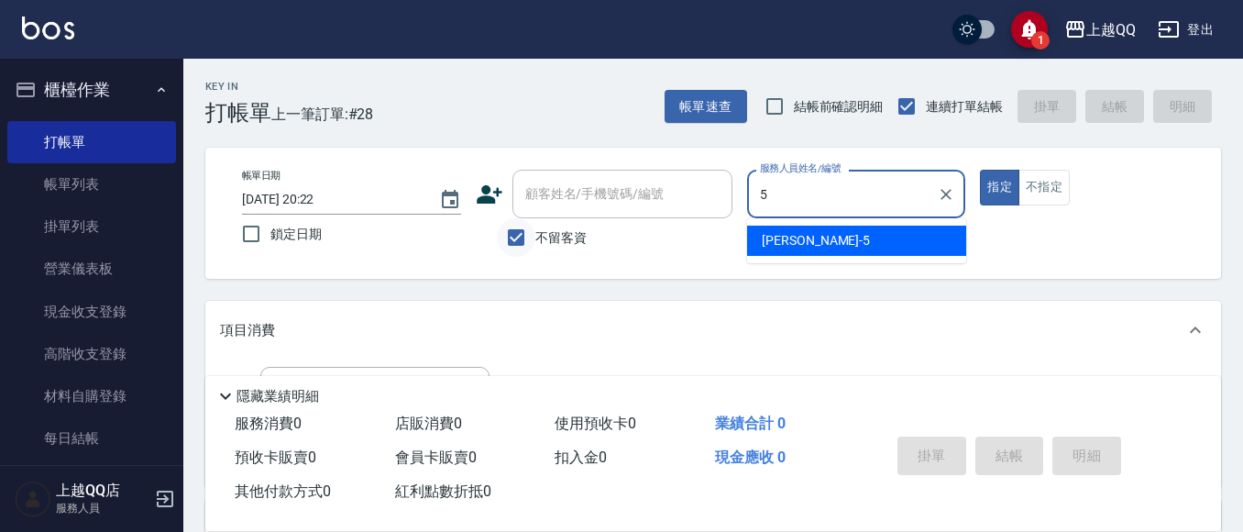
type input "5"
type button "true"
type input "林昱慈-5"
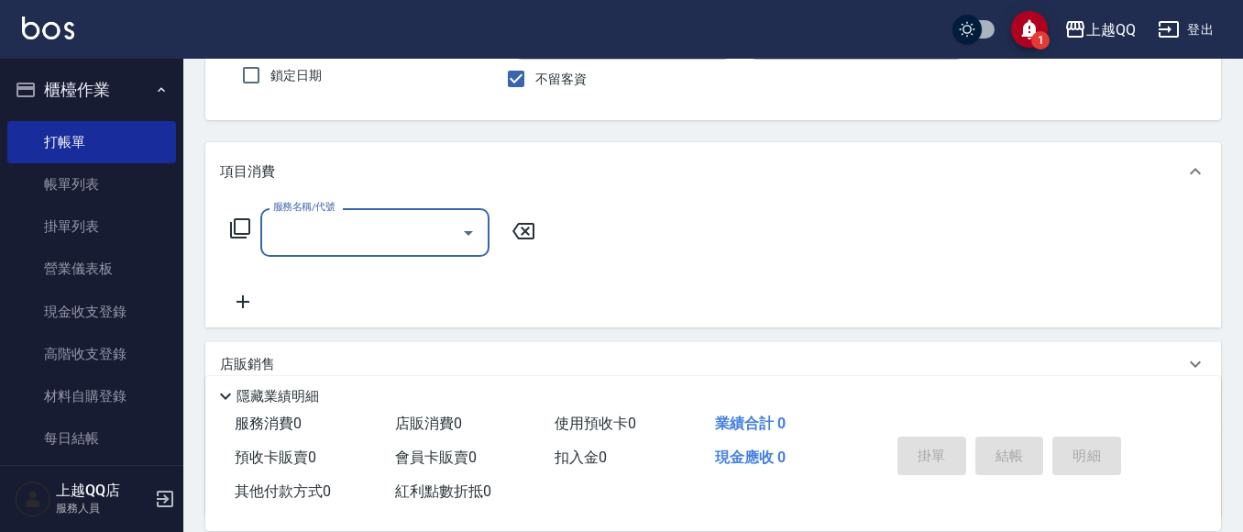
scroll to position [183, 0]
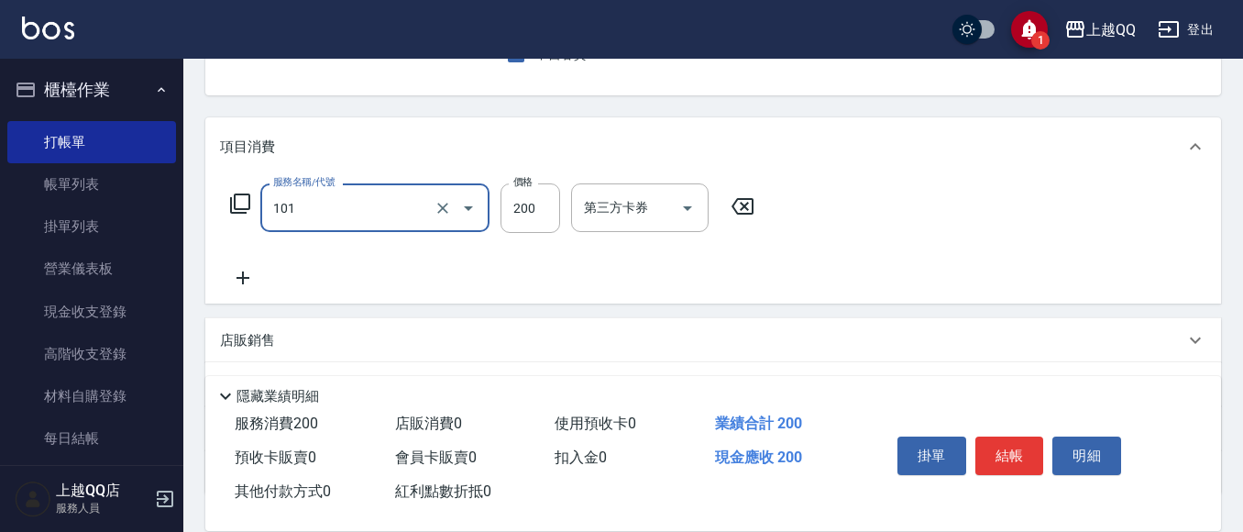
type input "洗髮(101)"
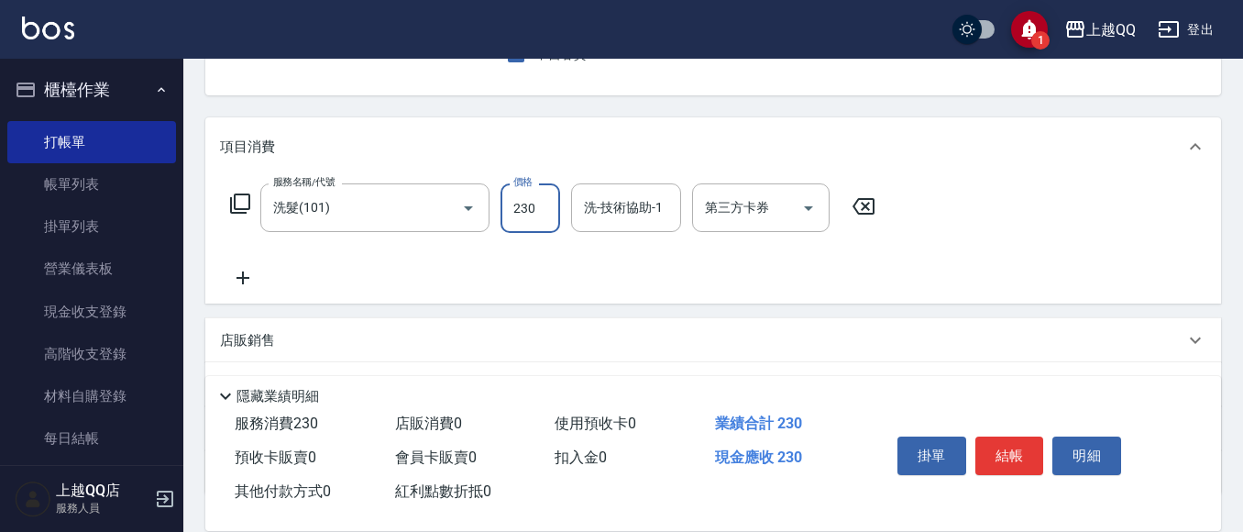
type input "230"
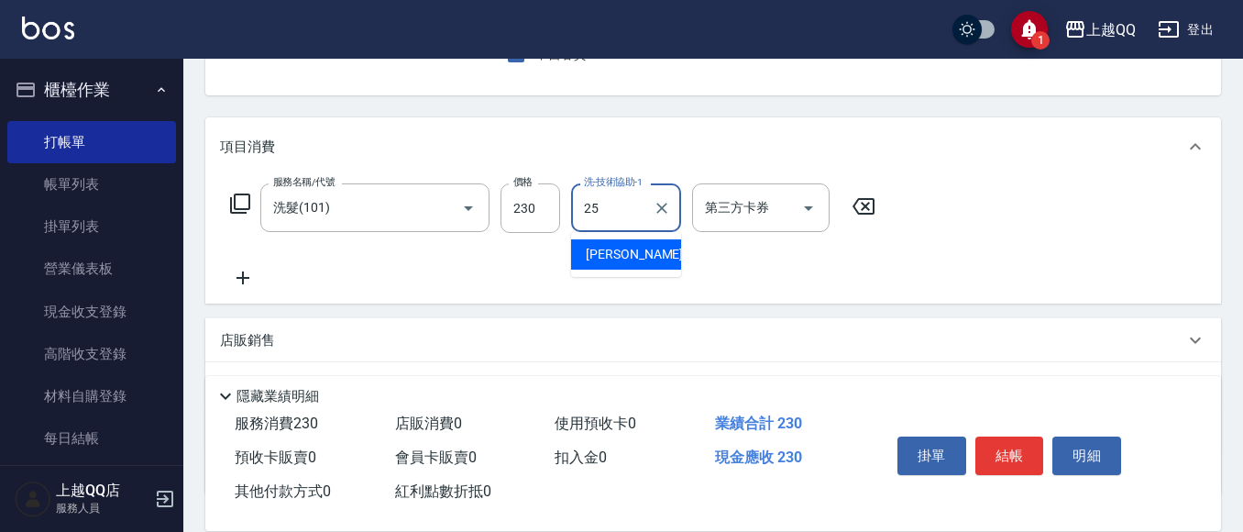
type input "[PERSON_NAME]-25"
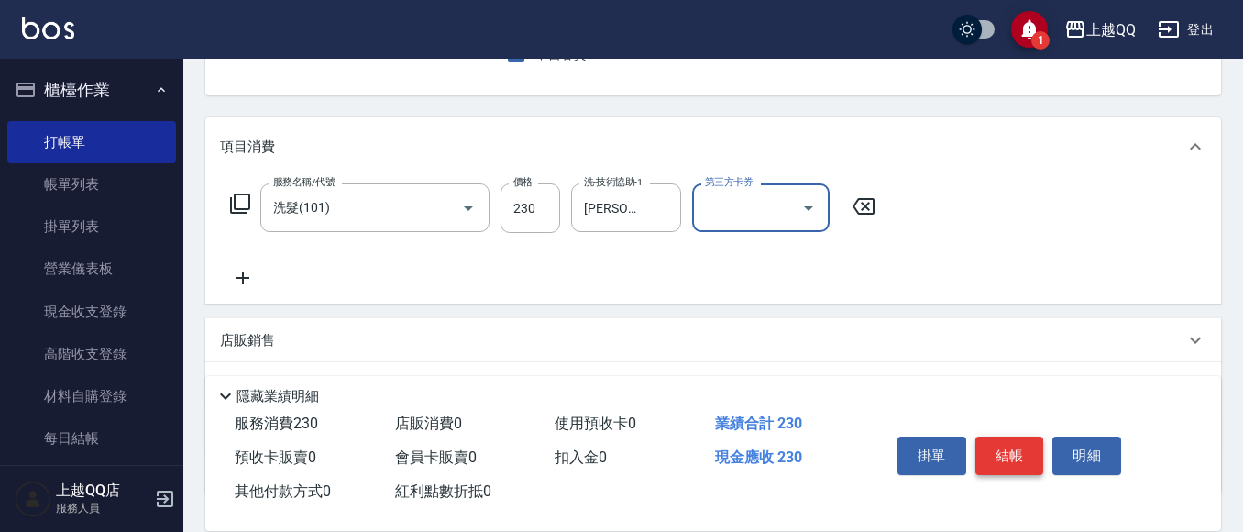
click at [1011, 443] on button "結帳" at bounding box center [1010, 455] width 69 height 39
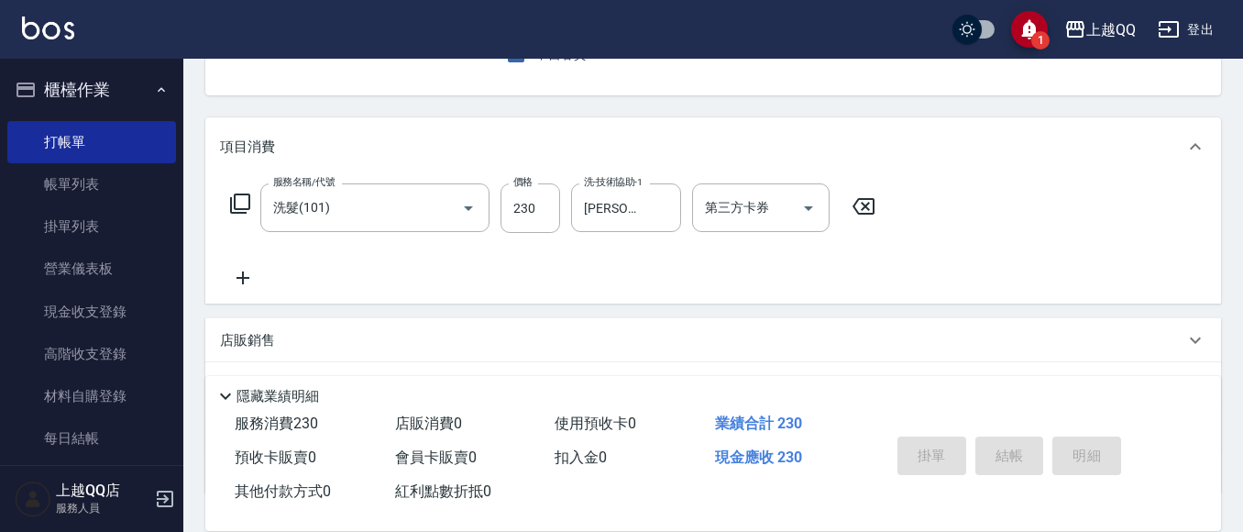
type input "2025/09/08 20:23"
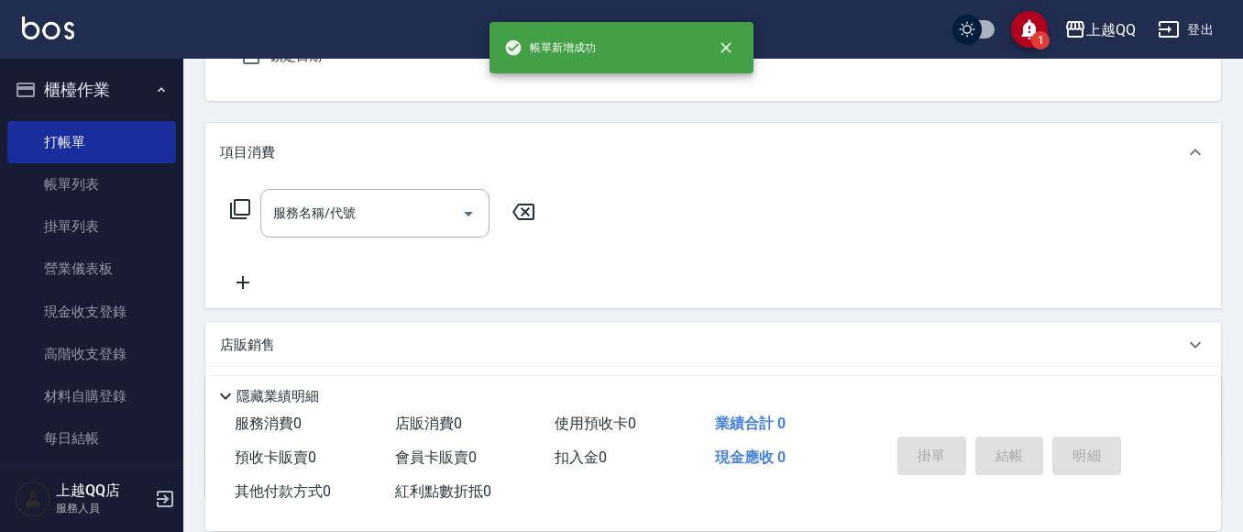
scroll to position [0, 0]
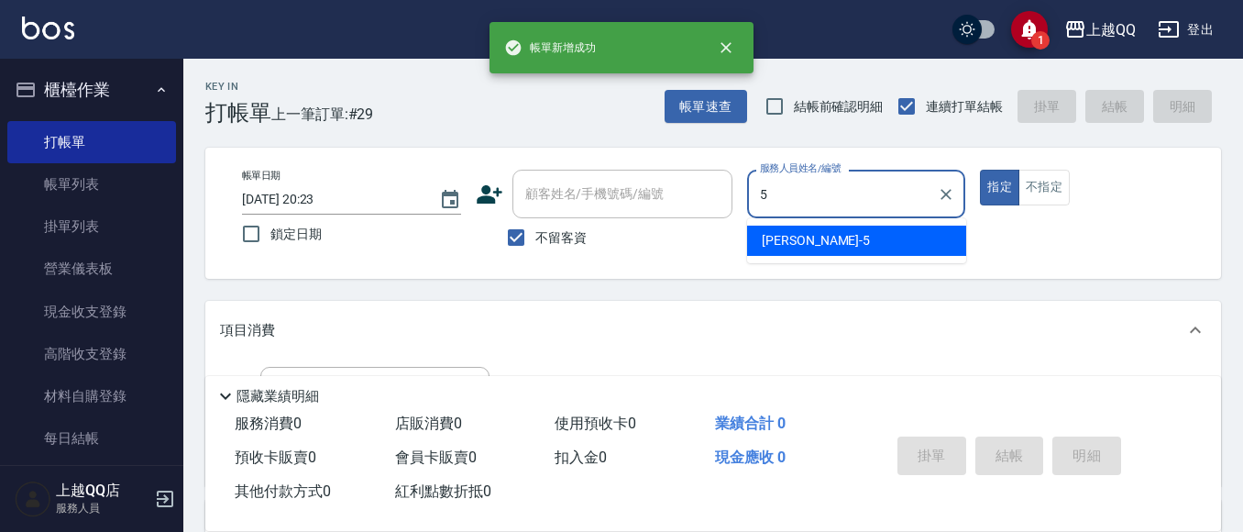
type input "[PERSON_NAME]5"
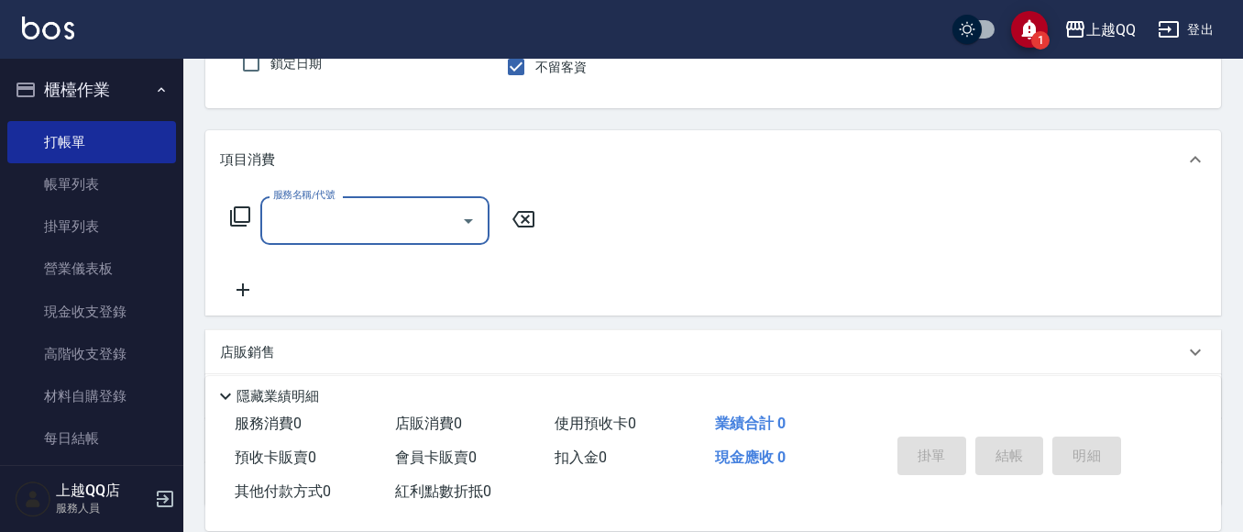
scroll to position [183, 0]
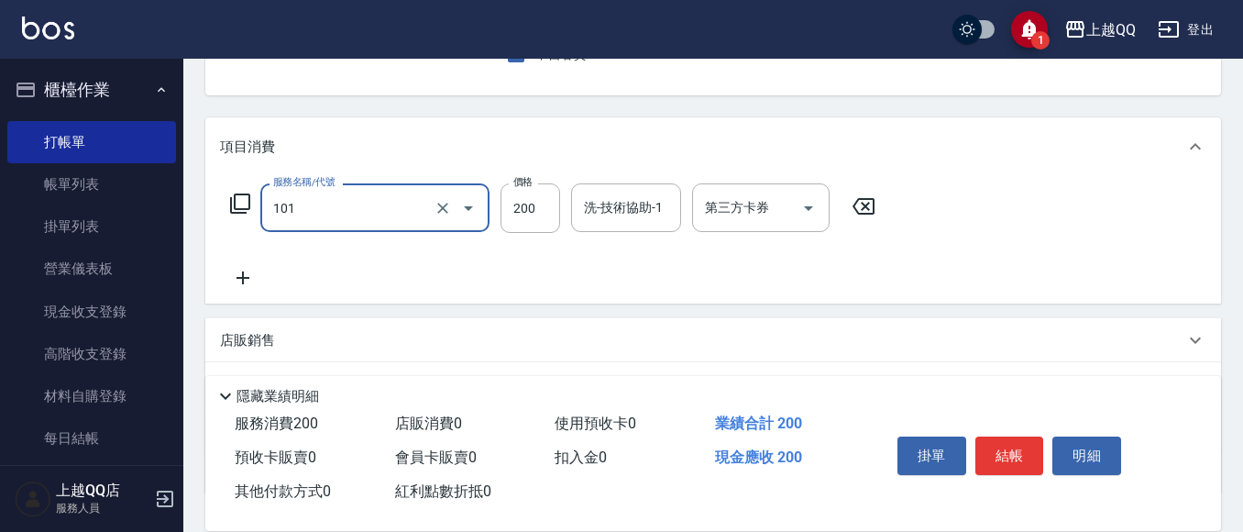
type input "洗髮(101)"
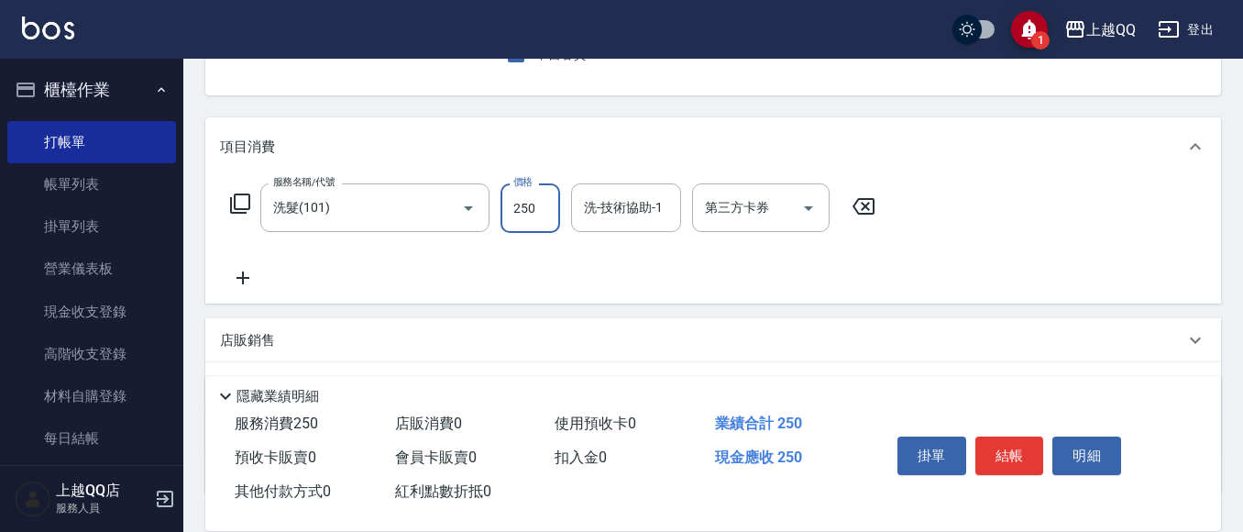
type input "250"
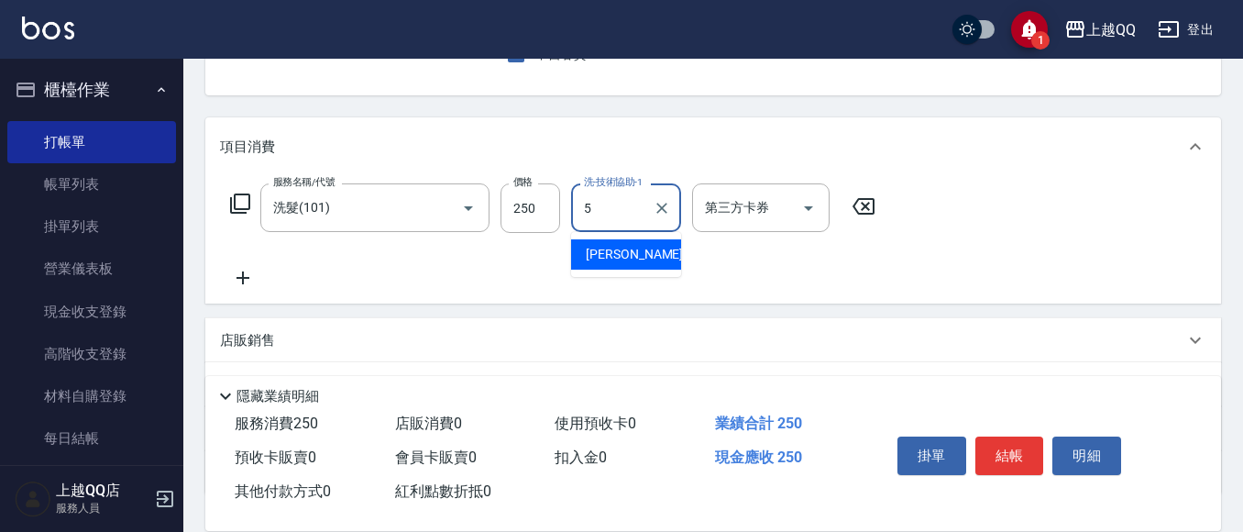
type input "[PERSON_NAME]5"
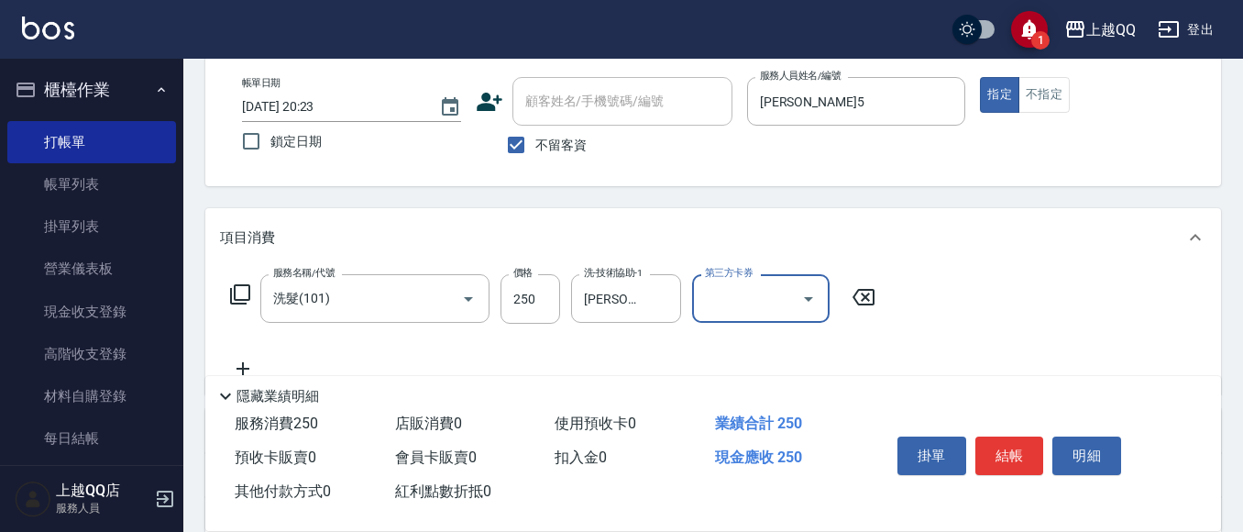
scroll to position [0, 0]
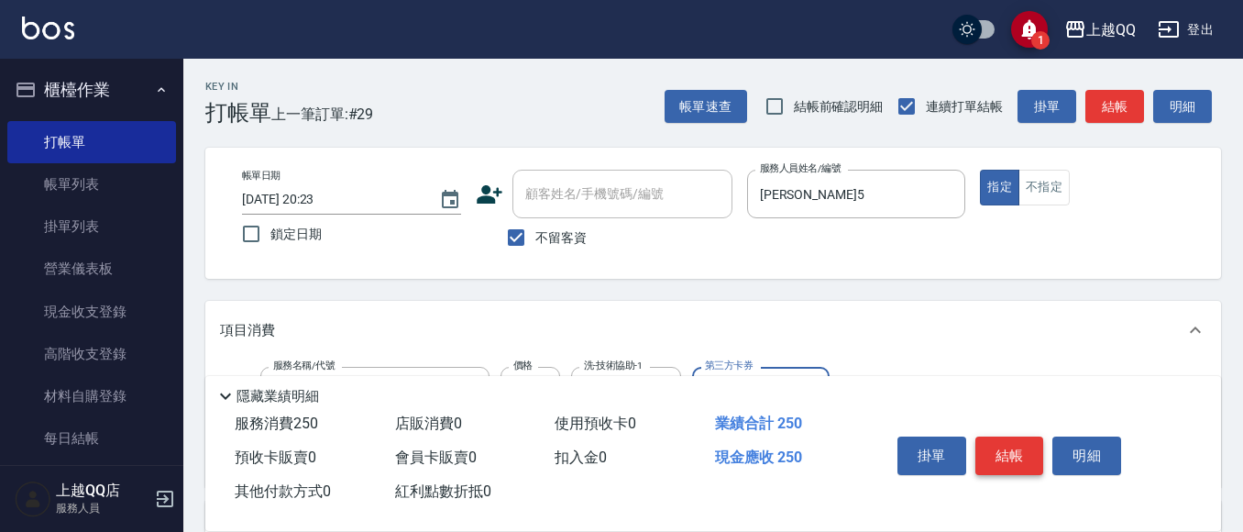
click at [1011, 456] on button "結帳" at bounding box center [1010, 455] width 69 height 39
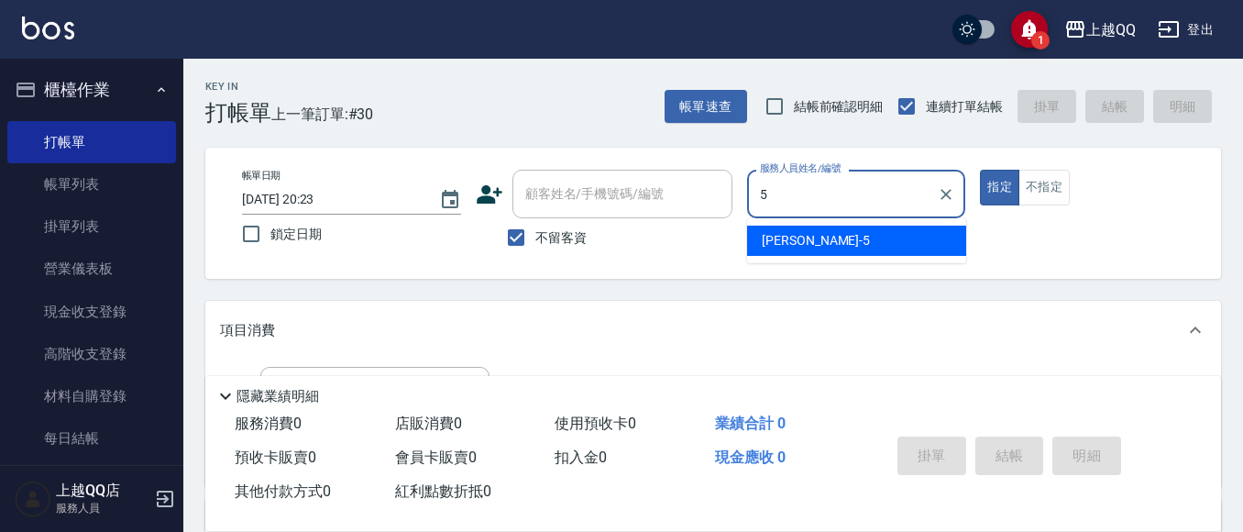
type input "[PERSON_NAME]5"
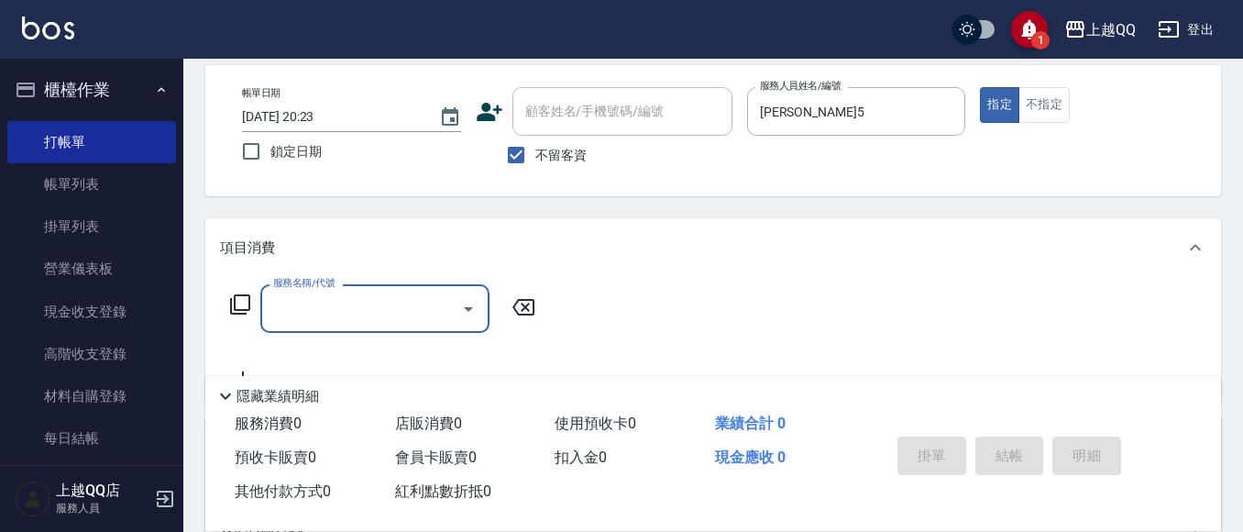
scroll to position [183, 0]
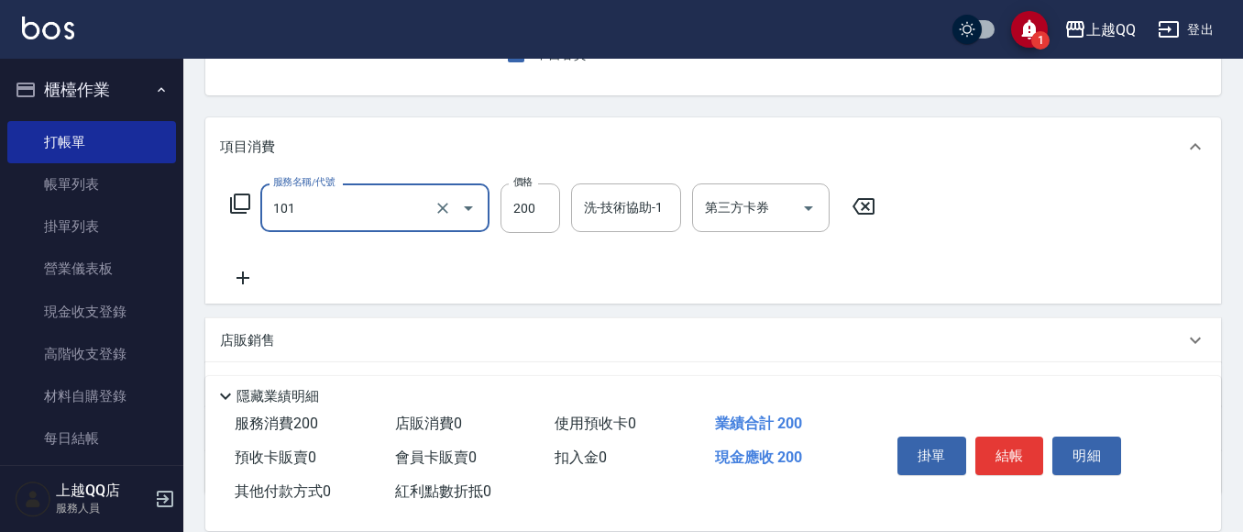
type input "洗髮(101)"
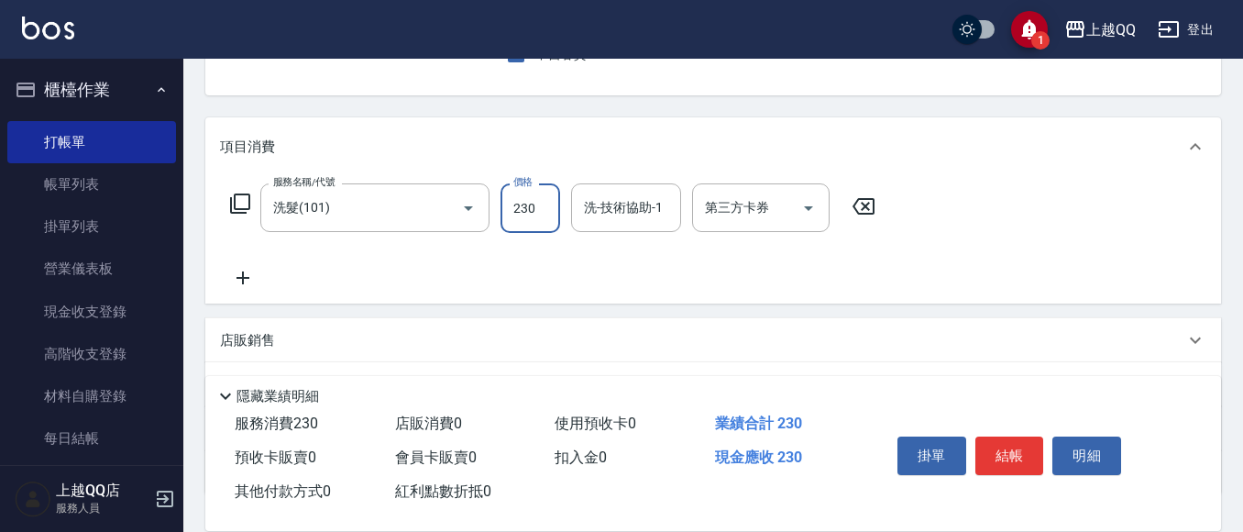
type input "230"
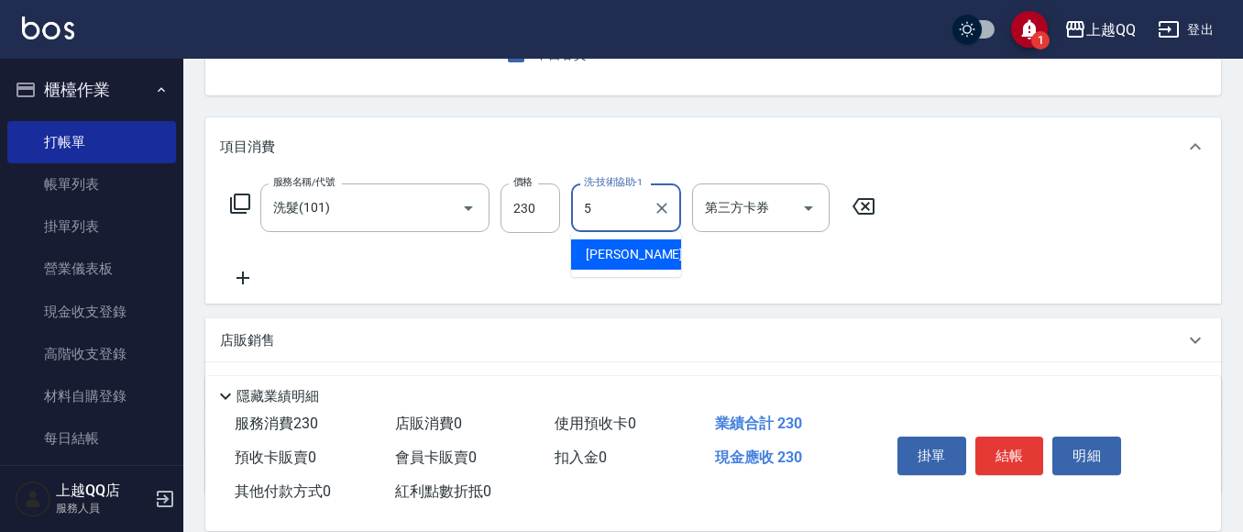
type input "[PERSON_NAME]5"
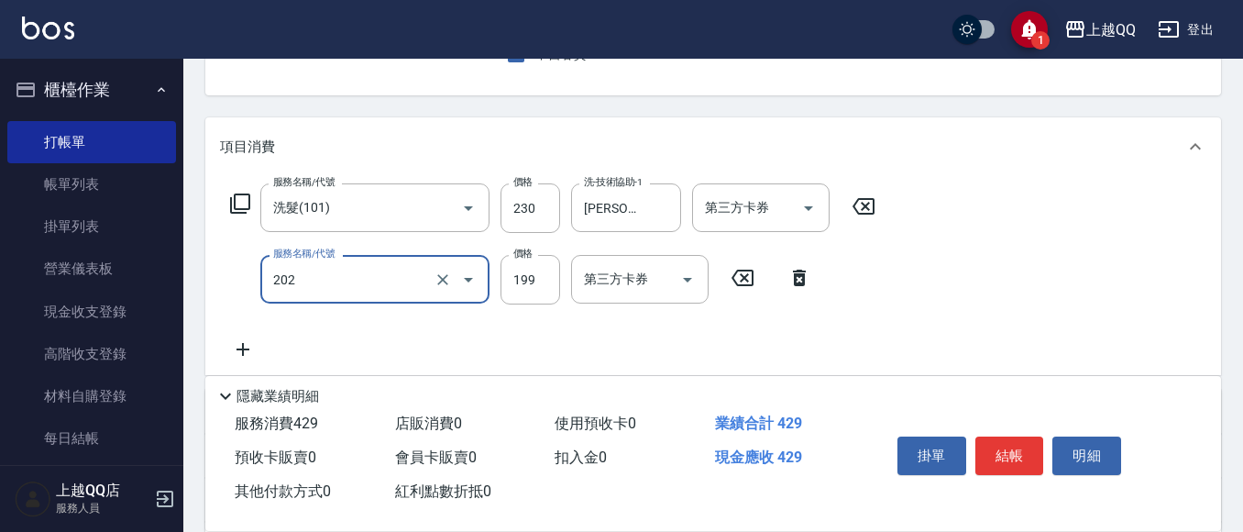
type input "不指定單剪(202)"
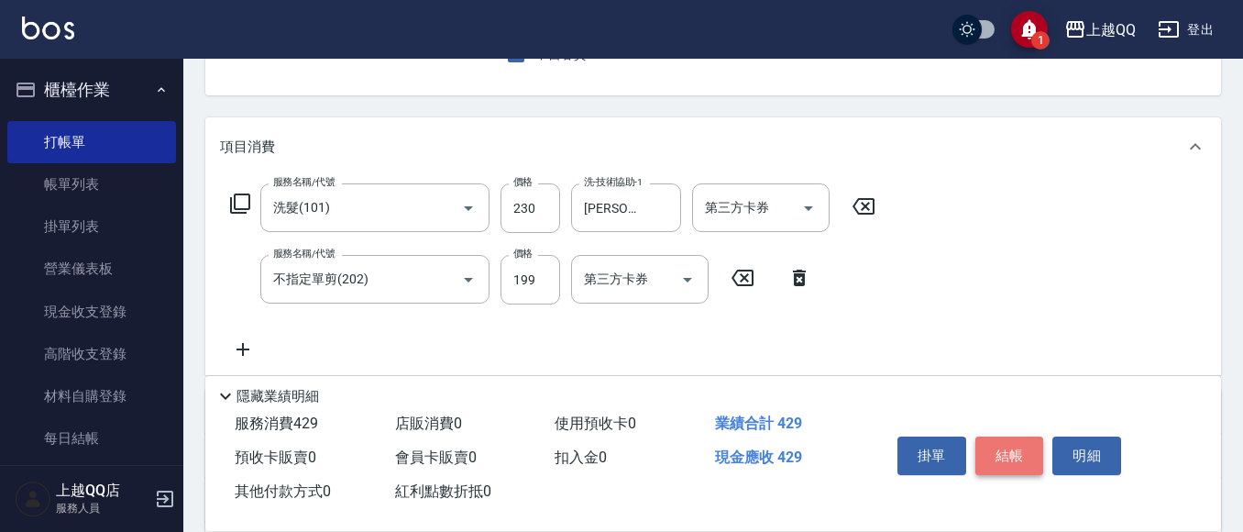
click at [1014, 438] on button "結帳" at bounding box center [1010, 455] width 69 height 39
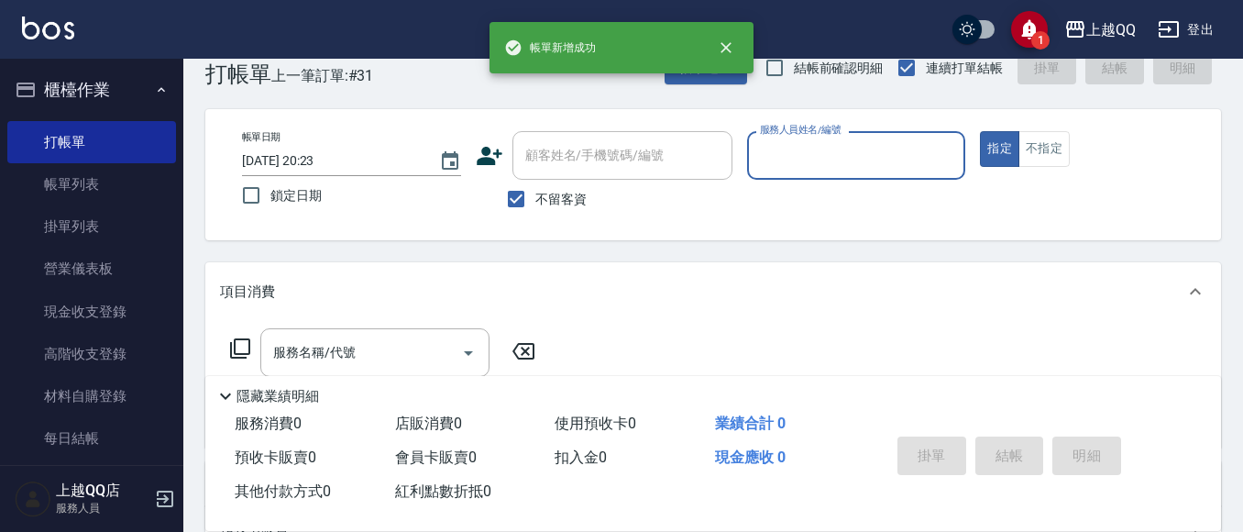
scroll to position [0, 0]
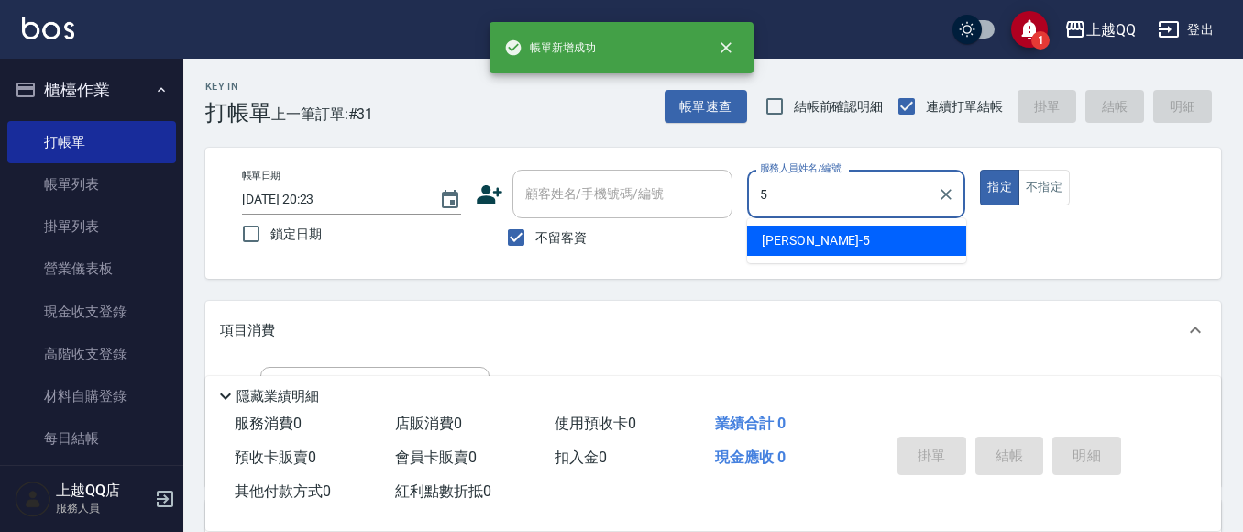
type input "[PERSON_NAME]5"
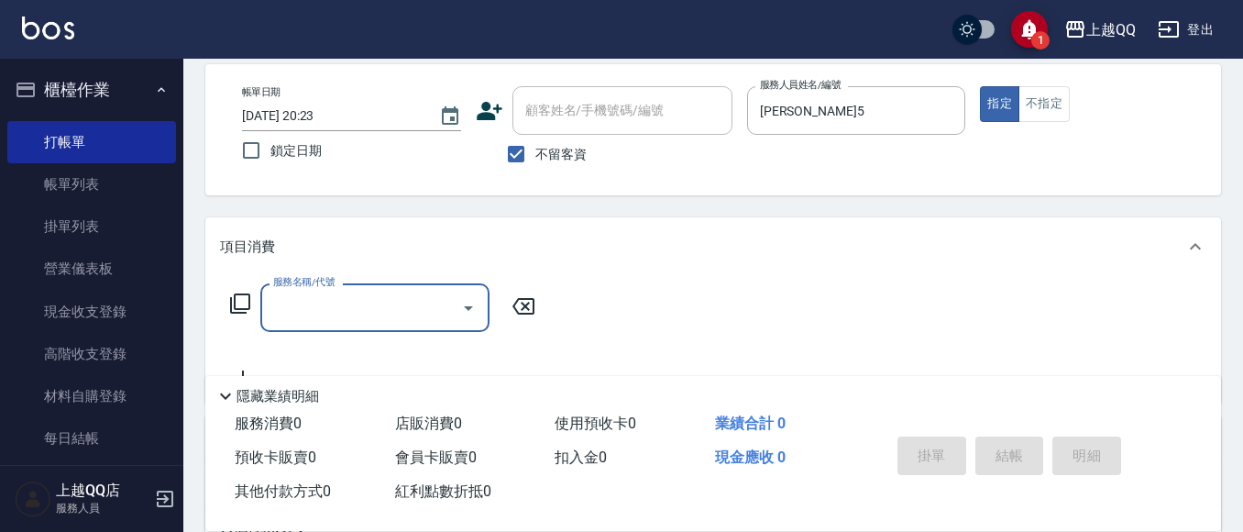
scroll to position [183, 0]
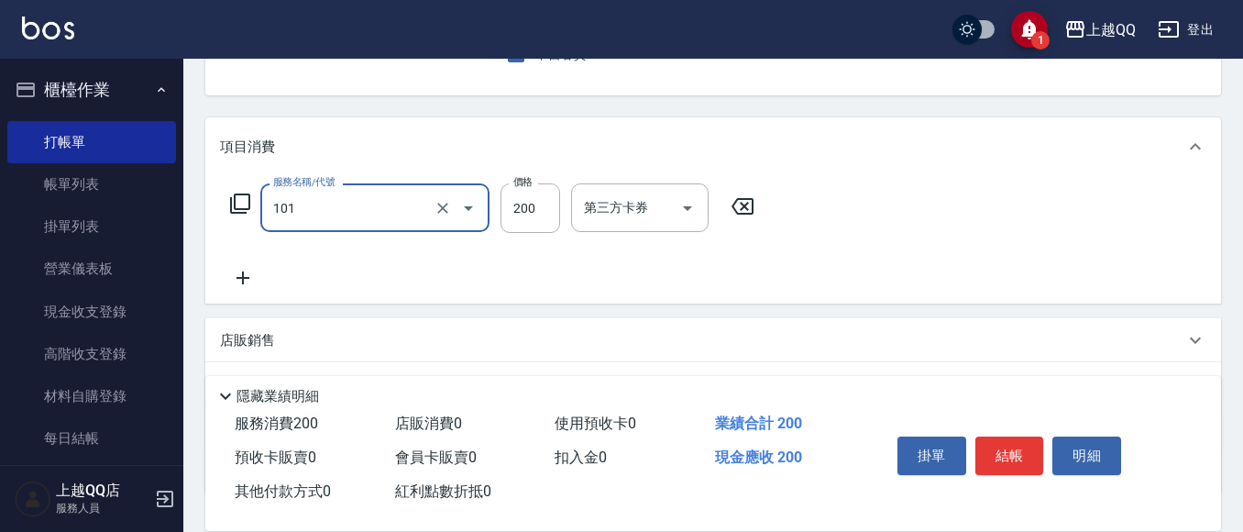
type input "洗髮(101)"
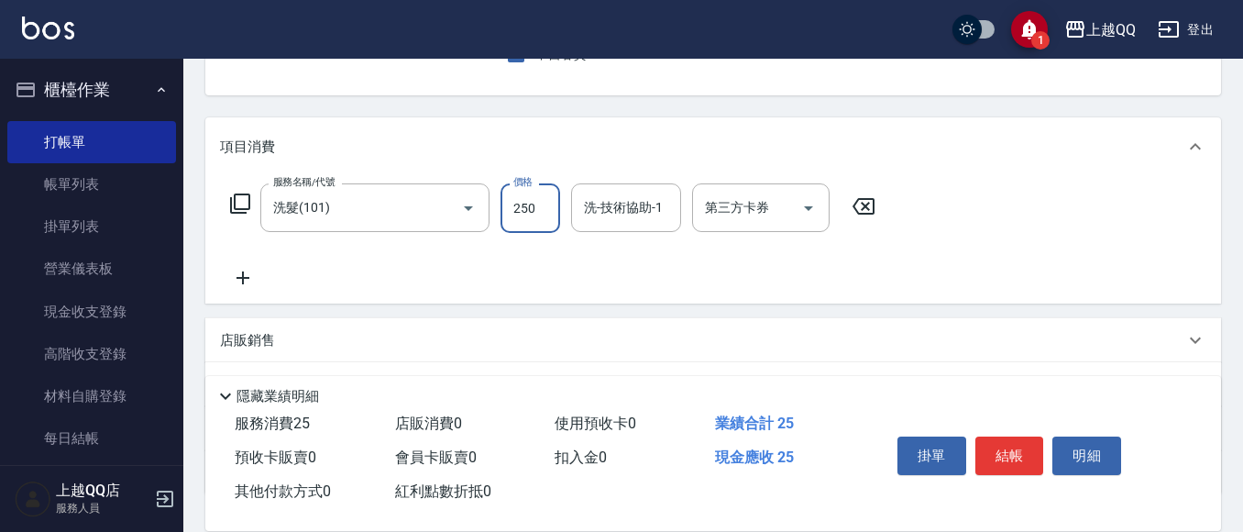
type input "250"
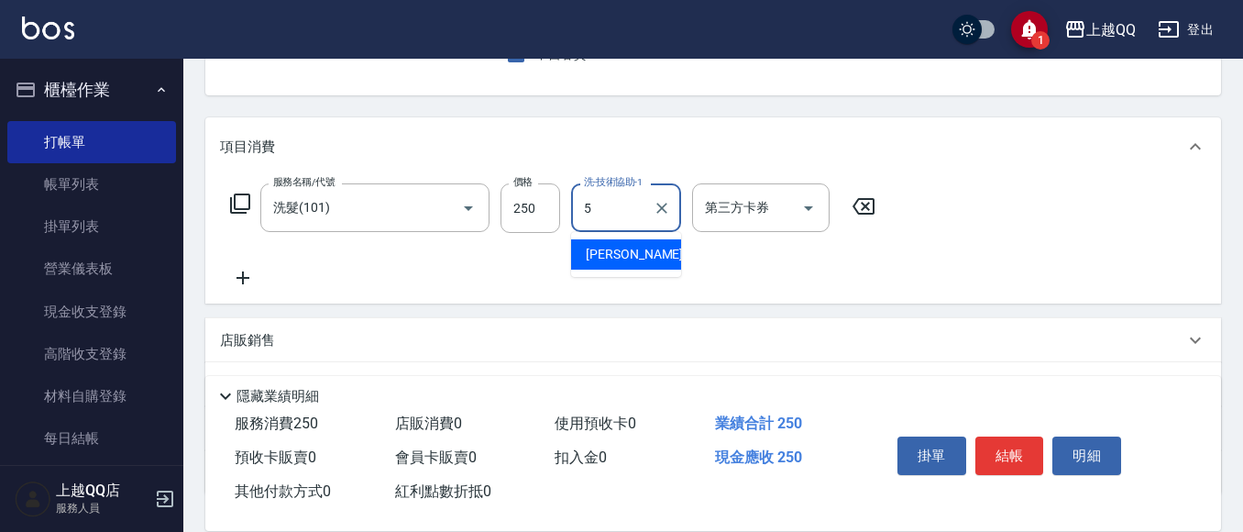
type input "[PERSON_NAME]5"
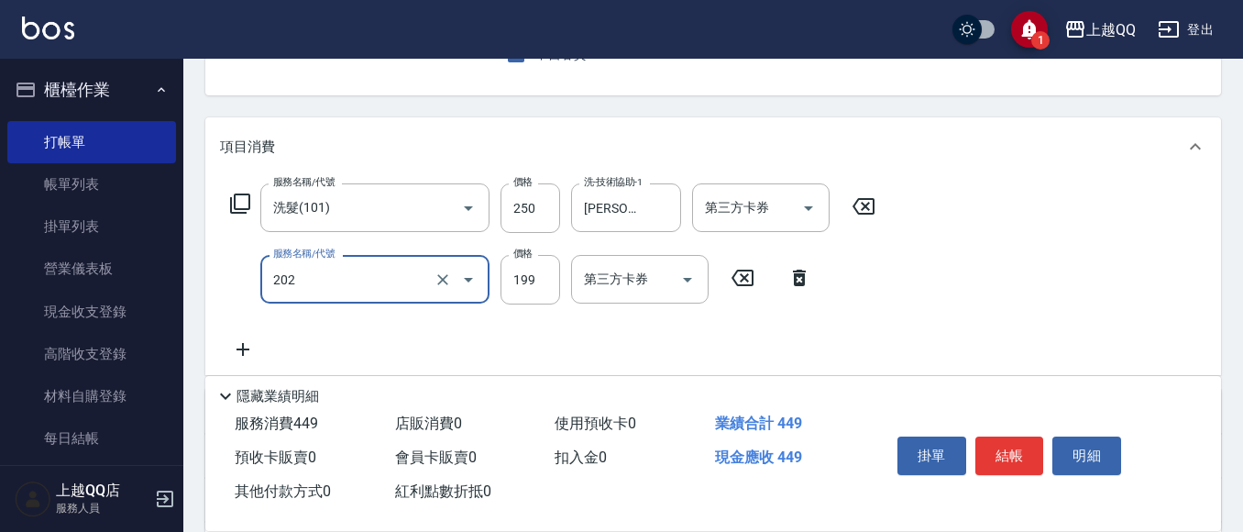
type input "不指定單剪(202)"
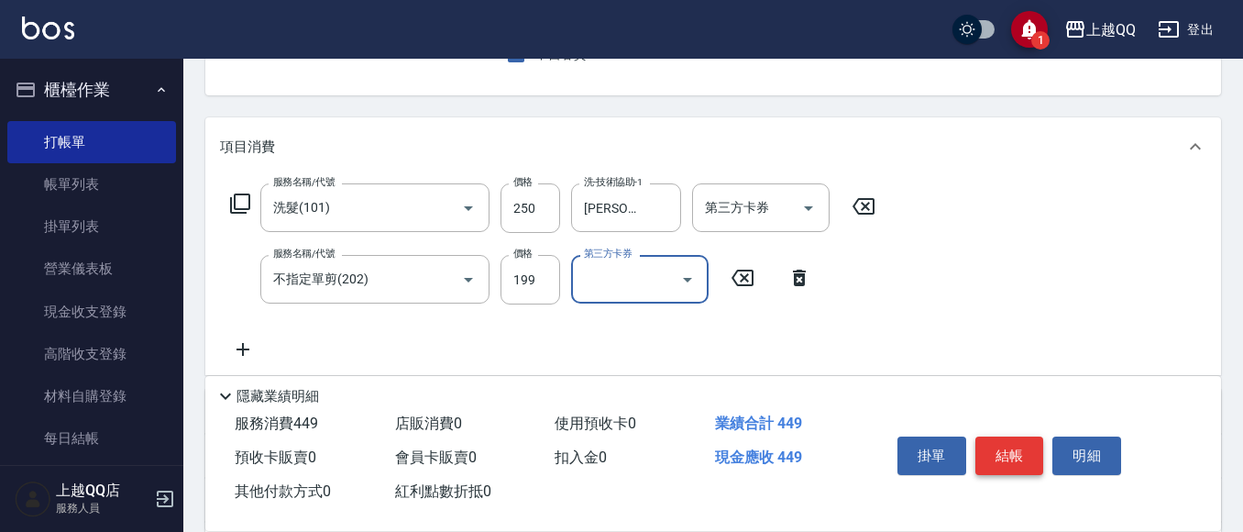
click at [990, 449] on button "結帳" at bounding box center [1010, 455] width 69 height 39
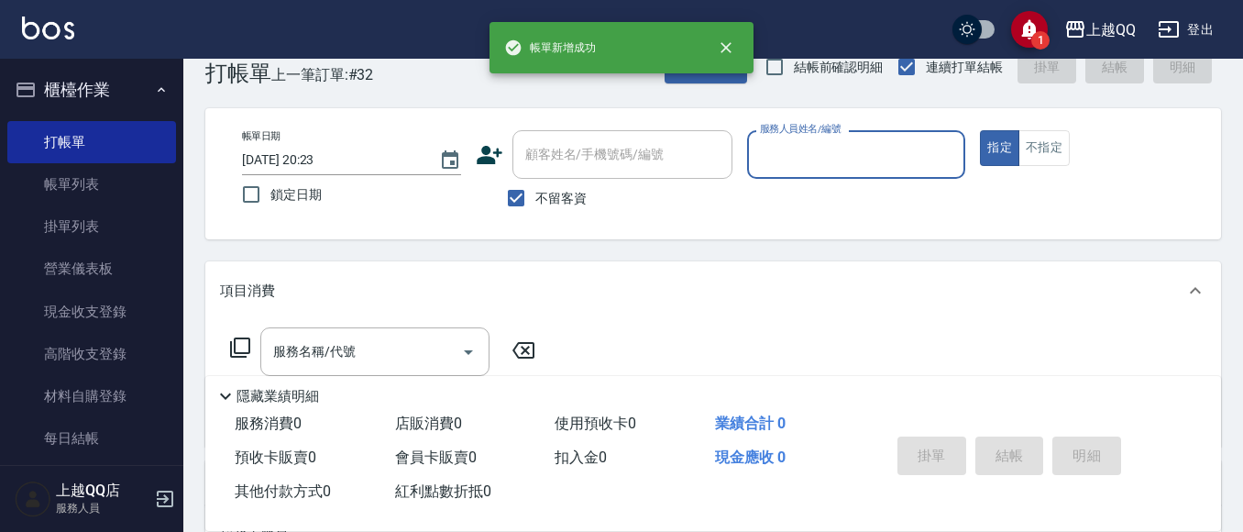
scroll to position [0, 0]
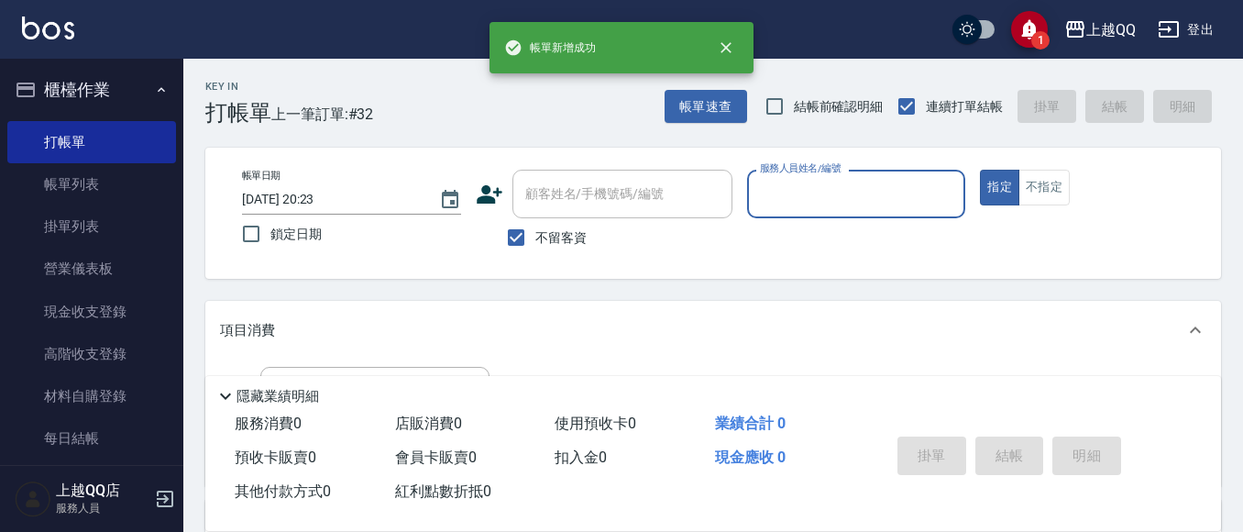
type input "3"
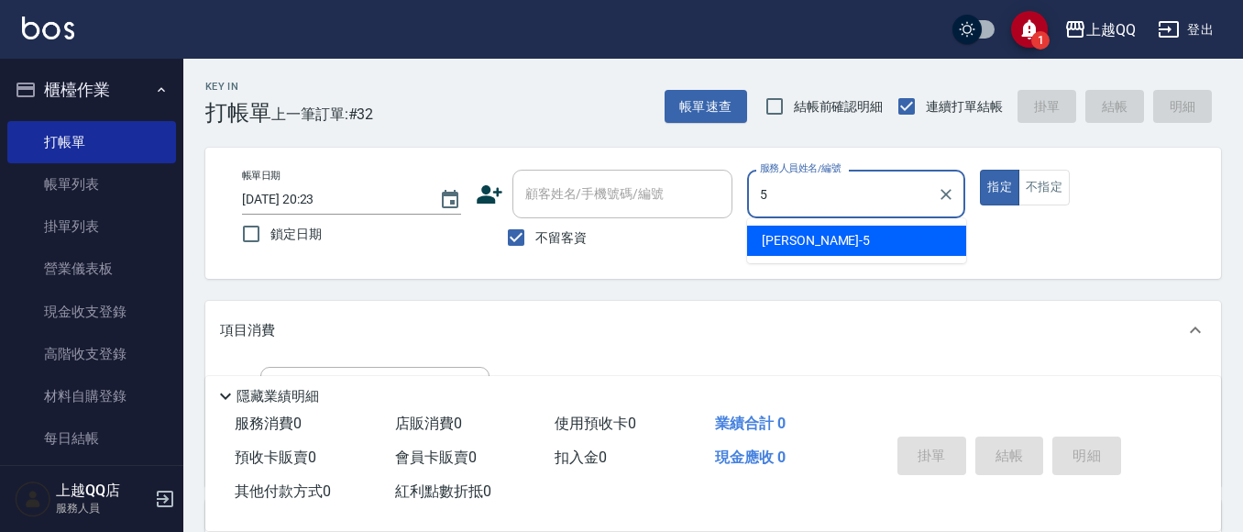
type input "[PERSON_NAME]5"
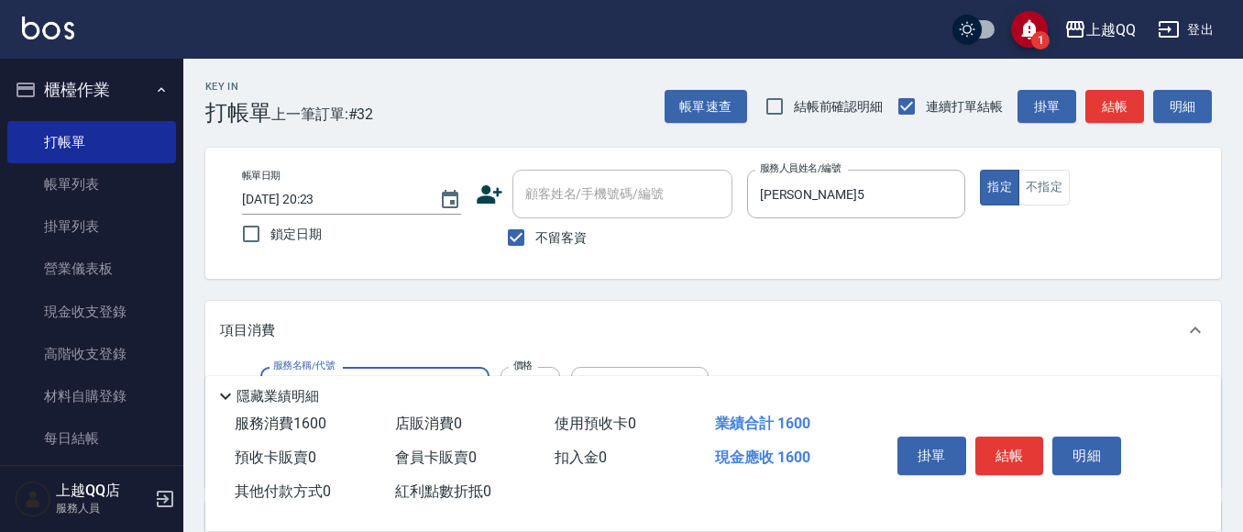
type input "設計燙髮1600(305)"
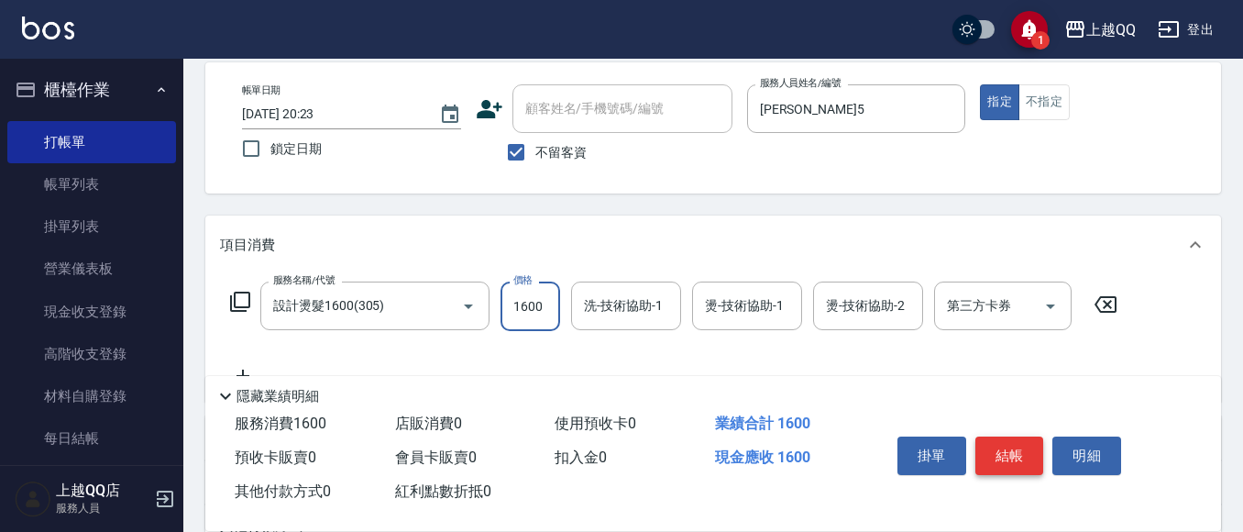
scroll to position [183, 0]
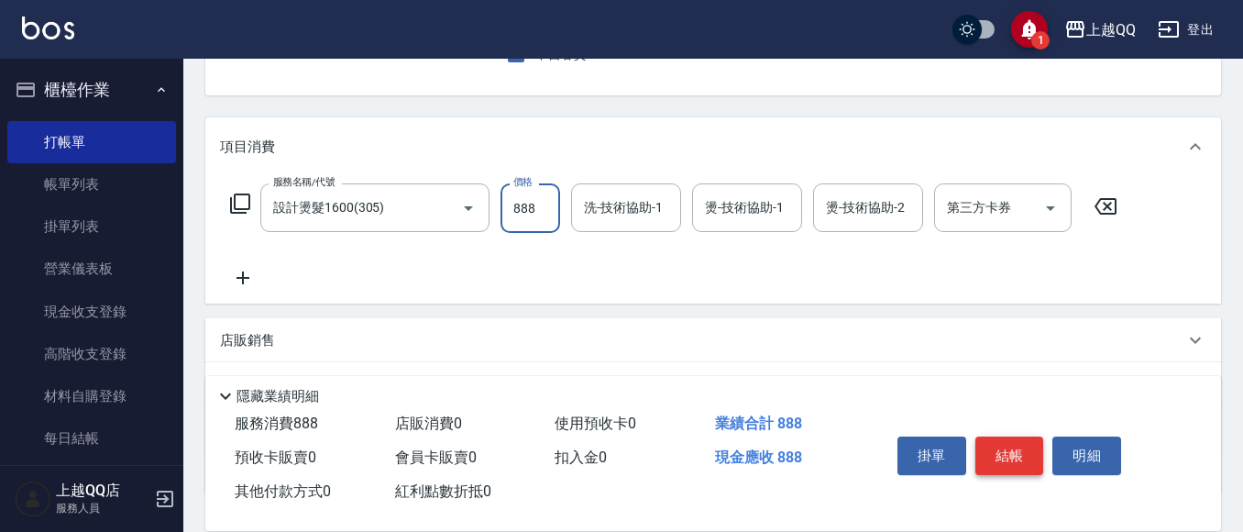
type input "888"
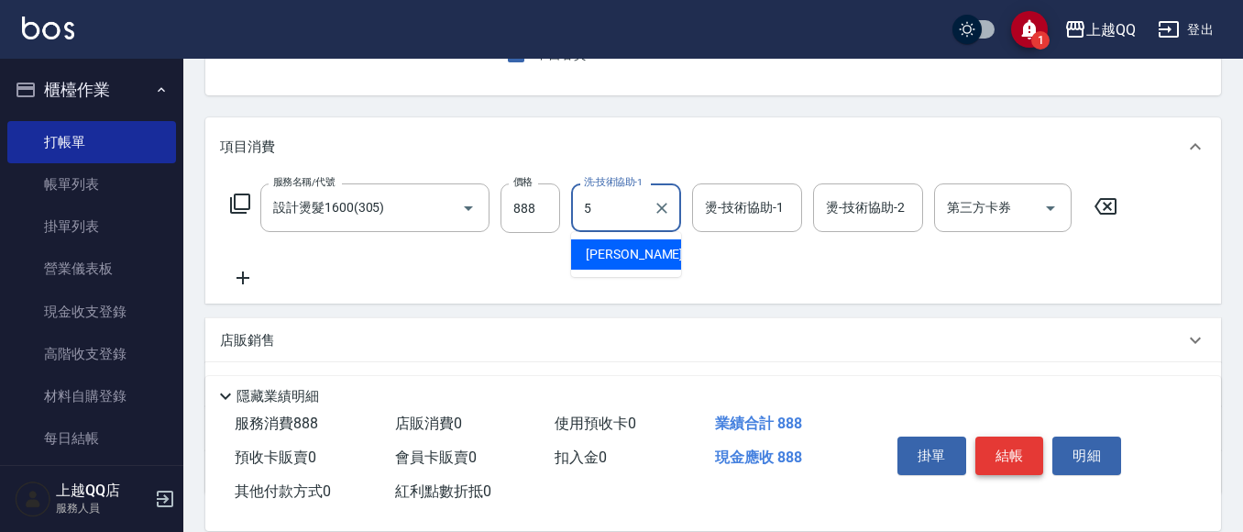
type input "[PERSON_NAME]5"
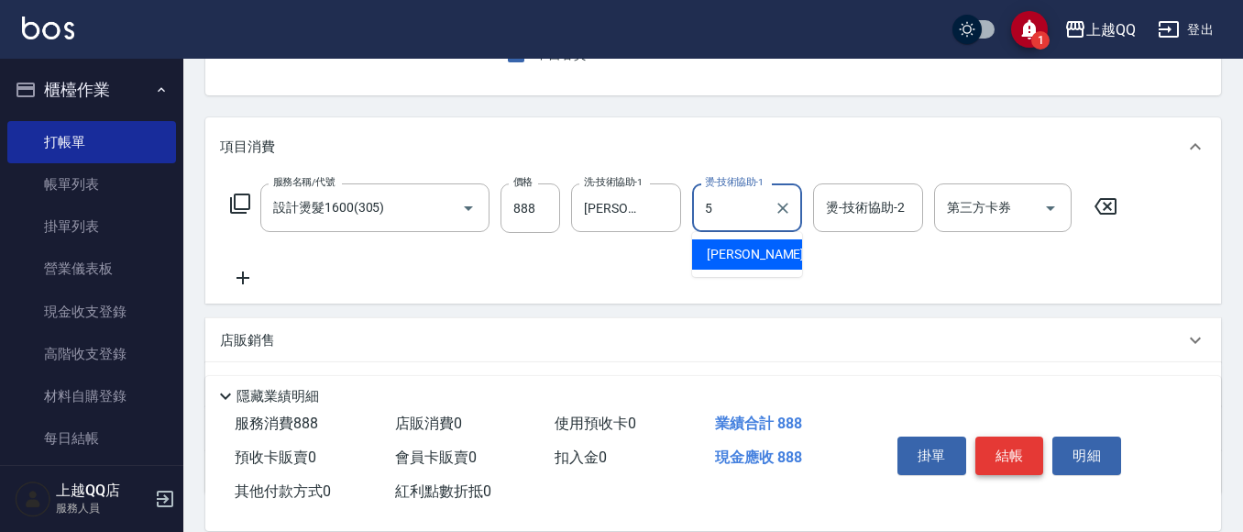
type input "[PERSON_NAME]5"
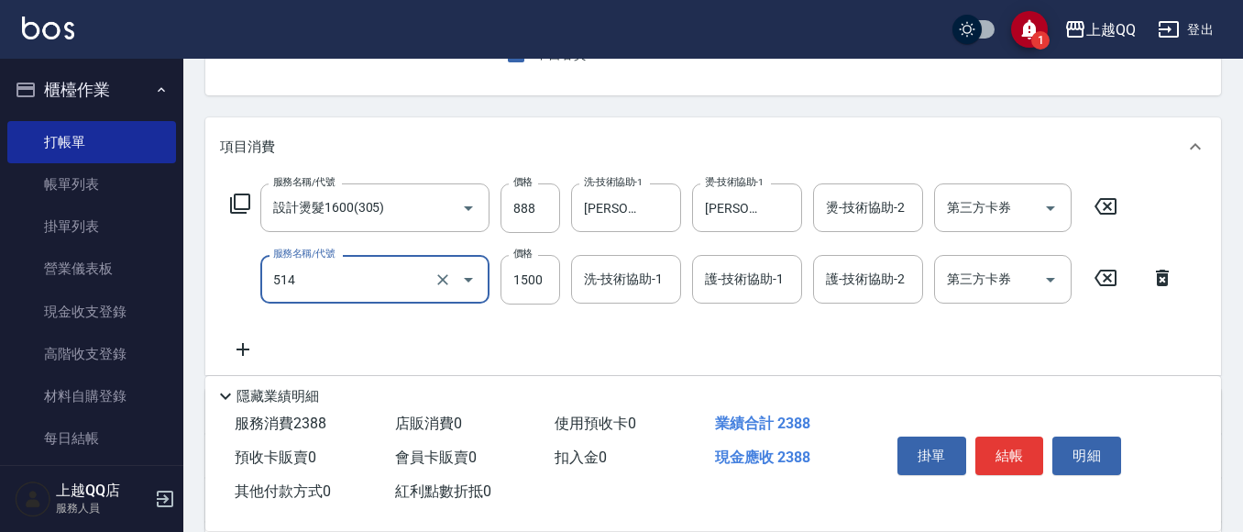
type input "歐納西斯5G護髮/單次(514)"
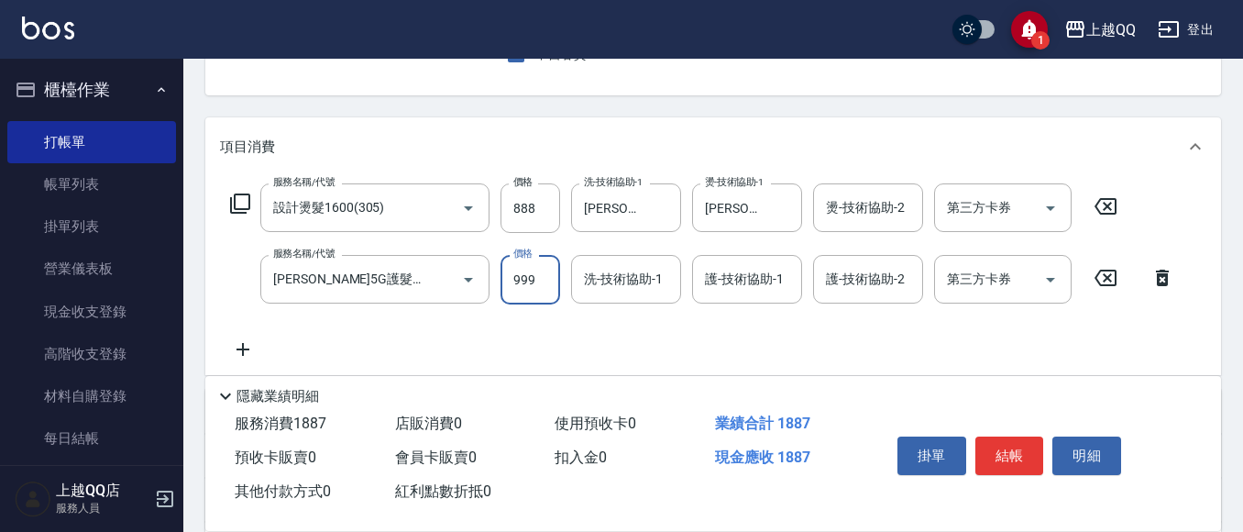
type input "999"
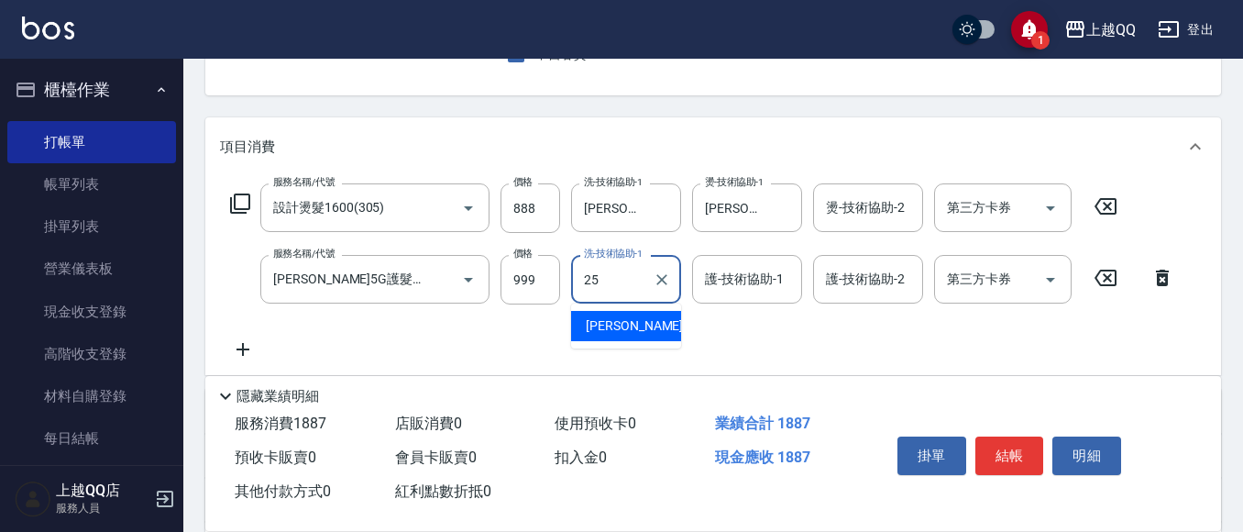
type input "[PERSON_NAME]-25"
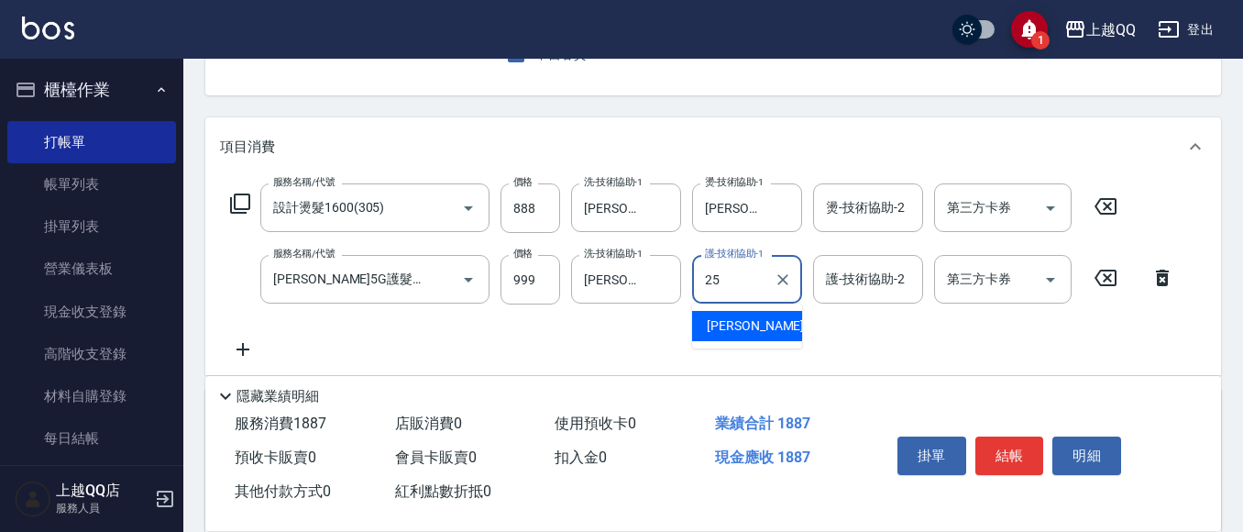
type input "[PERSON_NAME]-25"
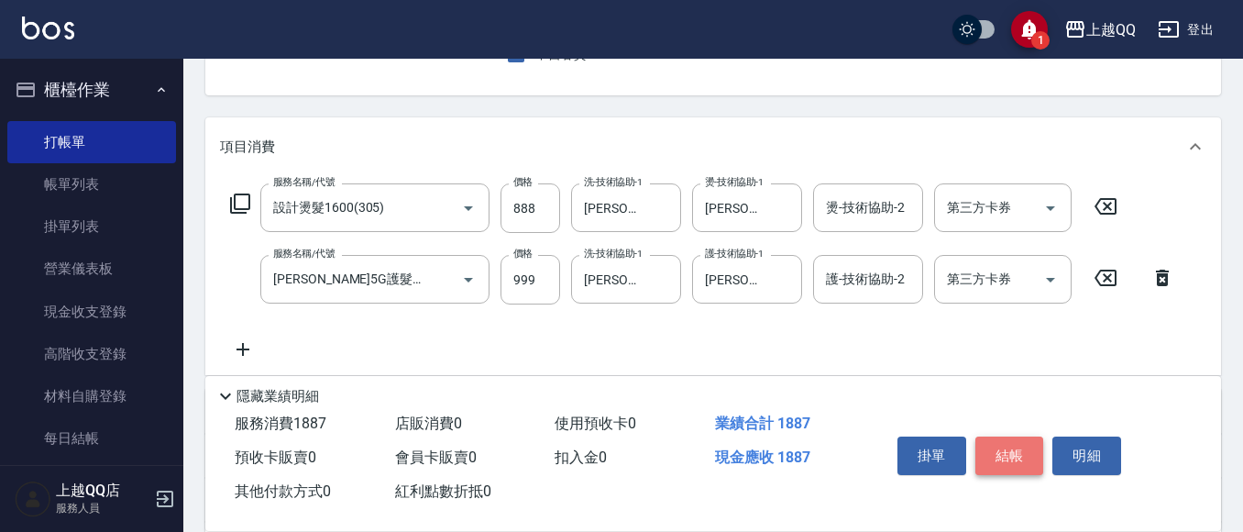
click at [1012, 436] on button "結帳" at bounding box center [1010, 455] width 69 height 39
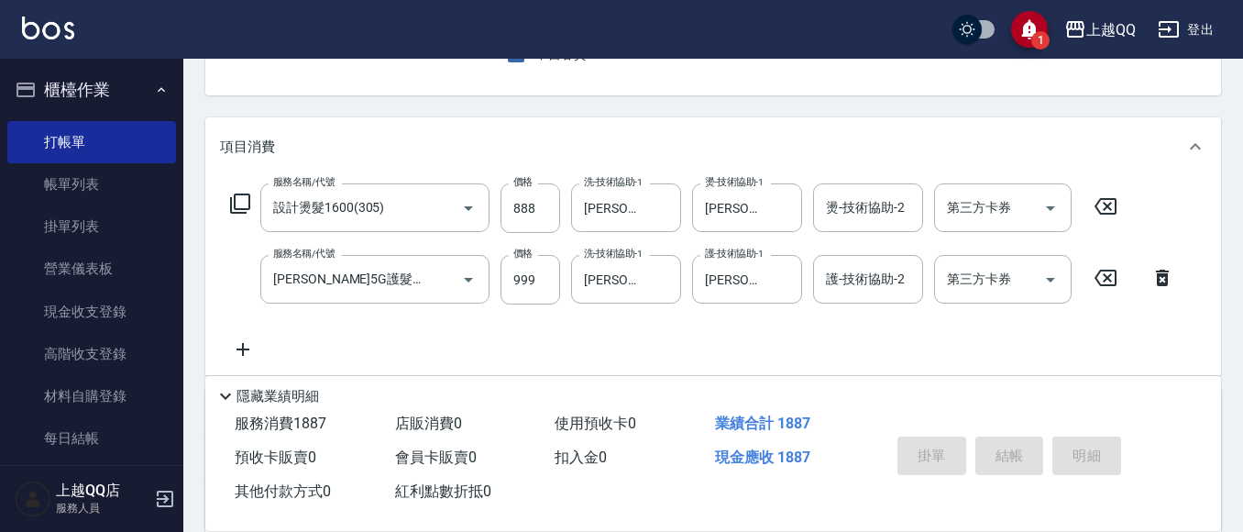
type input "2025/09/08 20:24"
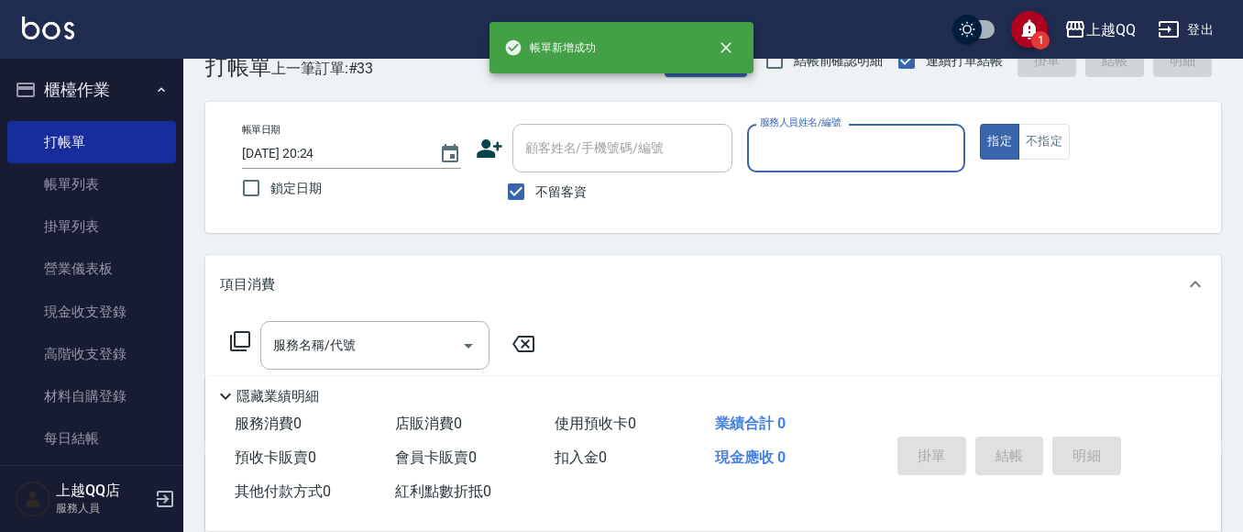
scroll to position [0, 0]
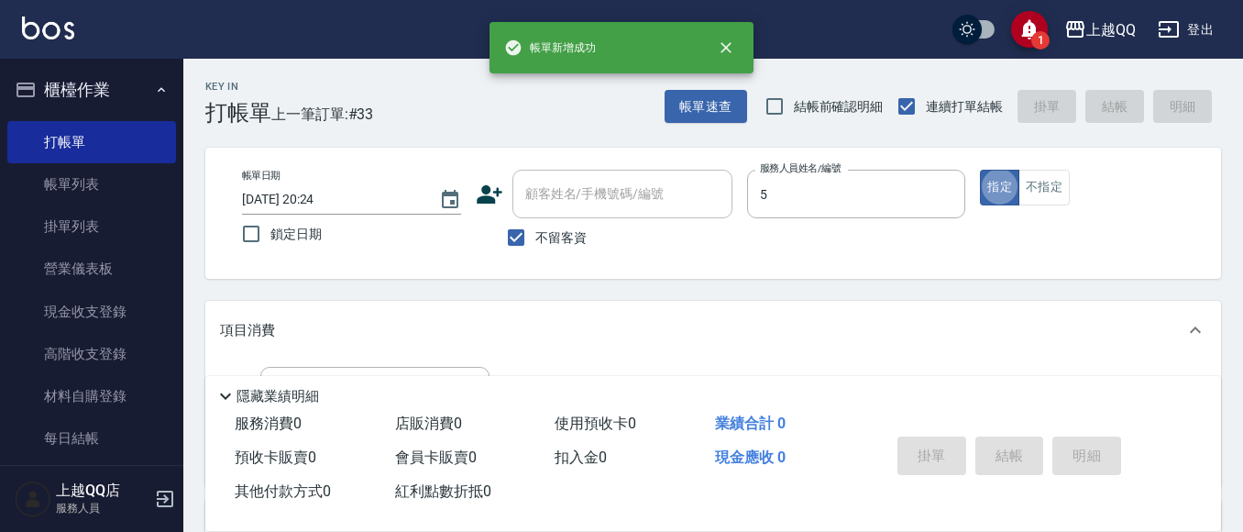
type input "[PERSON_NAME]5"
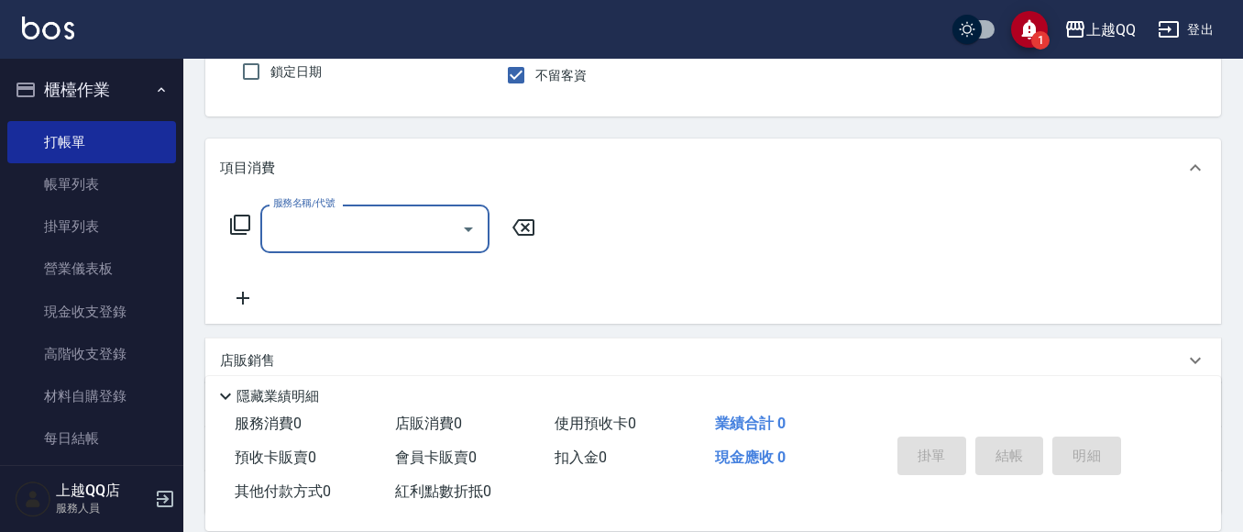
scroll to position [183, 0]
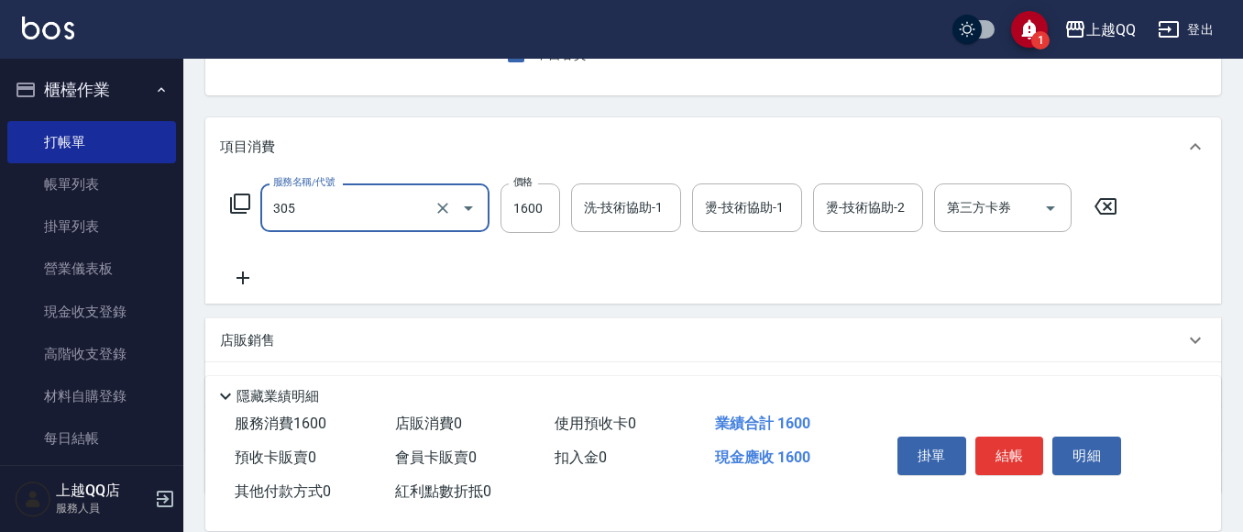
type input "設計燙髮1600(305)"
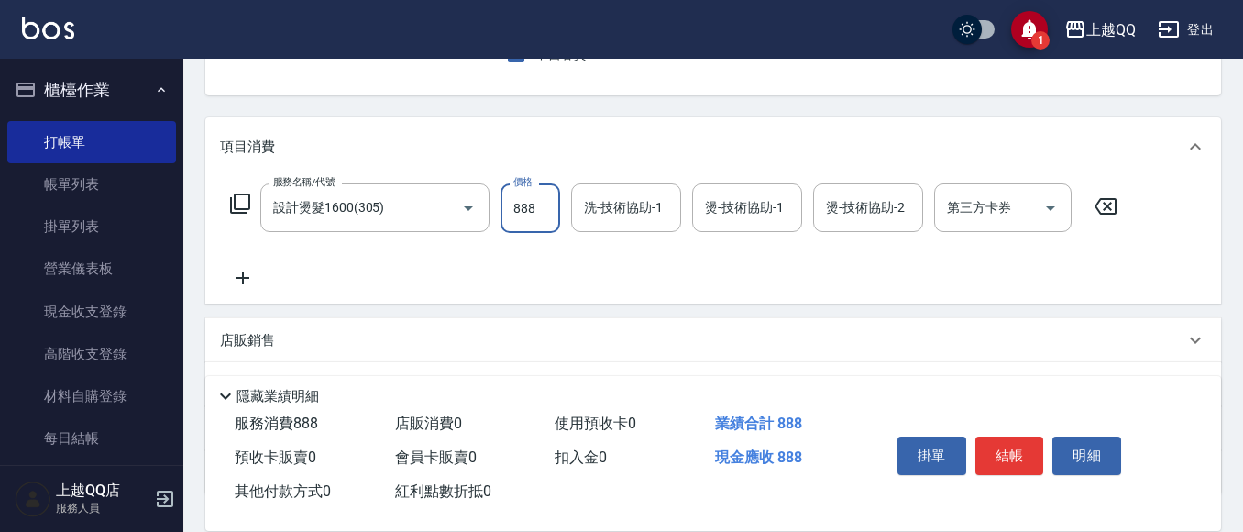
type input "888"
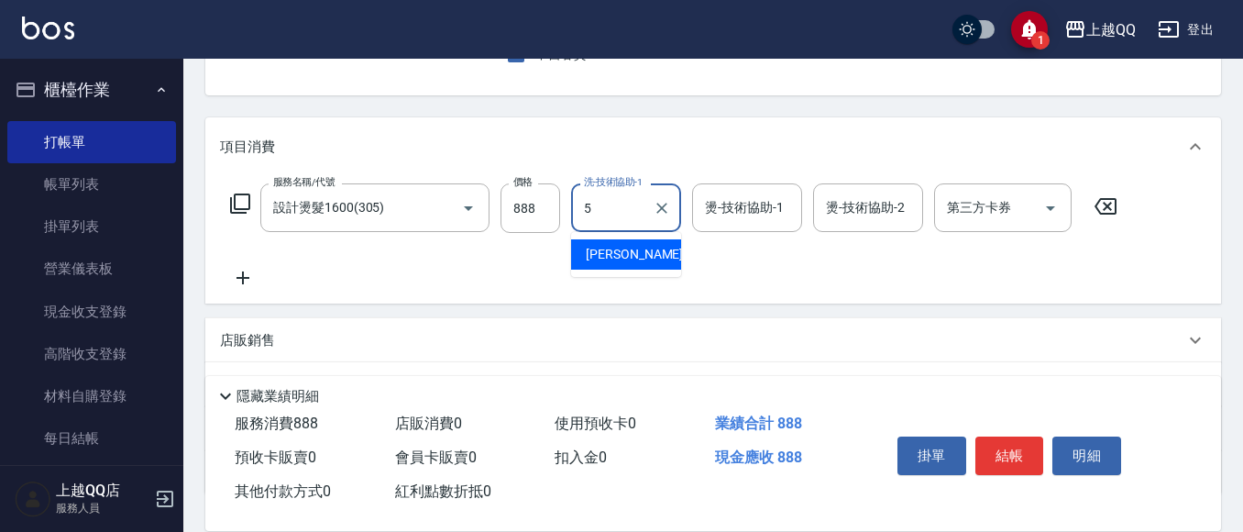
type input "[PERSON_NAME]5"
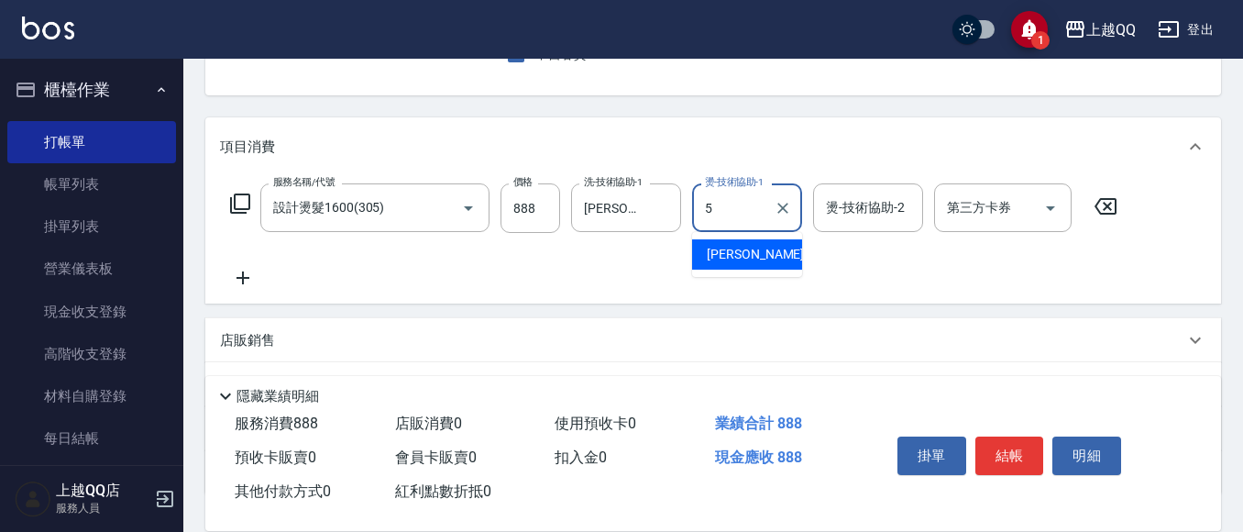
type input "[PERSON_NAME]5"
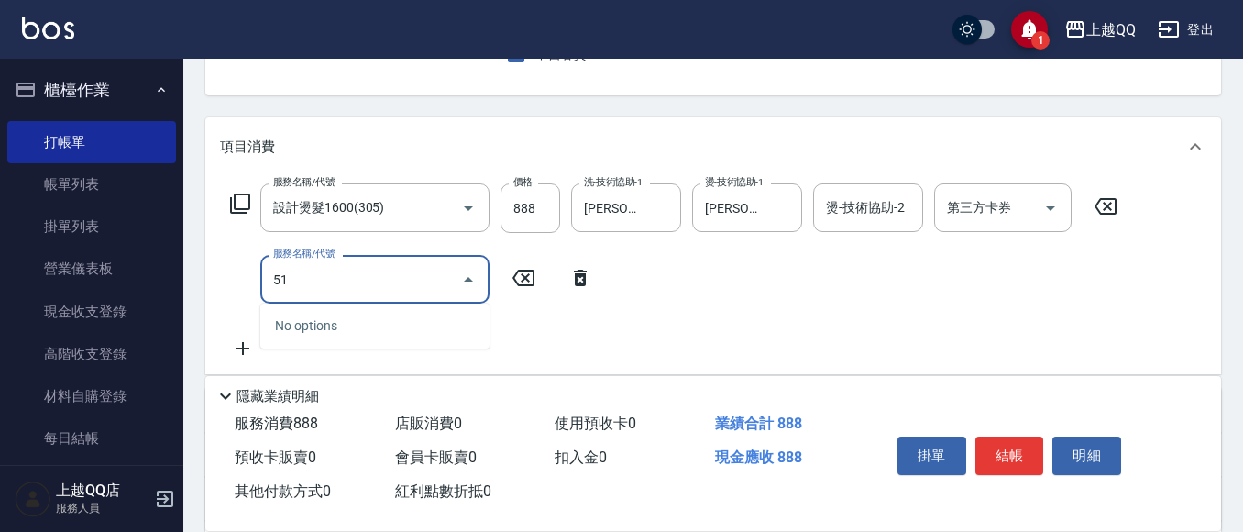
type input "514"
type input "9"
type input "歐納西斯5G護髮/單次(514)"
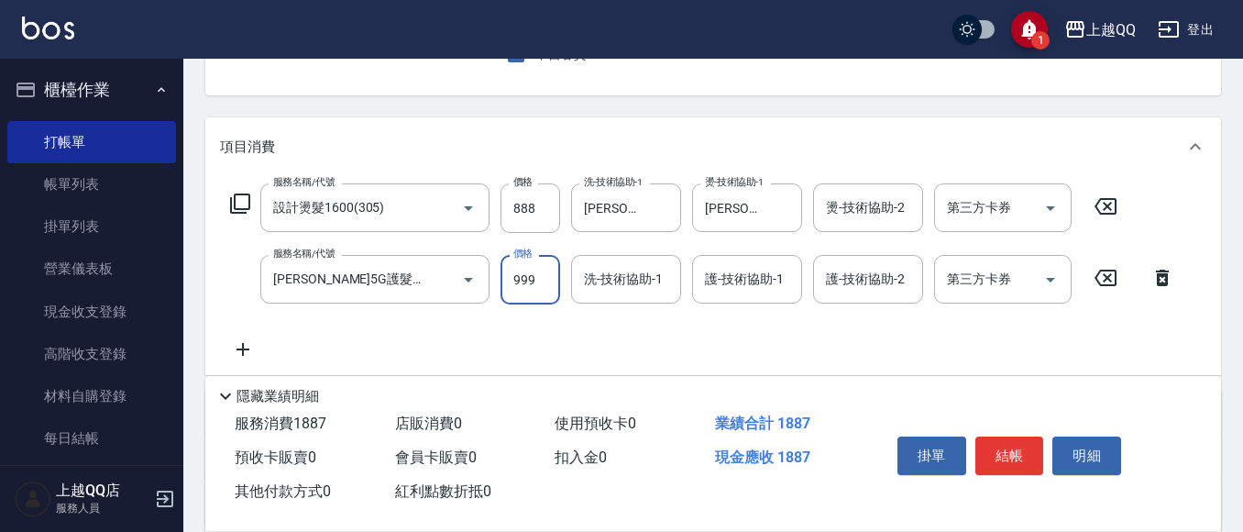
type input "999"
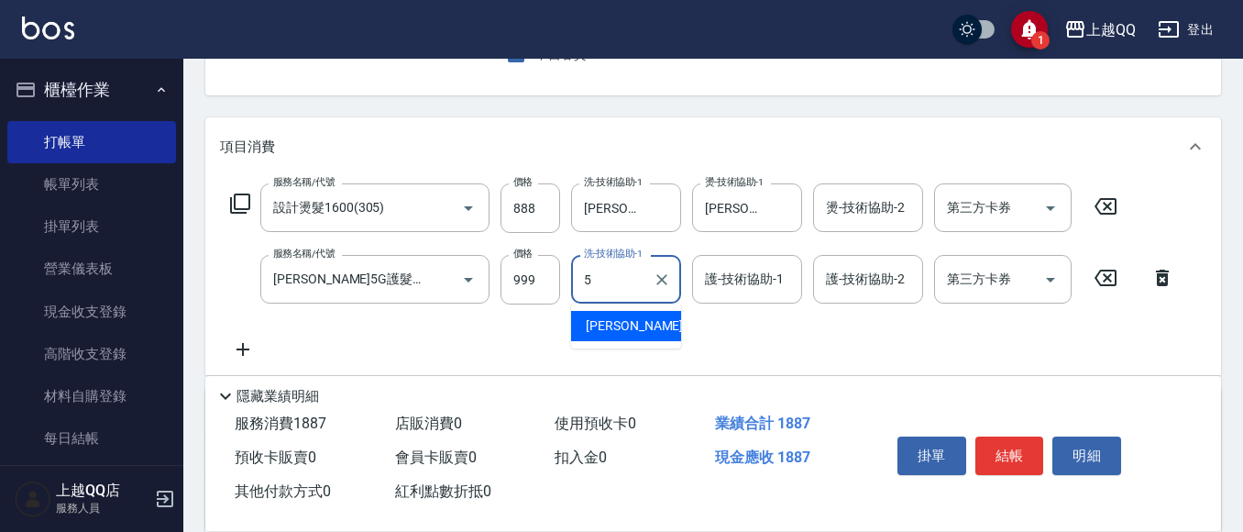
type input "[PERSON_NAME]5"
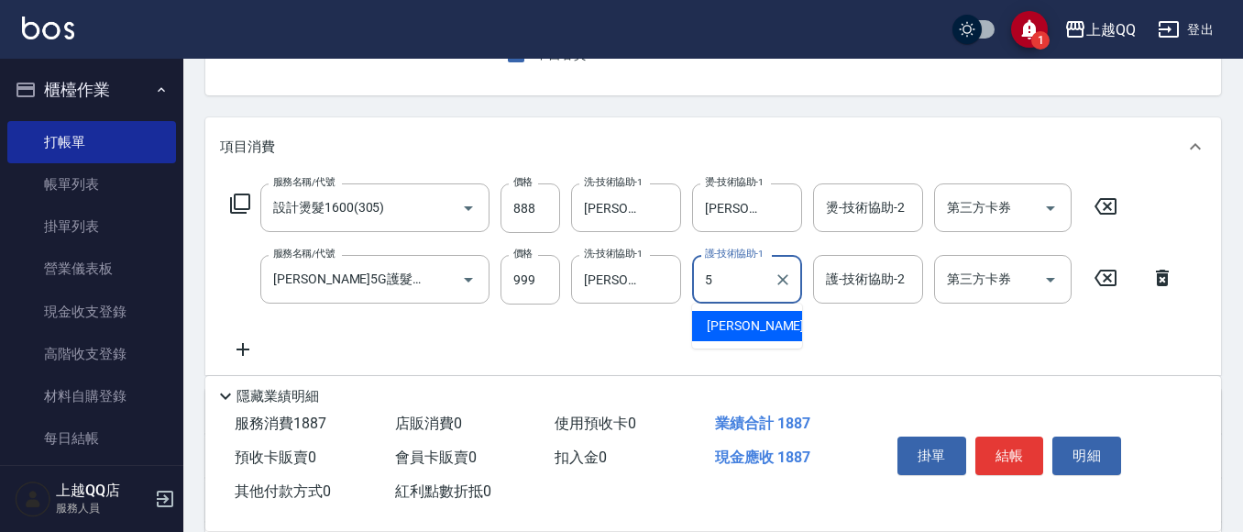
type input "[PERSON_NAME]5"
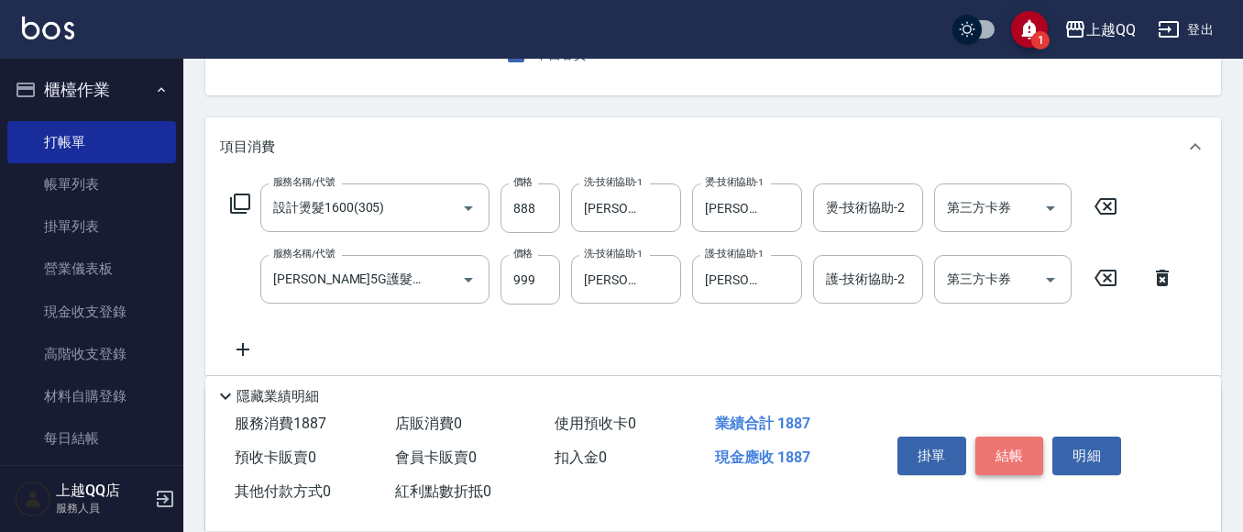
click at [1006, 462] on button "結帳" at bounding box center [1010, 455] width 69 height 39
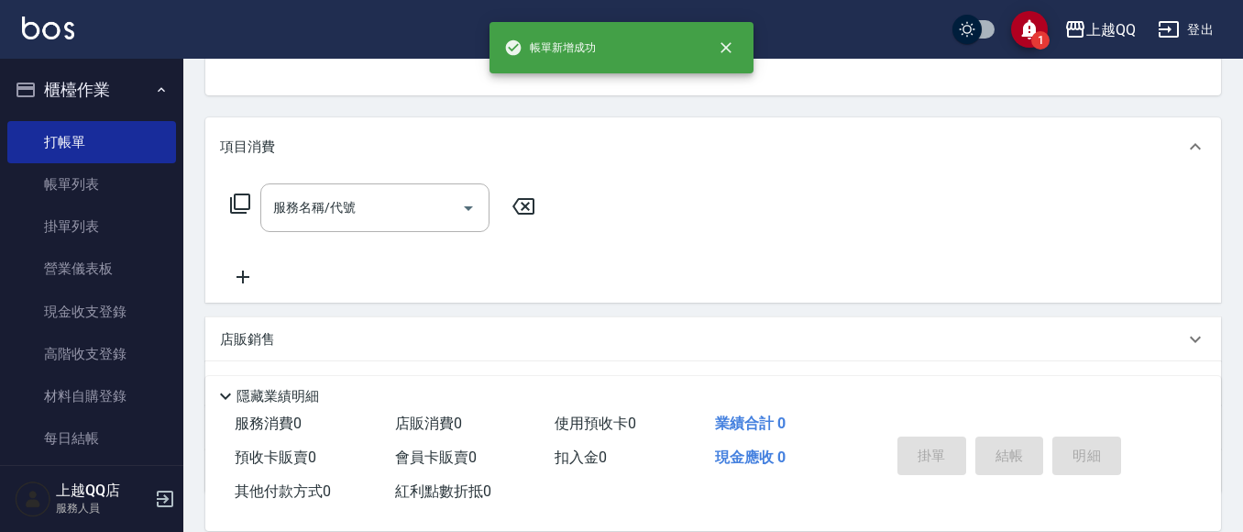
scroll to position [178, 0]
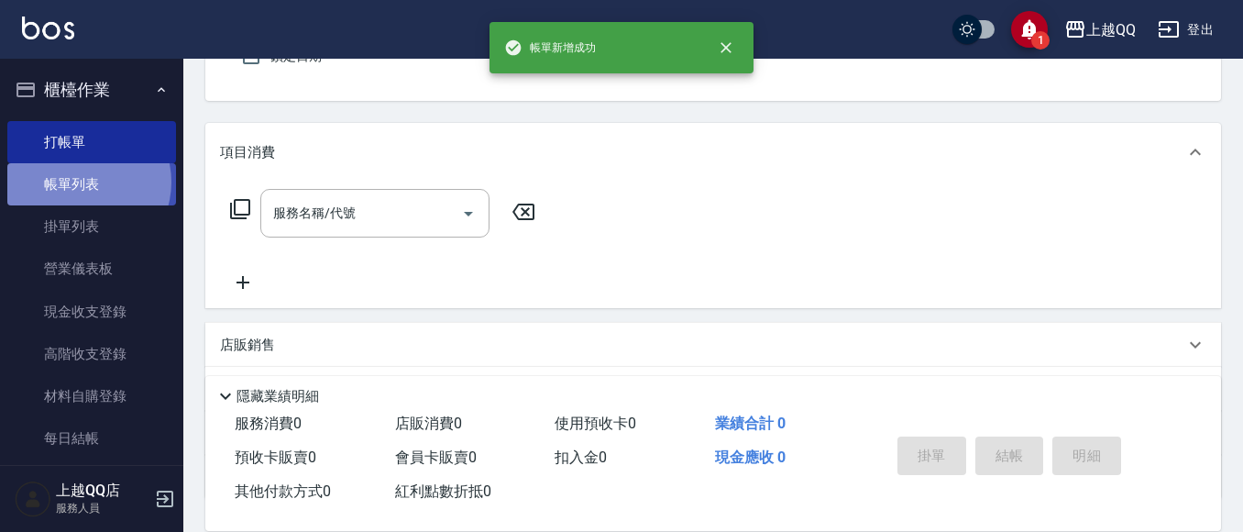
click at [81, 182] on link "帳單列表" at bounding box center [91, 184] width 169 height 42
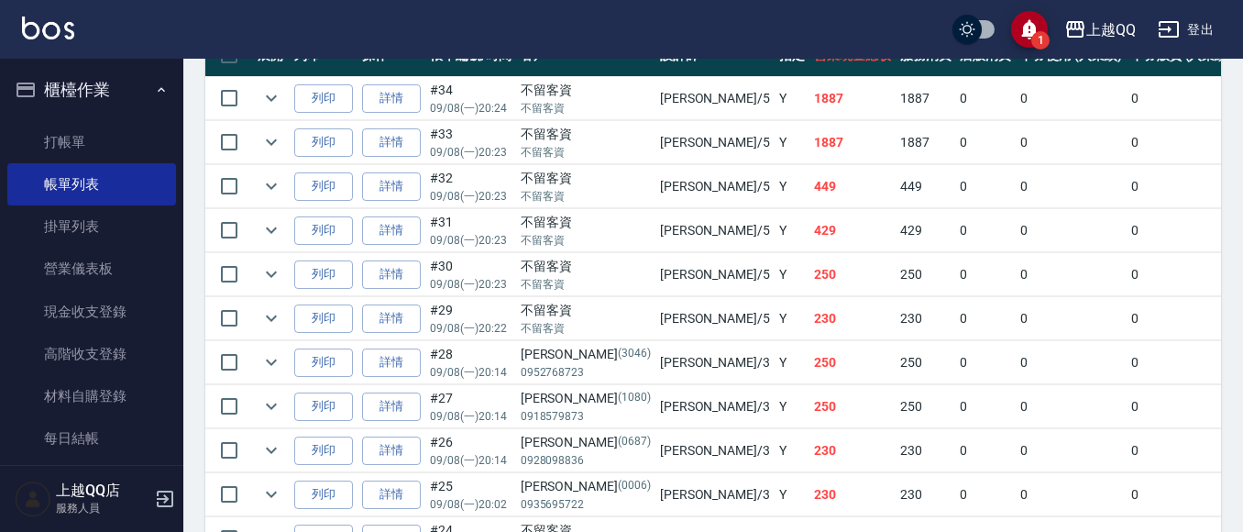
scroll to position [550, 0]
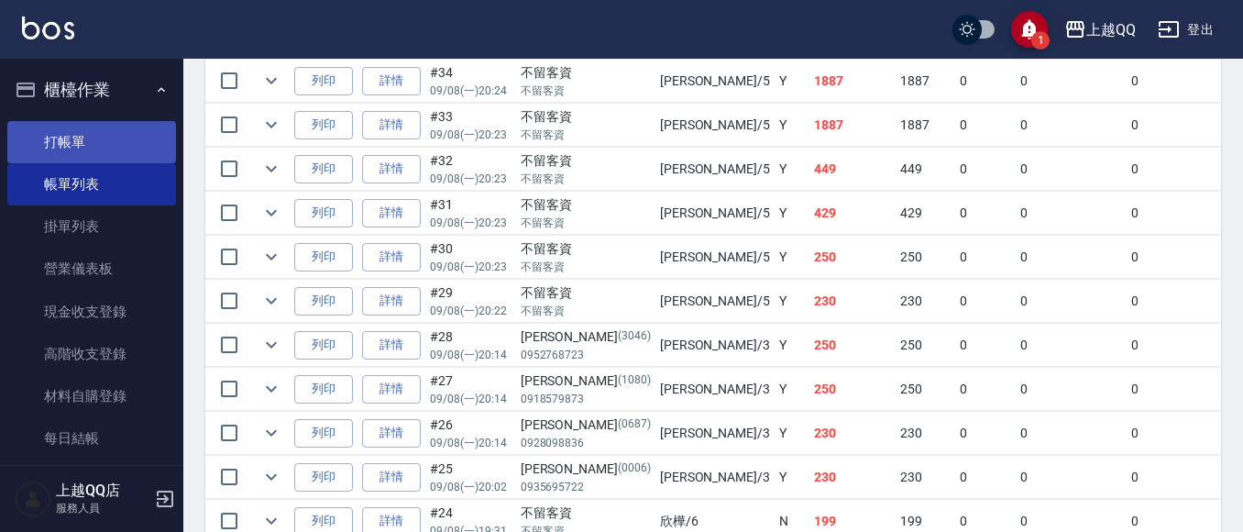
click at [130, 130] on link "打帳單" at bounding box center [91, 142] width 169 height 42
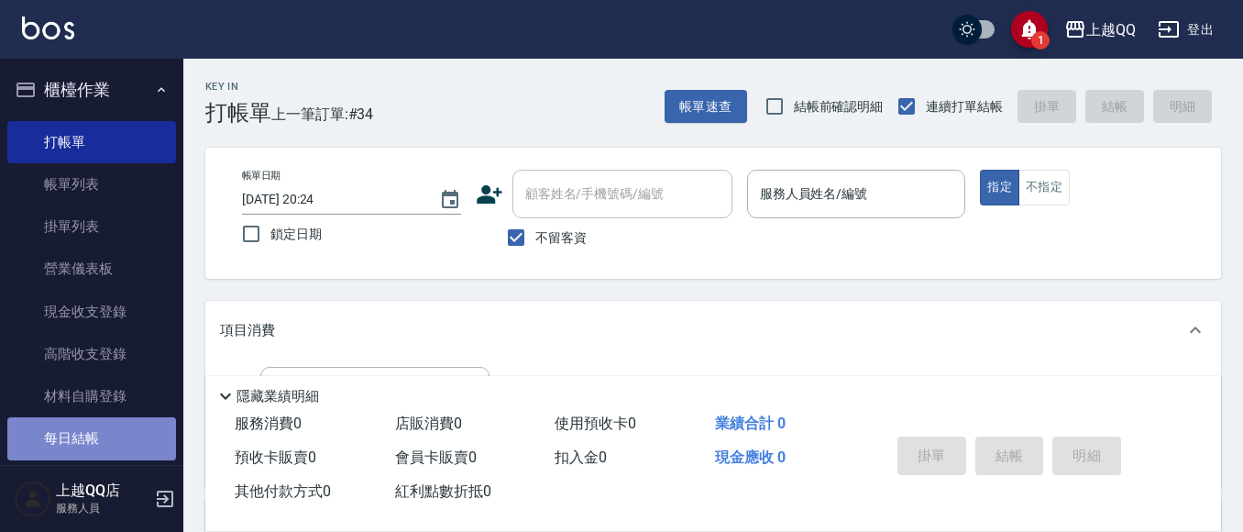
click at [117, 434] on link "每日結帳" at bounding box center [91, 438] width 169 height 42
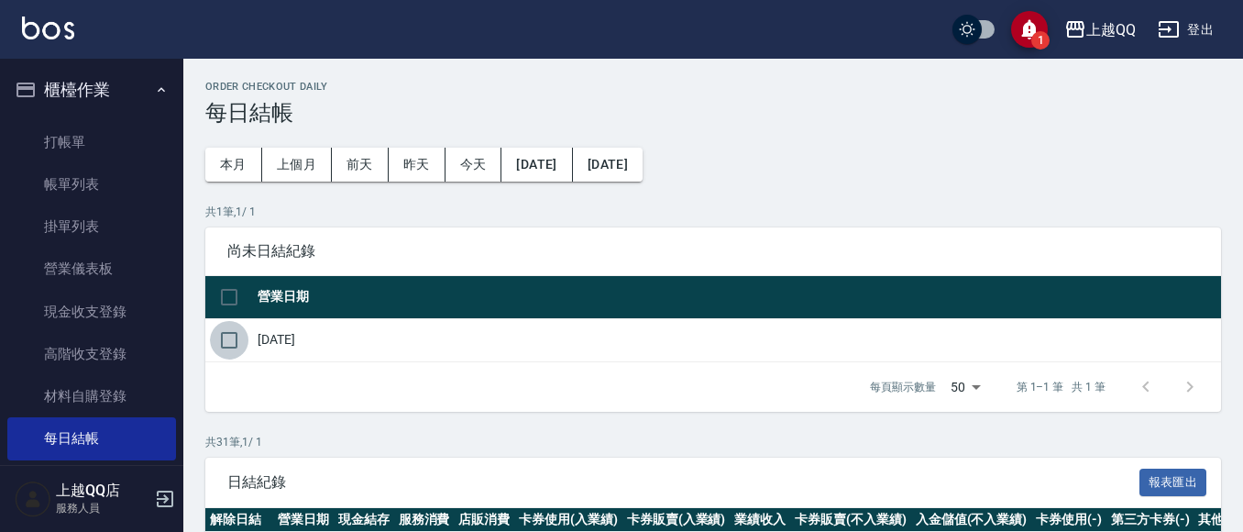
click at [240, 335] on input "checkbox" at bounding box center [229, 340] width 39 height 39
checkbox input "true"
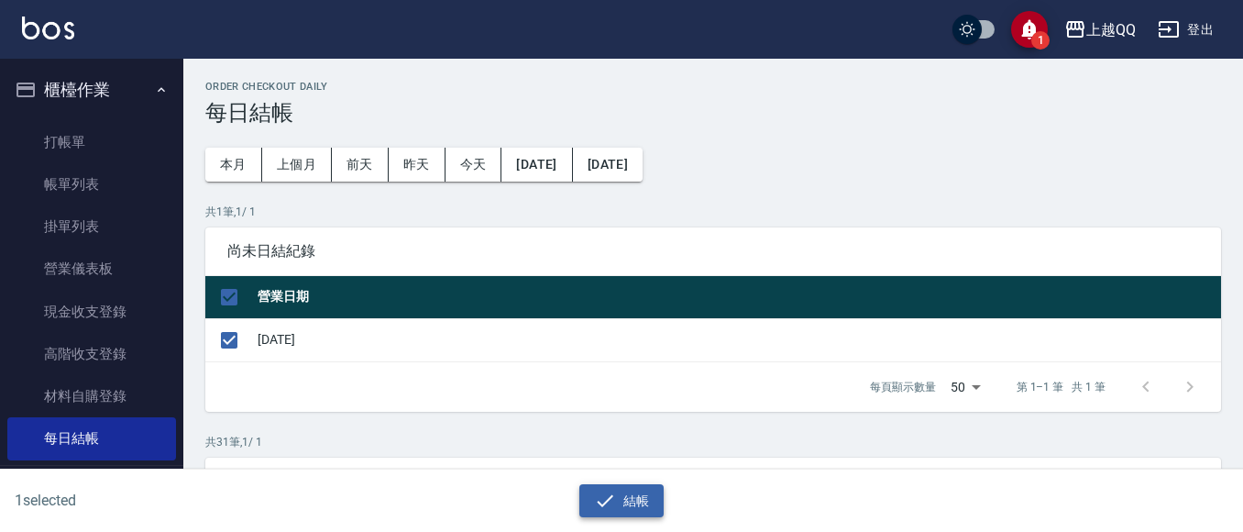
click at [608, 492] on icon "button" at bounding box center [605, 501] width 22 height 22
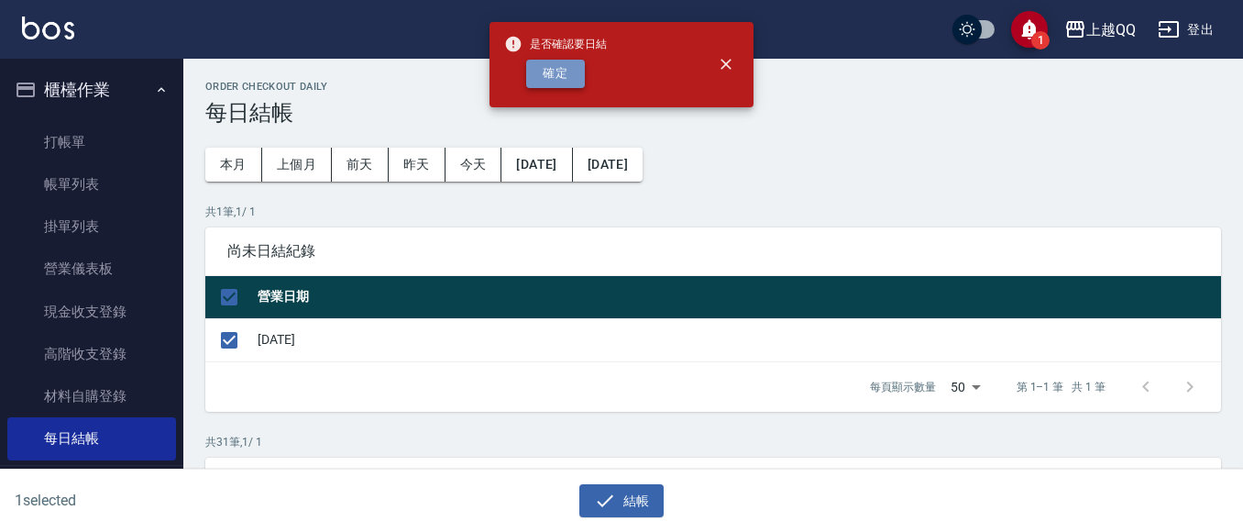
click at [546, 79] on button "確定" at bounding box center [555, 74] width 59 height 28
checkbox input "false"
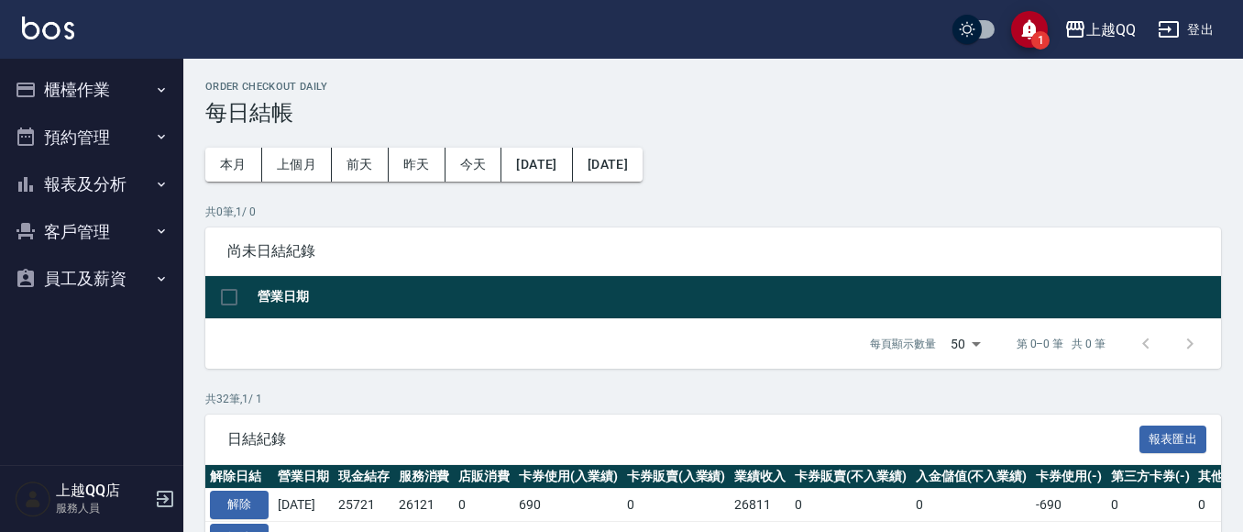
click at [107, 182] on button "報表及分析" at bounding box center [91, 184] width 169 height 48
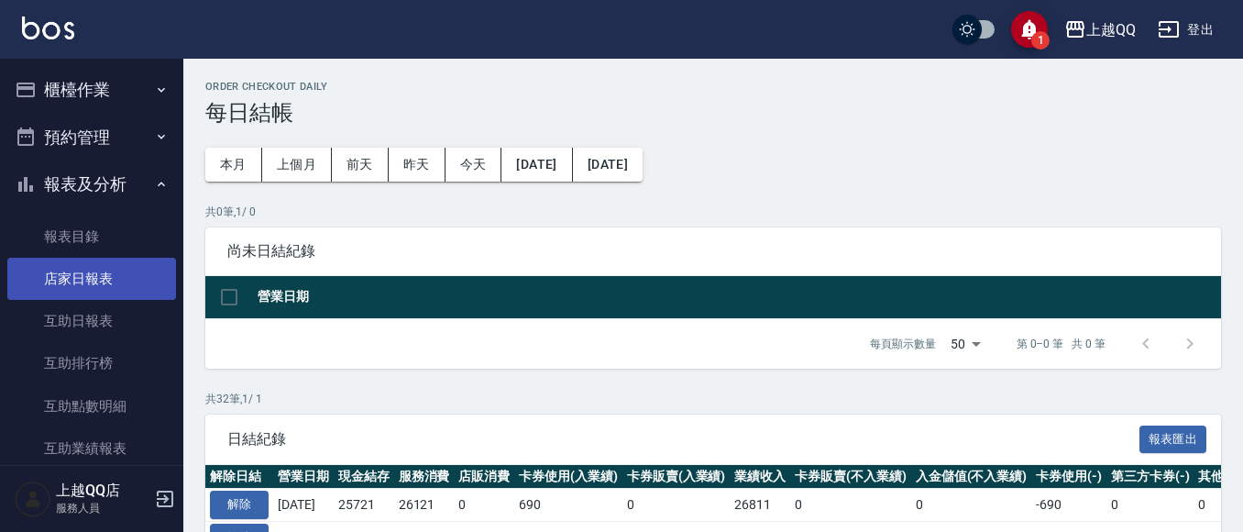
click at [104, 271] on link "店家日報表" at bounding box center [91, 279] width 169 height 42
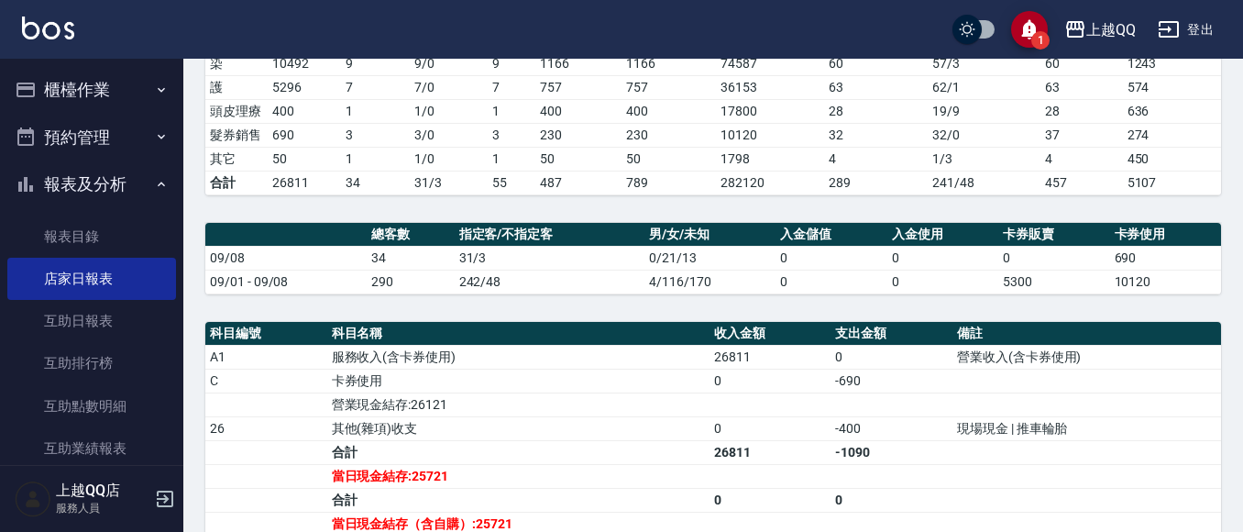
scroll to position [367, 0]
